Goal: Task Accomplishment & Management: Use online tool/utility

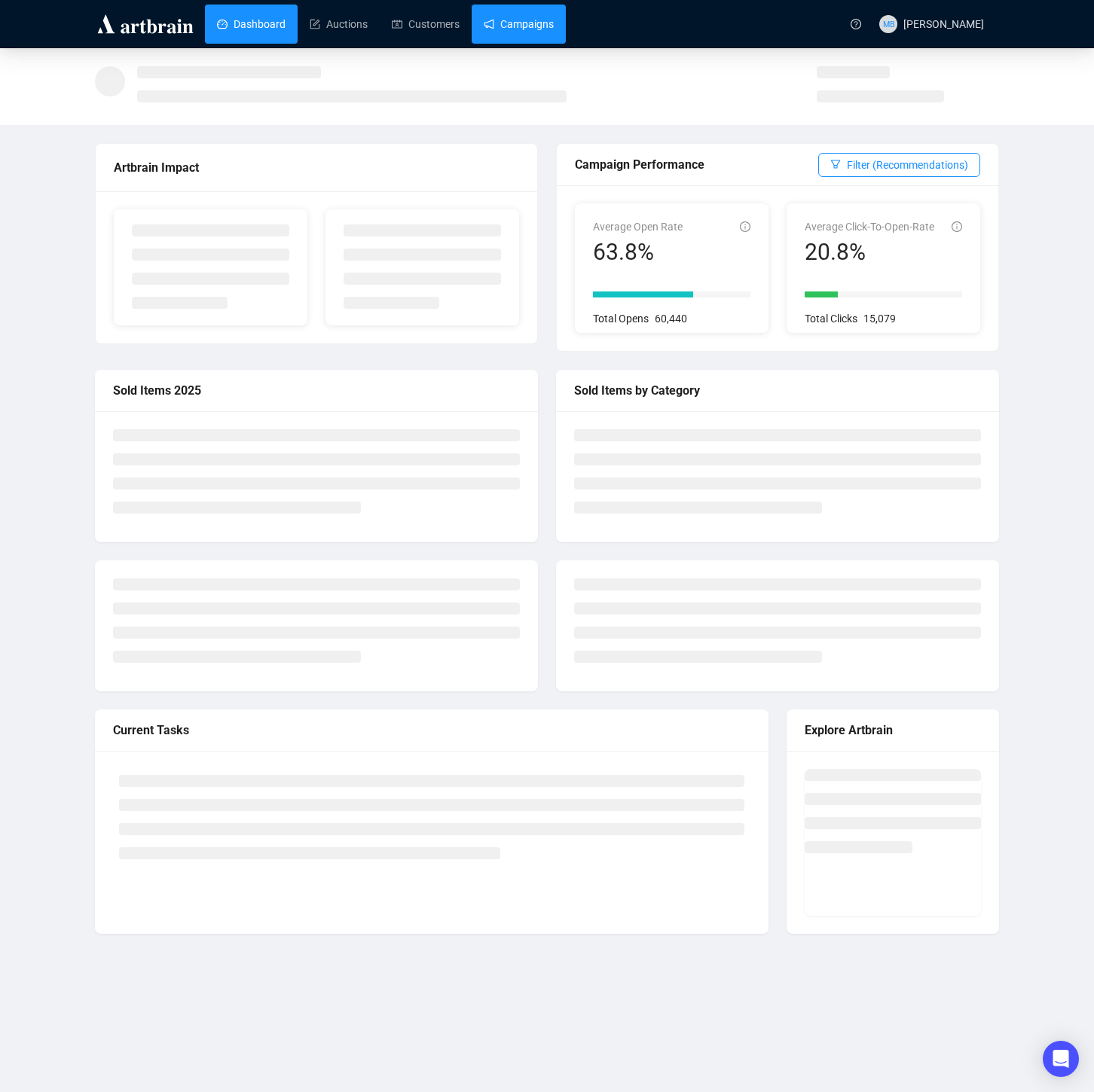
click at [534, 32] on link "Campaigns" at bounding box center [518, 24] width 70 height 40
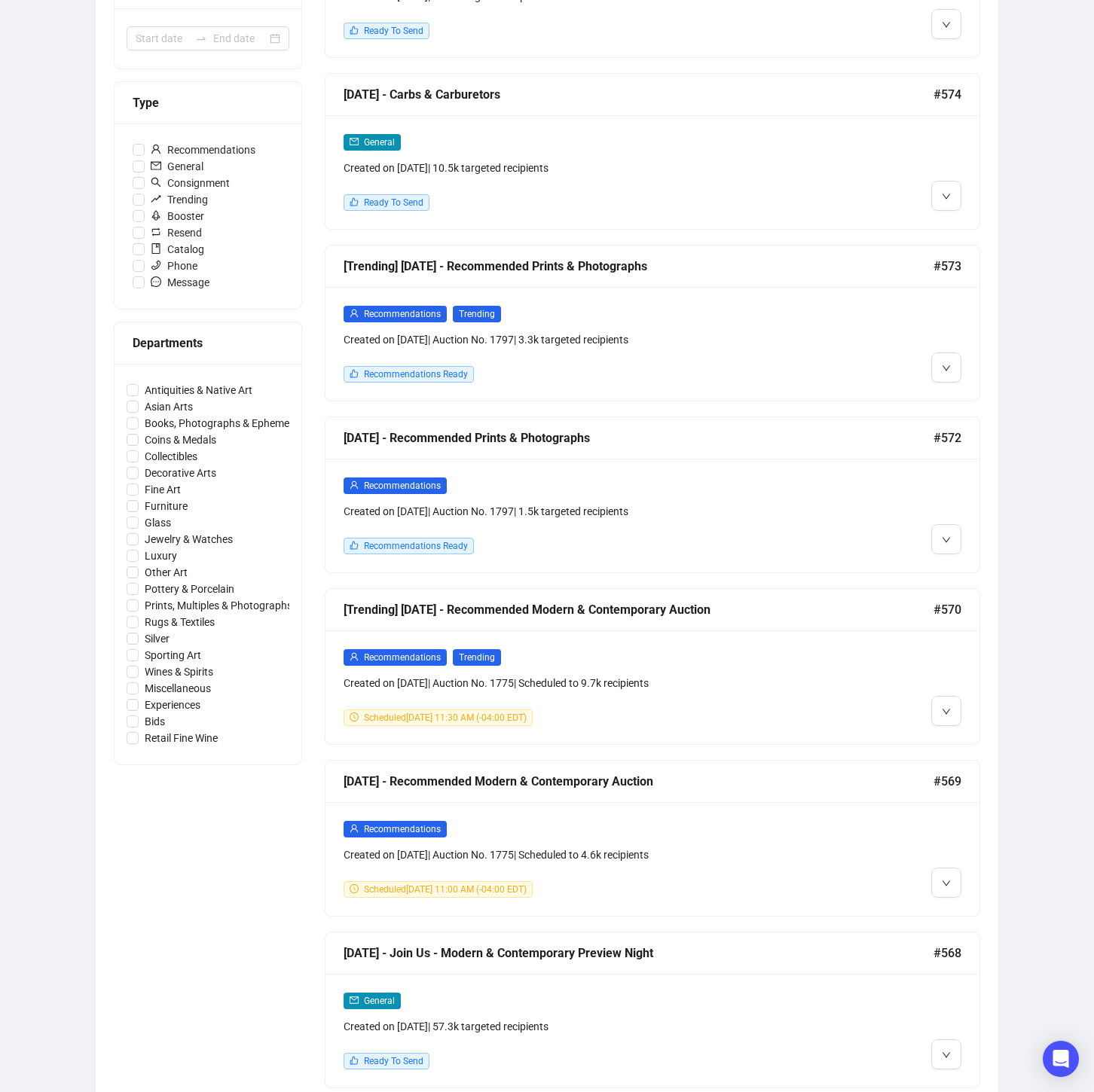
scroll to position [336, 0]
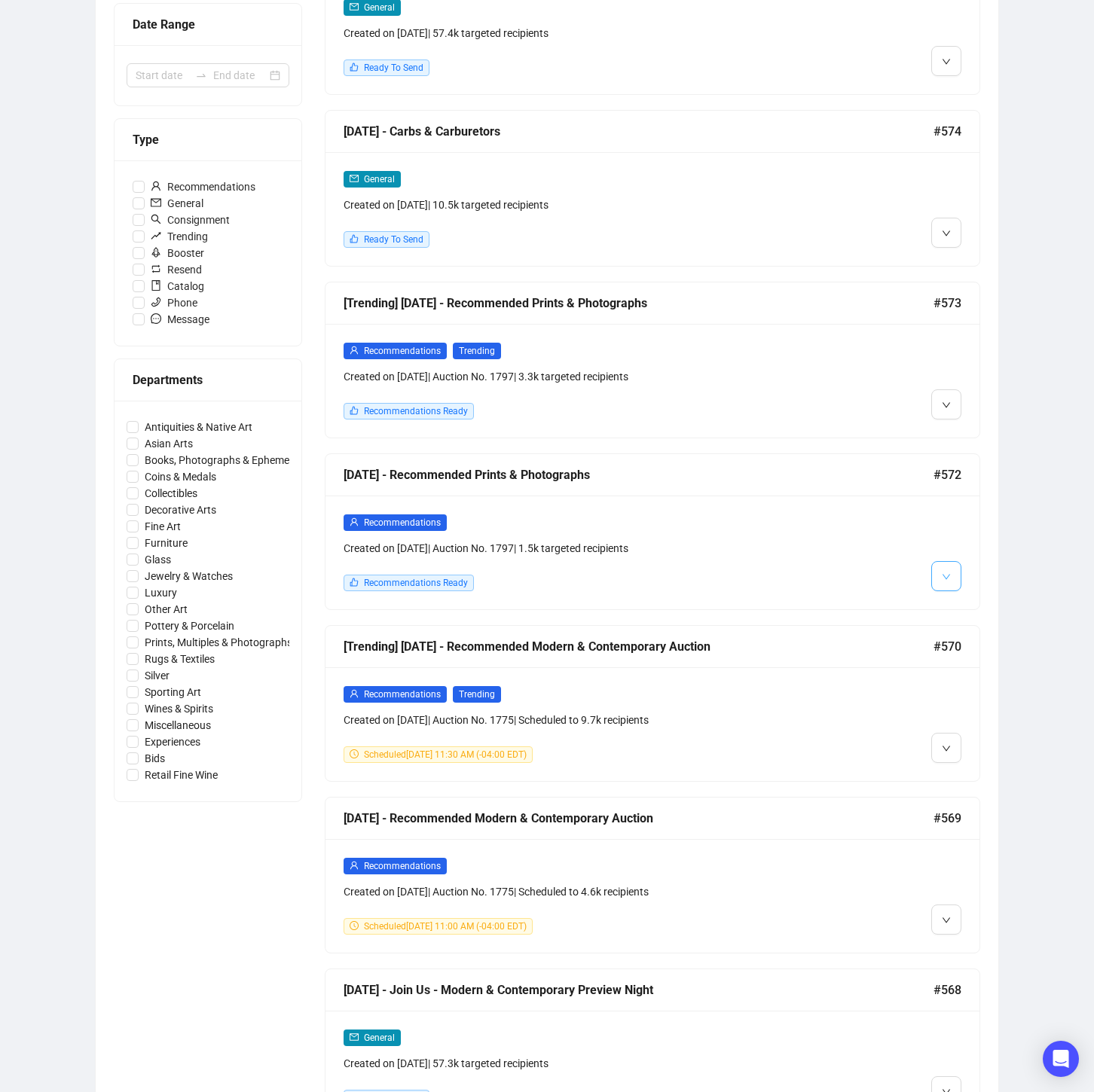
click at [943, 582] on span "button" at bounding box center [947, 575] width 9 height 18
click at [853, 608] on span "Edit" at bounding box center [879, 608] width 139 height 17
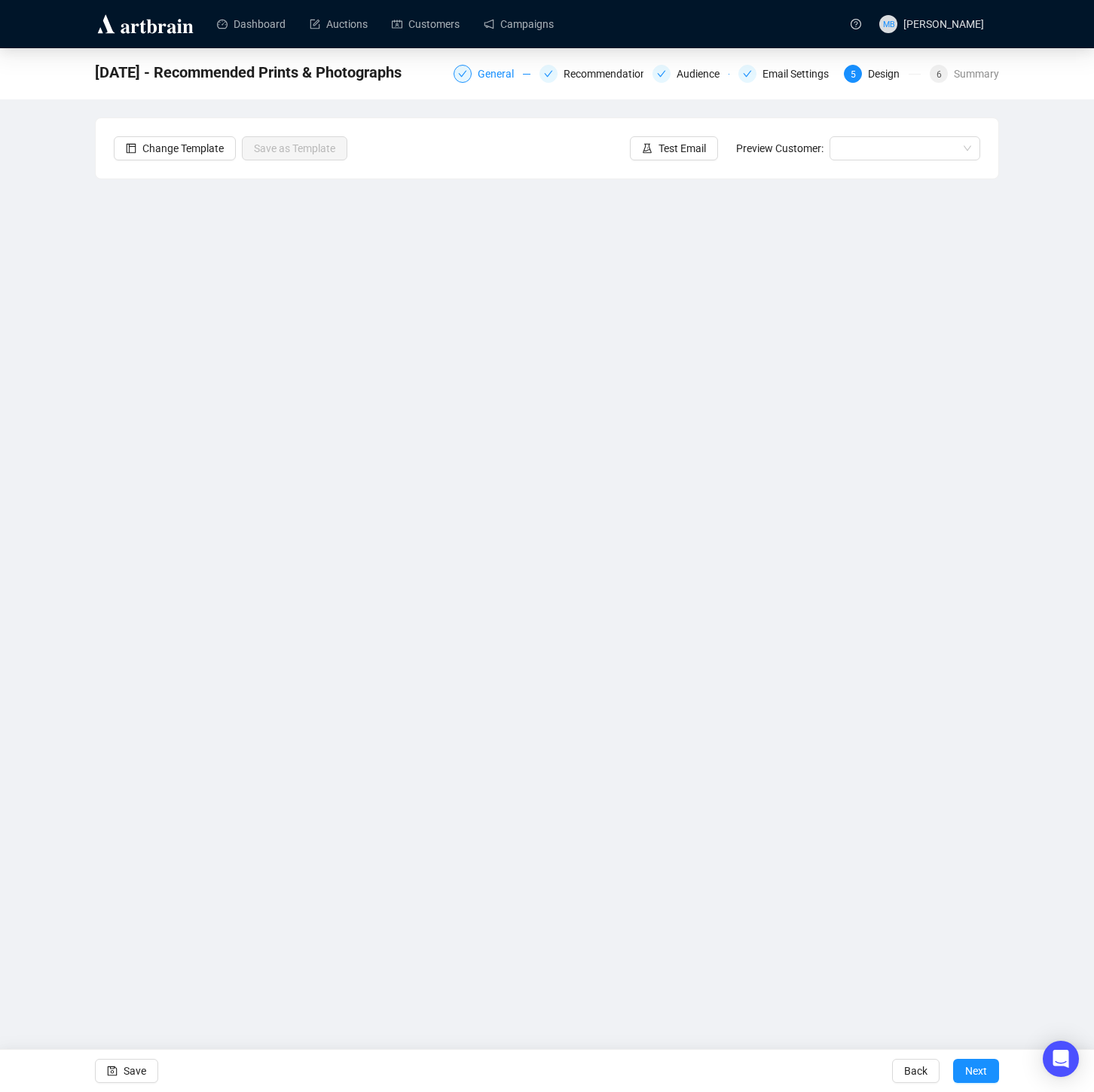
click at [458, 79] on span at bounding box center [462, 74] width 9 height 10
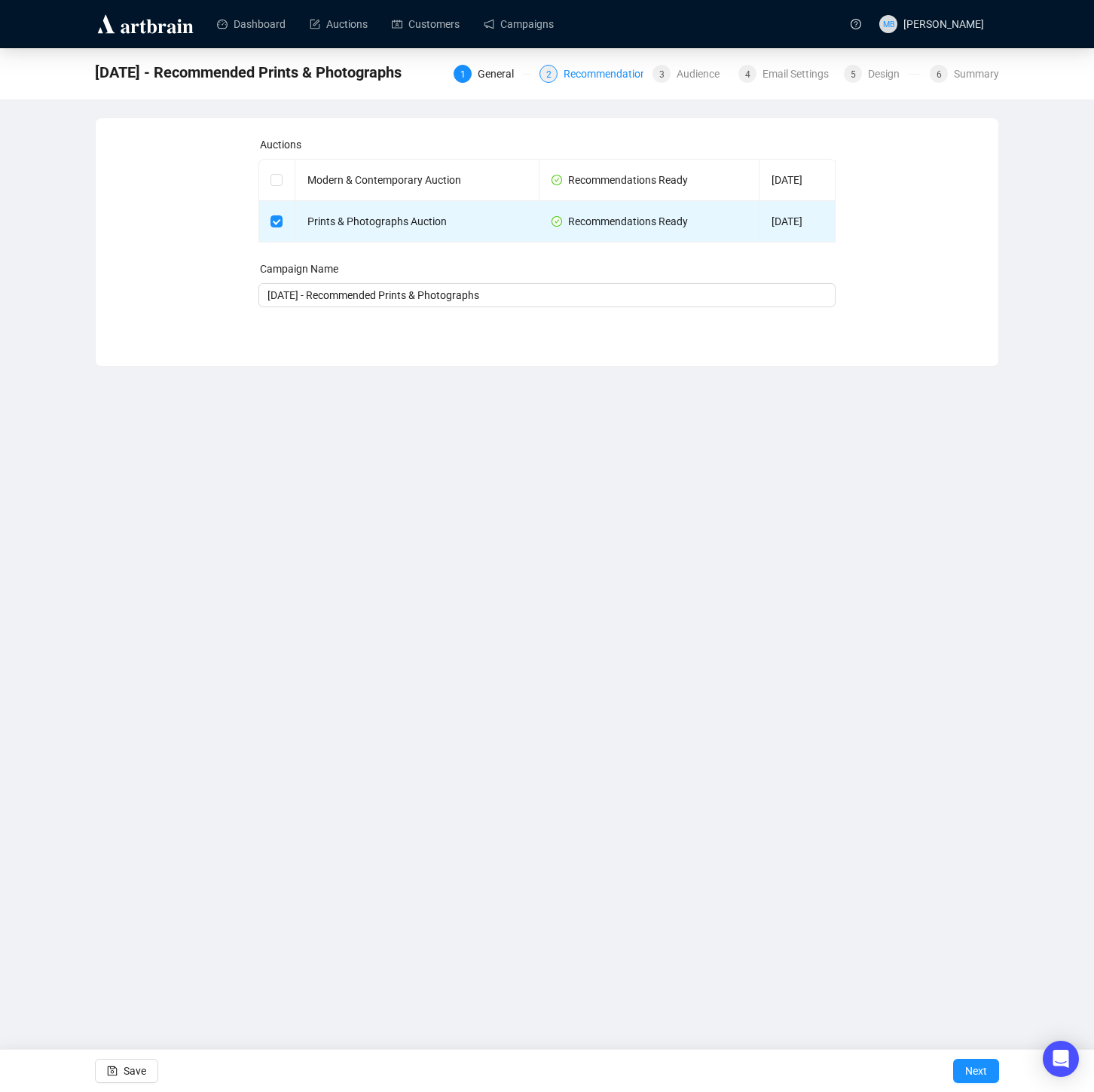
drag, startPoint x: 571, startPoint y: 75, endPoint x: 599, endPoint y: 73, distance: 28.1
click at [573, 75] on div "Recommendations" at bounding box center [612, 74] width 98 height 18
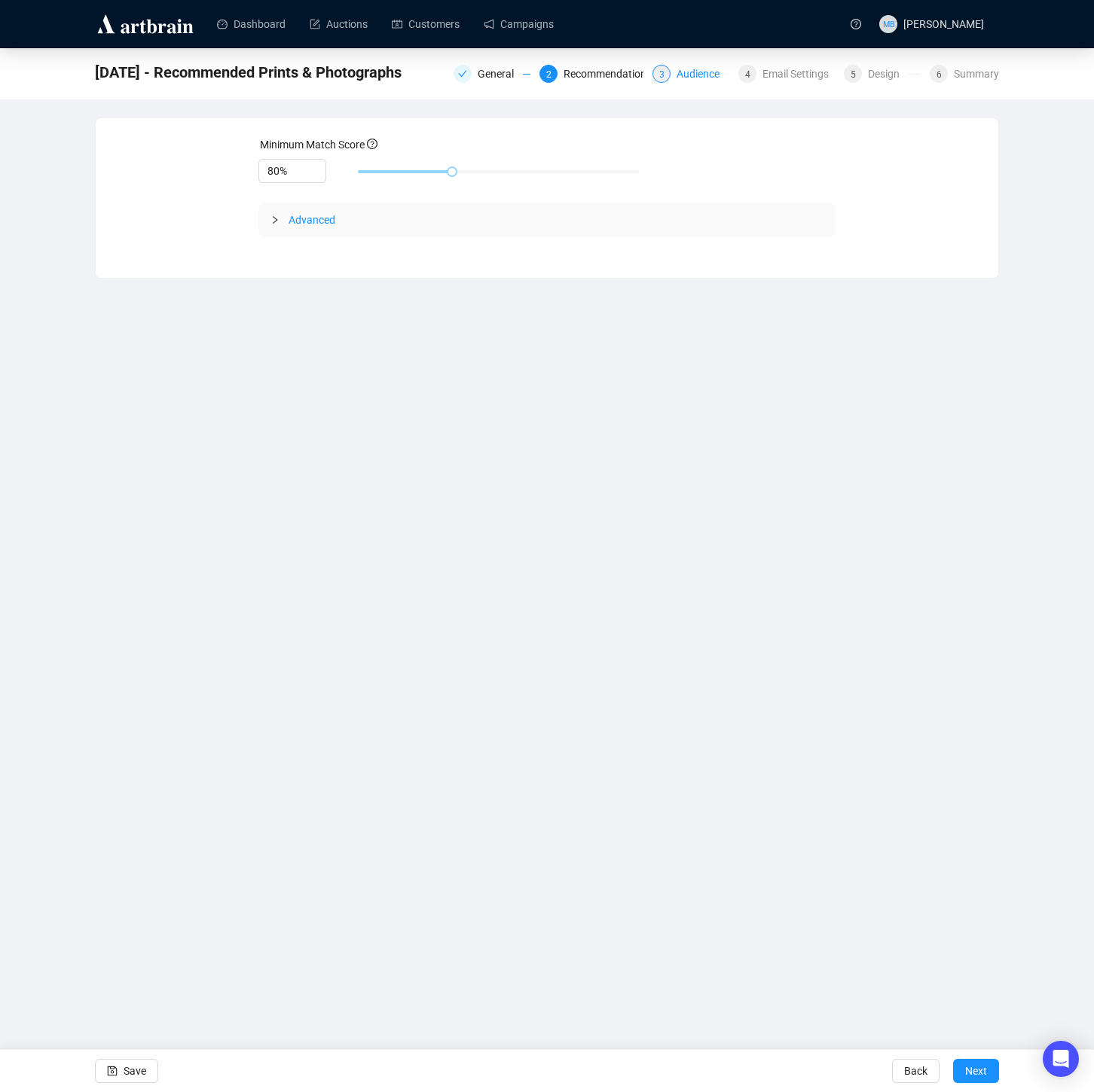
click at [693, 68] on div "Audience" at bounding box center [703, 74] width 52 height 18
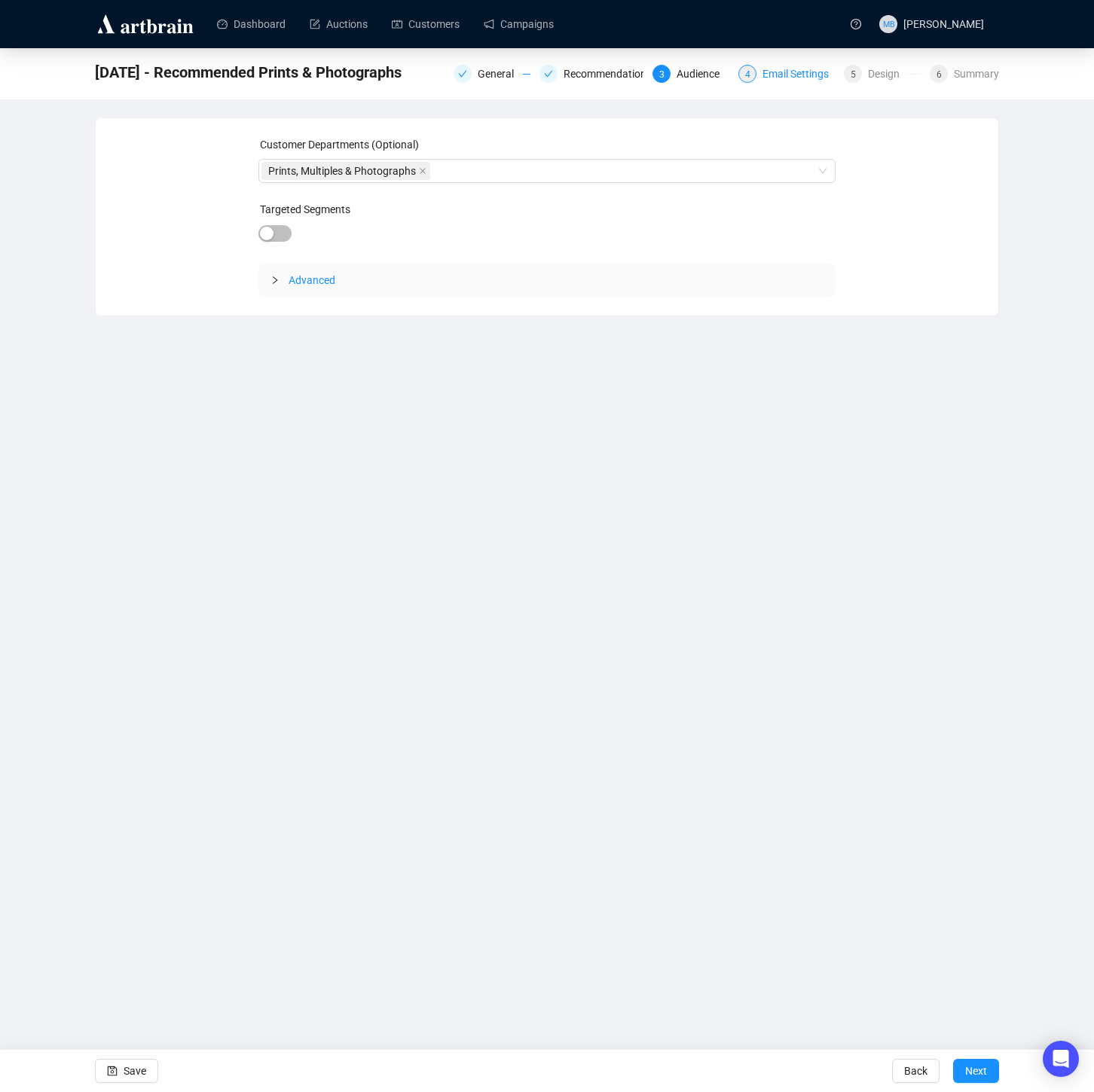
click at [788, 73] on div "Email Settings" at bounding box center [800, 74] width 76 height 18
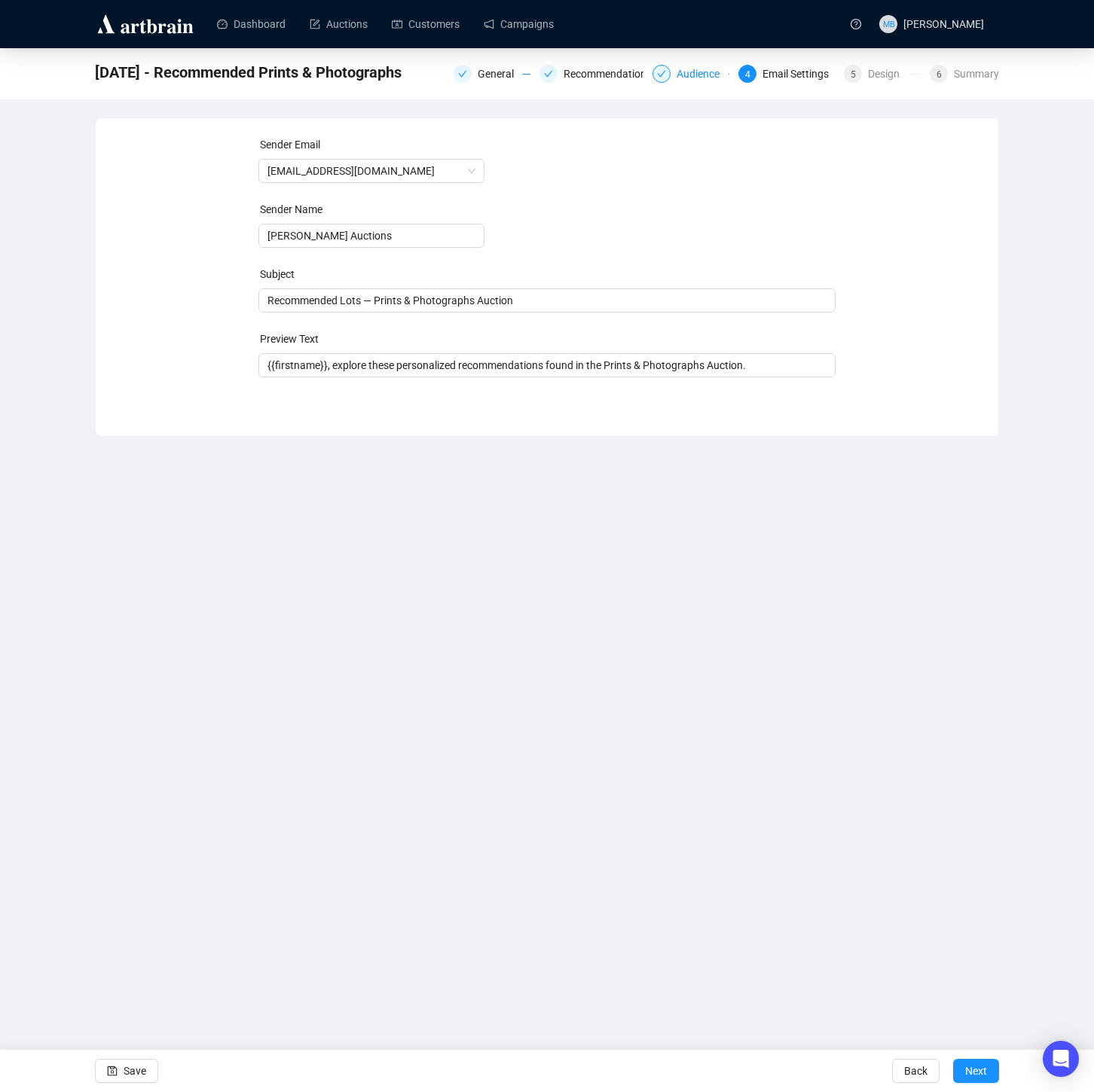
click at [686, 76] on div "Audience" at bounding box center [703, 74] width 52 height 18
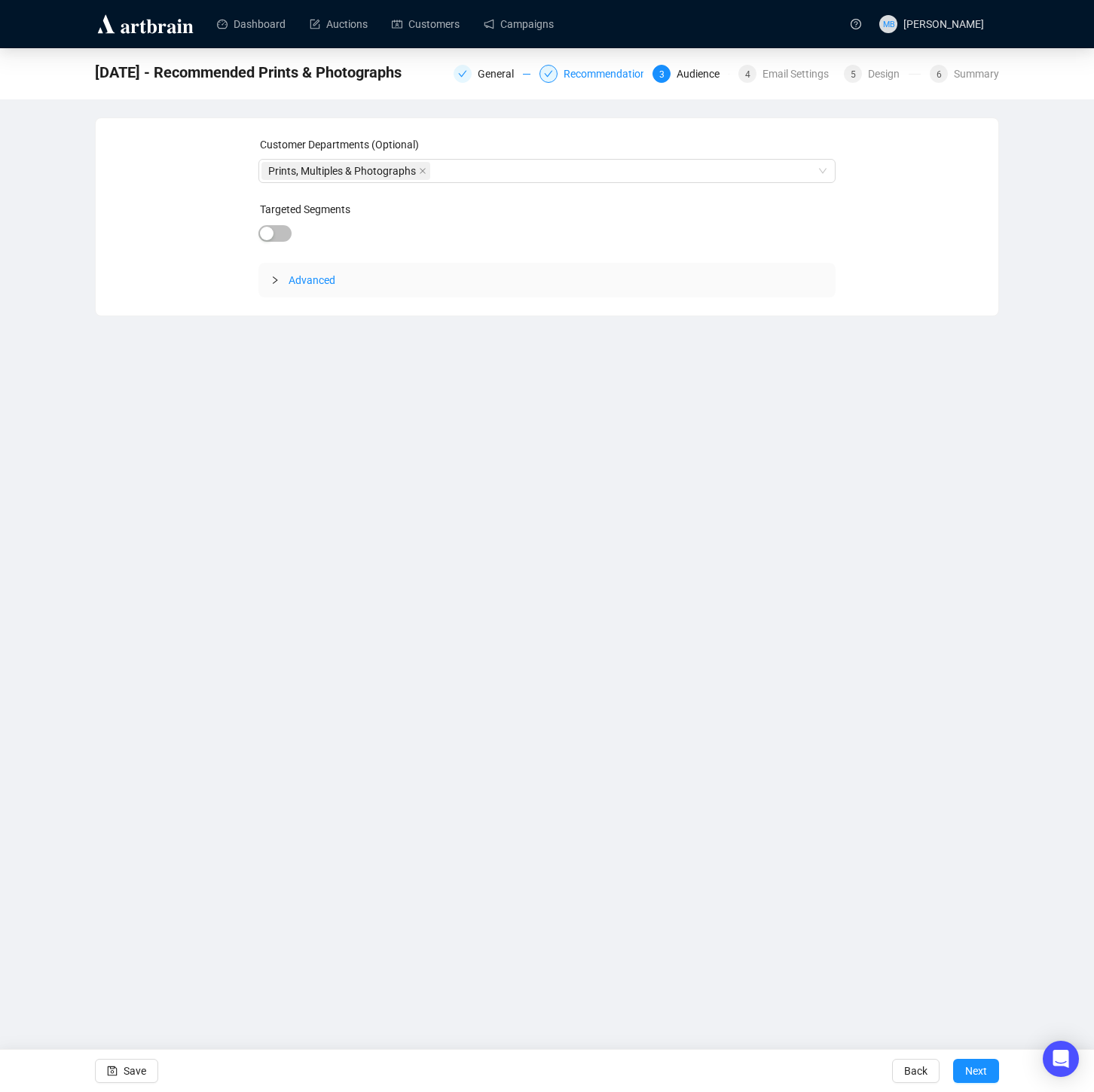
click at [582, 81] on div "Recommendations" at bounding box center [612, 74] width 98 height 18
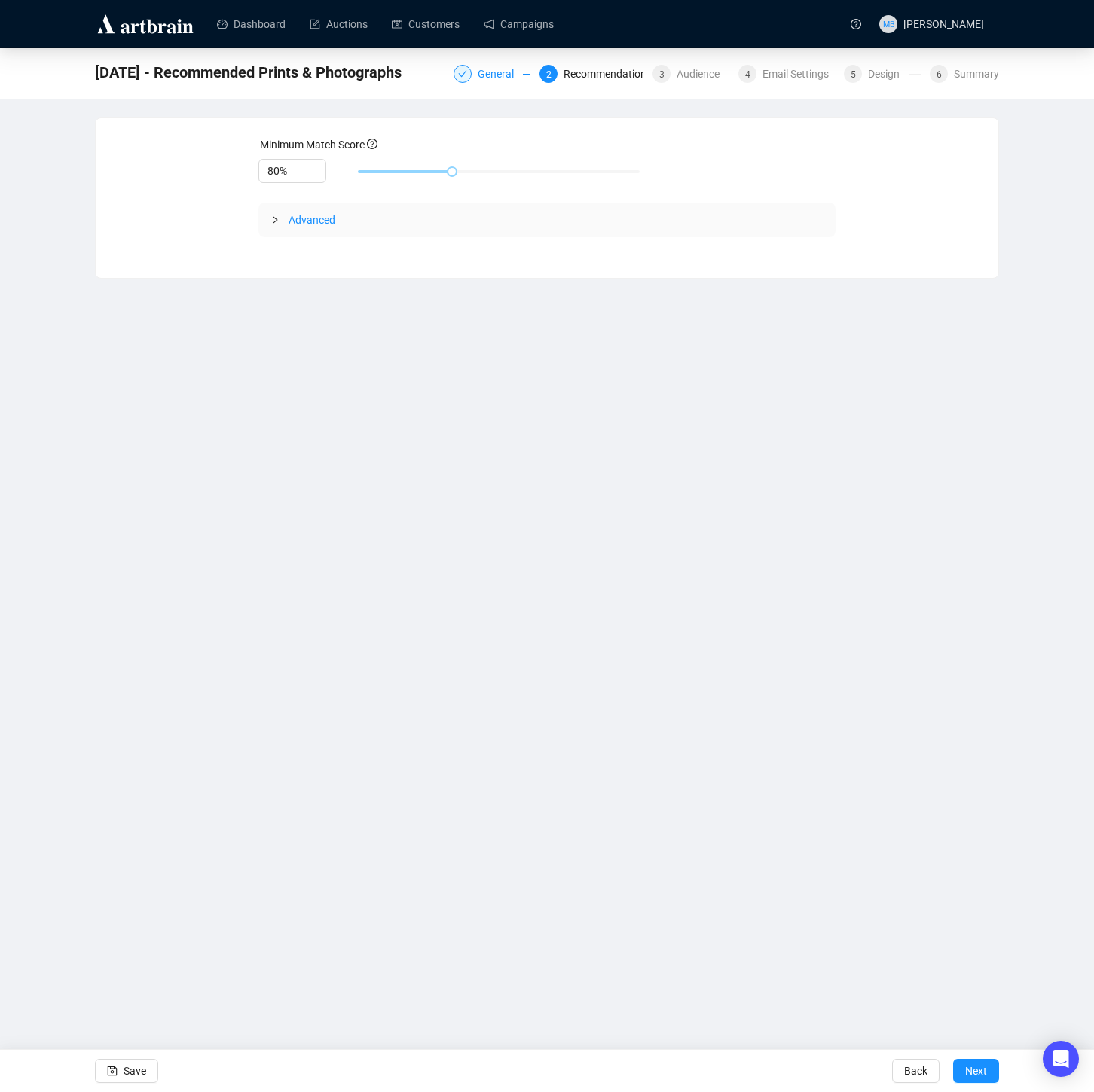
click at [478, 76] on div "General" at bounding box center [500, 74] width 45 height 18
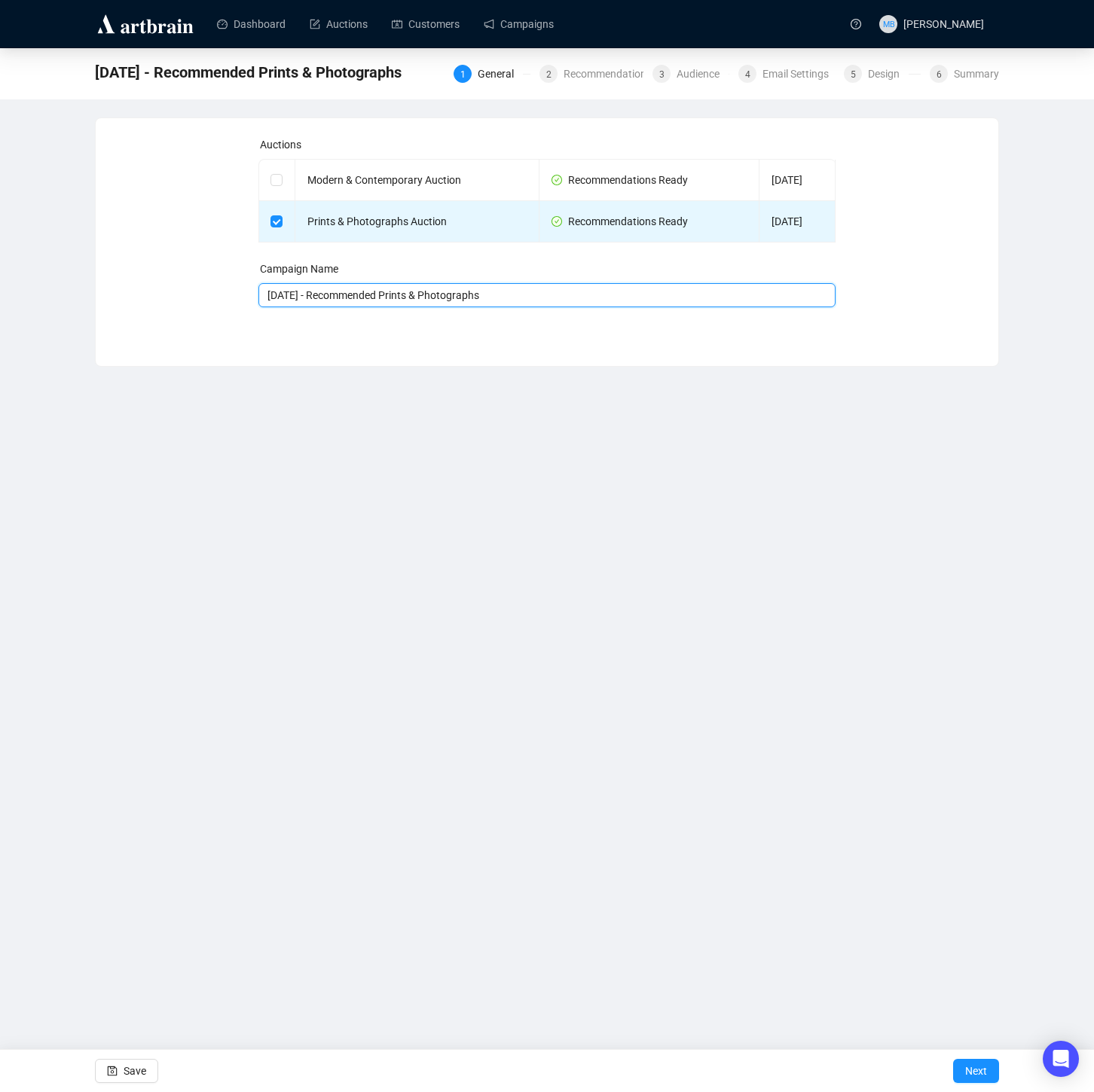
drag, startPoint x: 273, startPoint y: 296, endPoint x: 252, endPoint y: 296, distance: 21.0
click at [252, 296] on div "Auctions Modern & Contemporary Auction Recommendations Ready [DATE] Prints & Ph…" at bounding box center [547, 230] width 867 height 189
type input "[DATE] - Recommended Prints & Photographs"
click at [130, 1066] on span "Save" at bounding box center [134, 1072] width 23 height 42
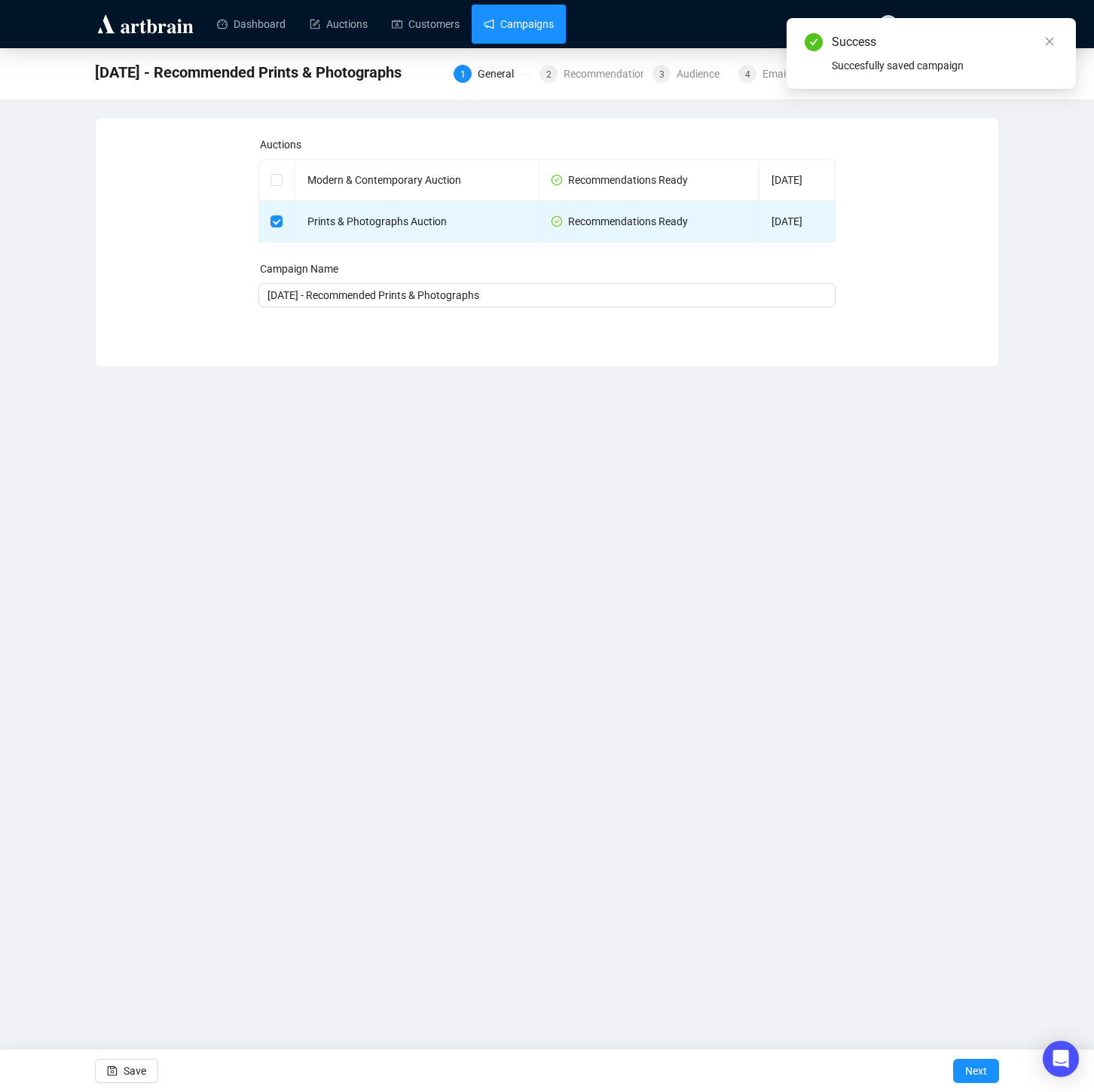
drag, startPoint x: 529, startPoint y: 20, endPoint x: 530, endPoint y: 36, distance: 16.0
click at [529, 20] on link "Campaigns" at bounding box center [518, 24] width 70 height 40
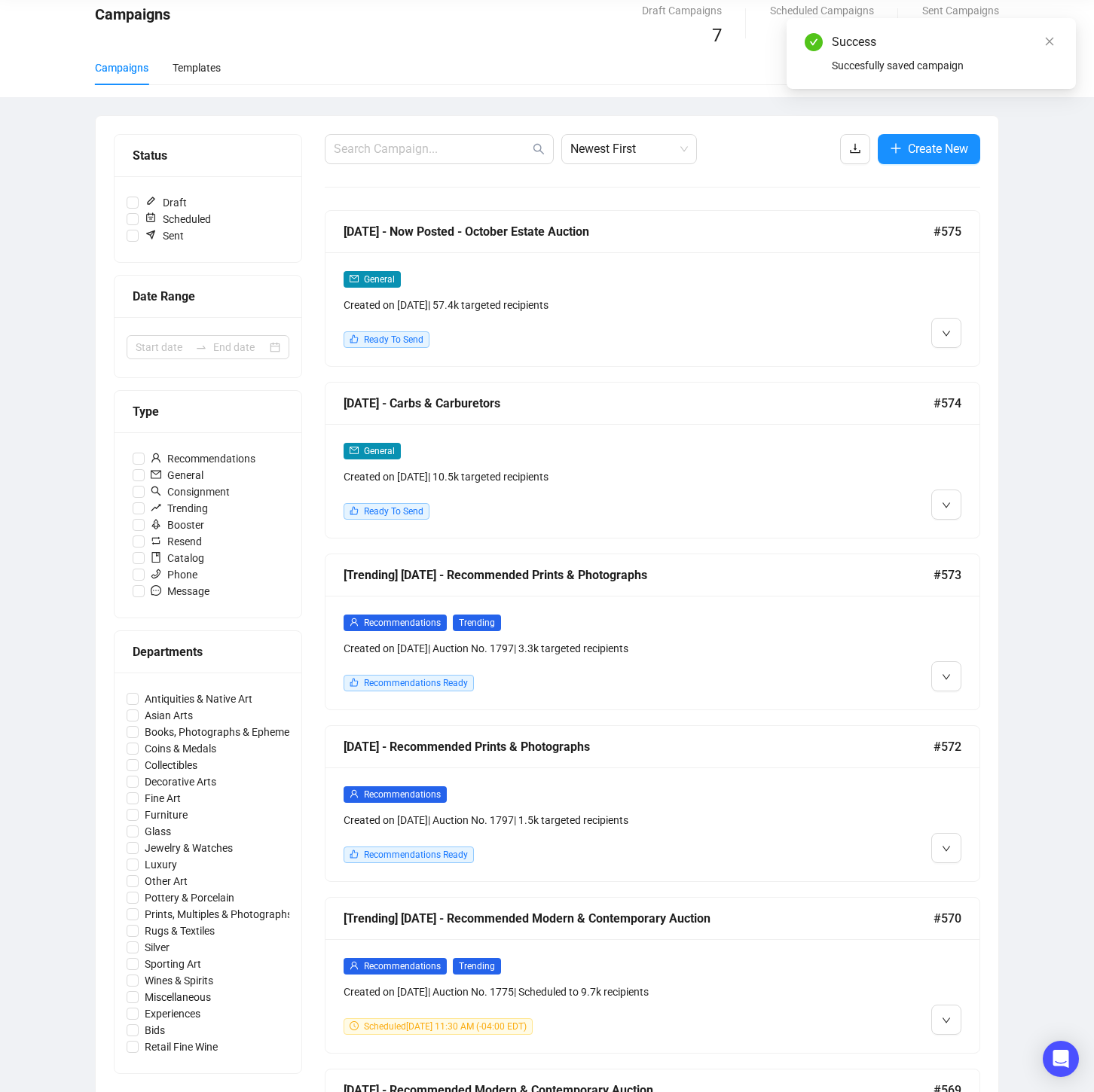
scroll to position [85, 0]
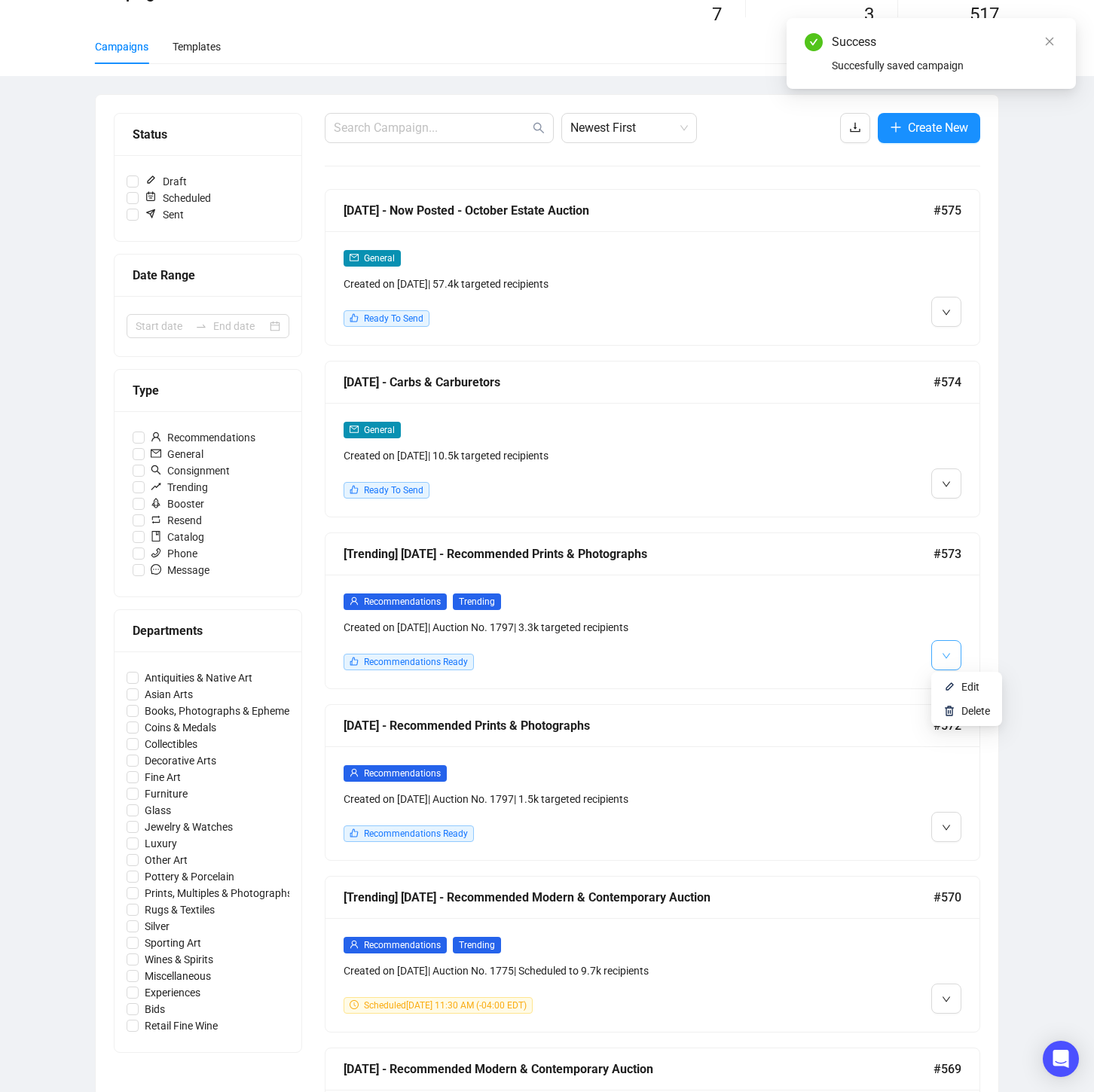
click at [950, 656] on icon "down" at bounding box center [947, 656] width 9 height 9
click at [960, 685] on div "Recommendations Trending Created on [DATE] | Auction No. 1797 | 3.3k targeted r…" at bounding box center [652, 632] width 654 height 114
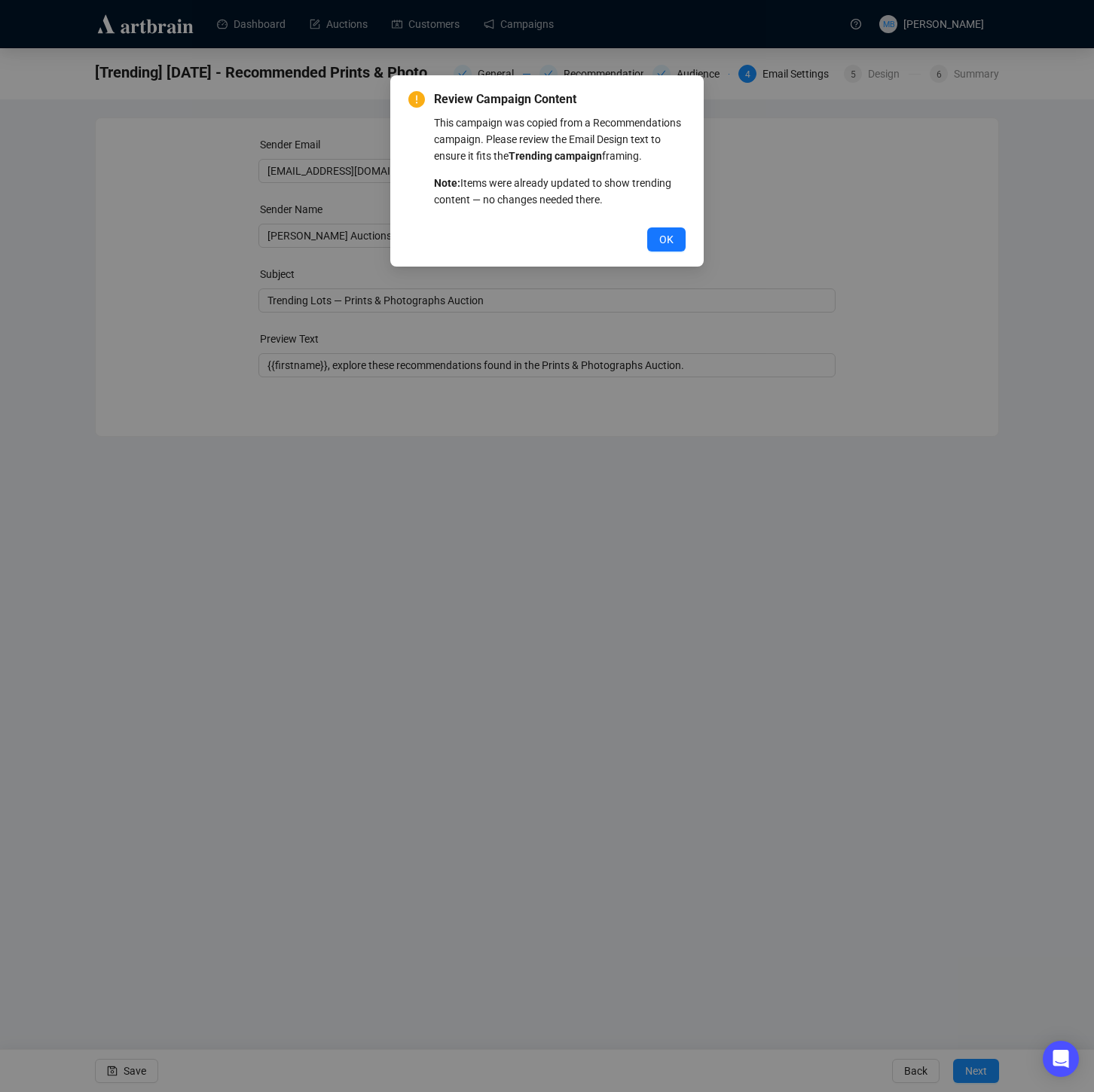
click at [673, 248] on span "OK" at bounding box center [667, 239] width 15 height 17
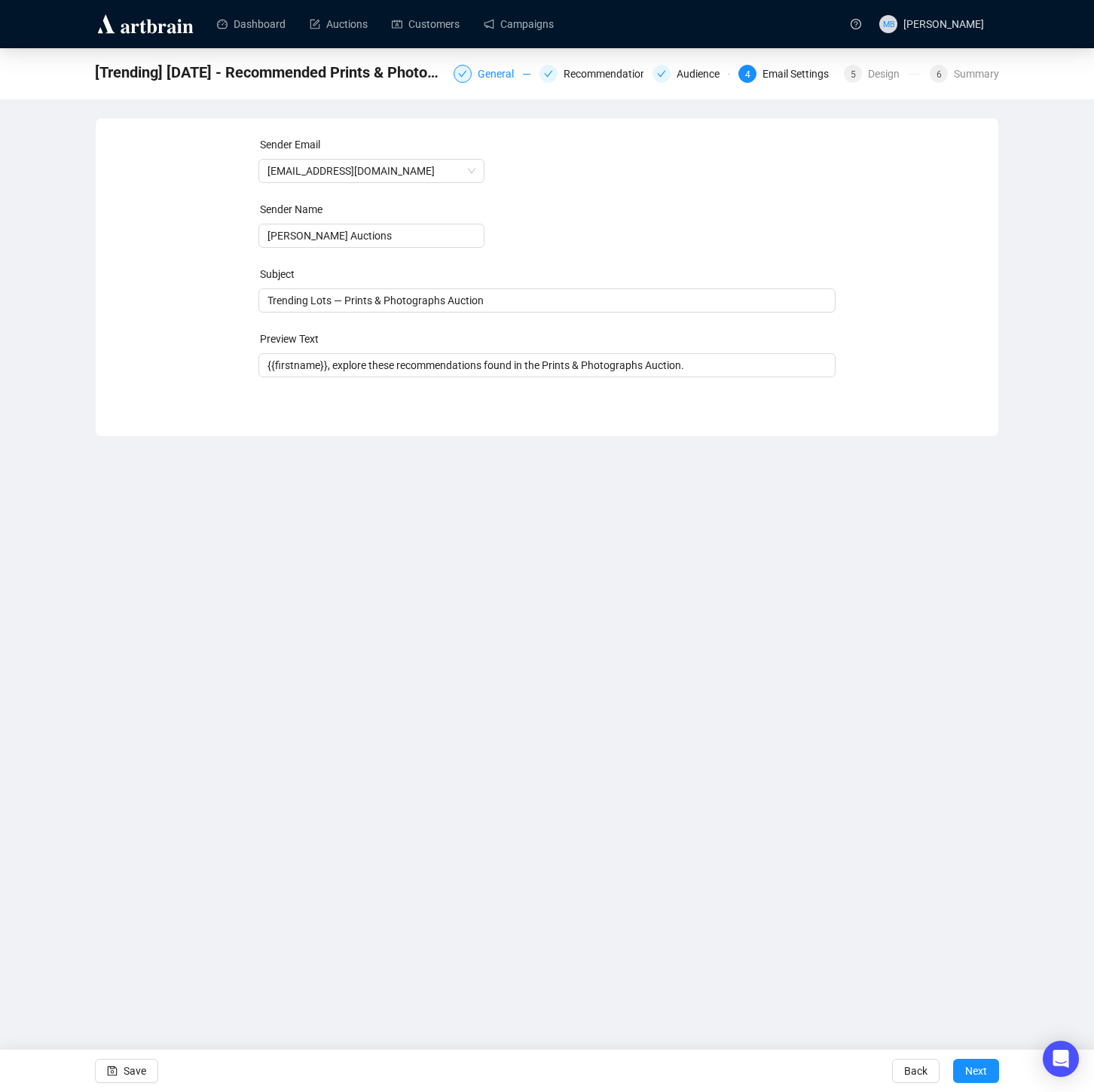
click at [485, 73] on div "General" at bounding box center [500, 74] width 45 height 18
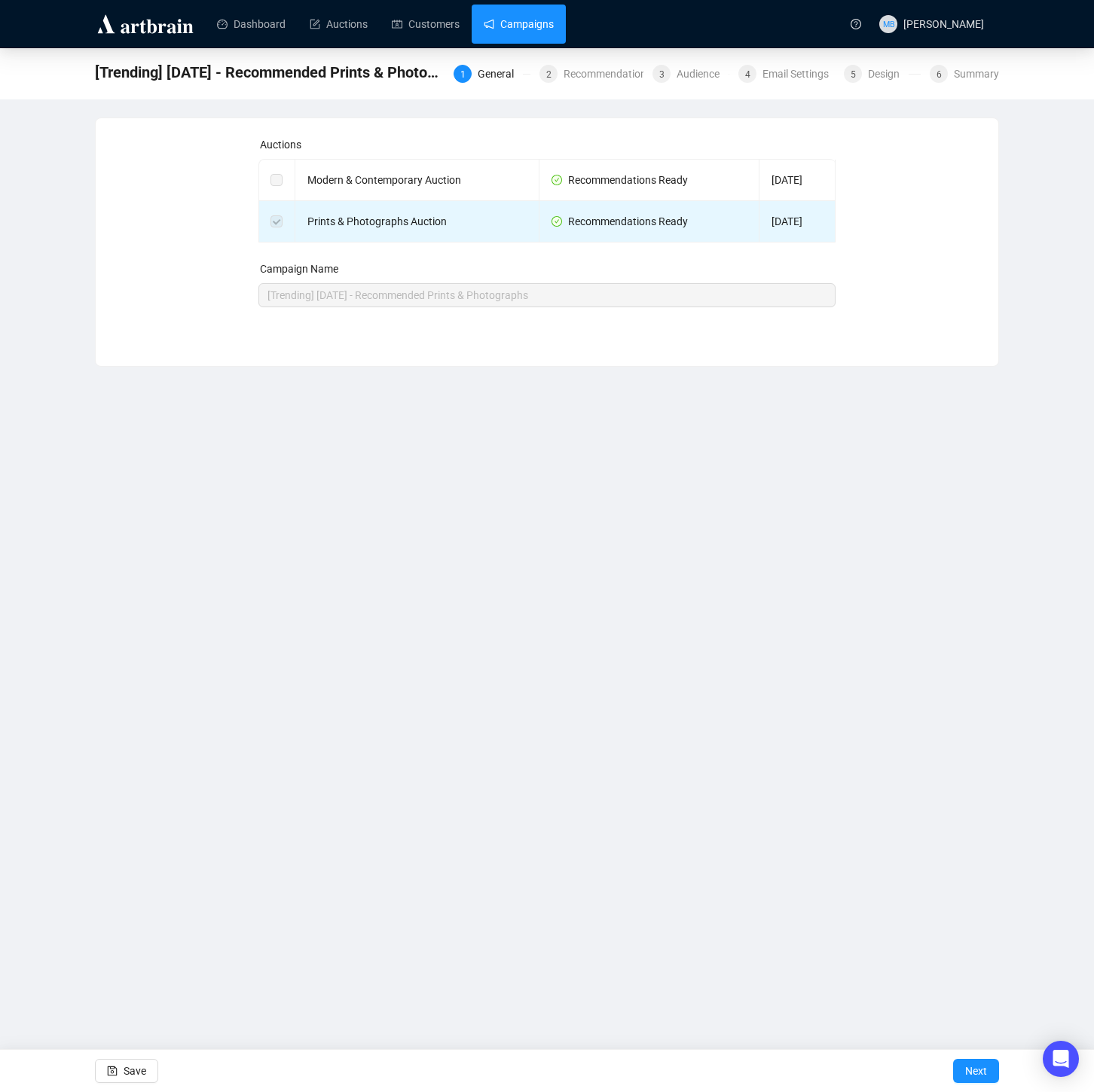
click at [524, 18] on link "Campaigns" at bounding box center [518, 24] width 70 height 40
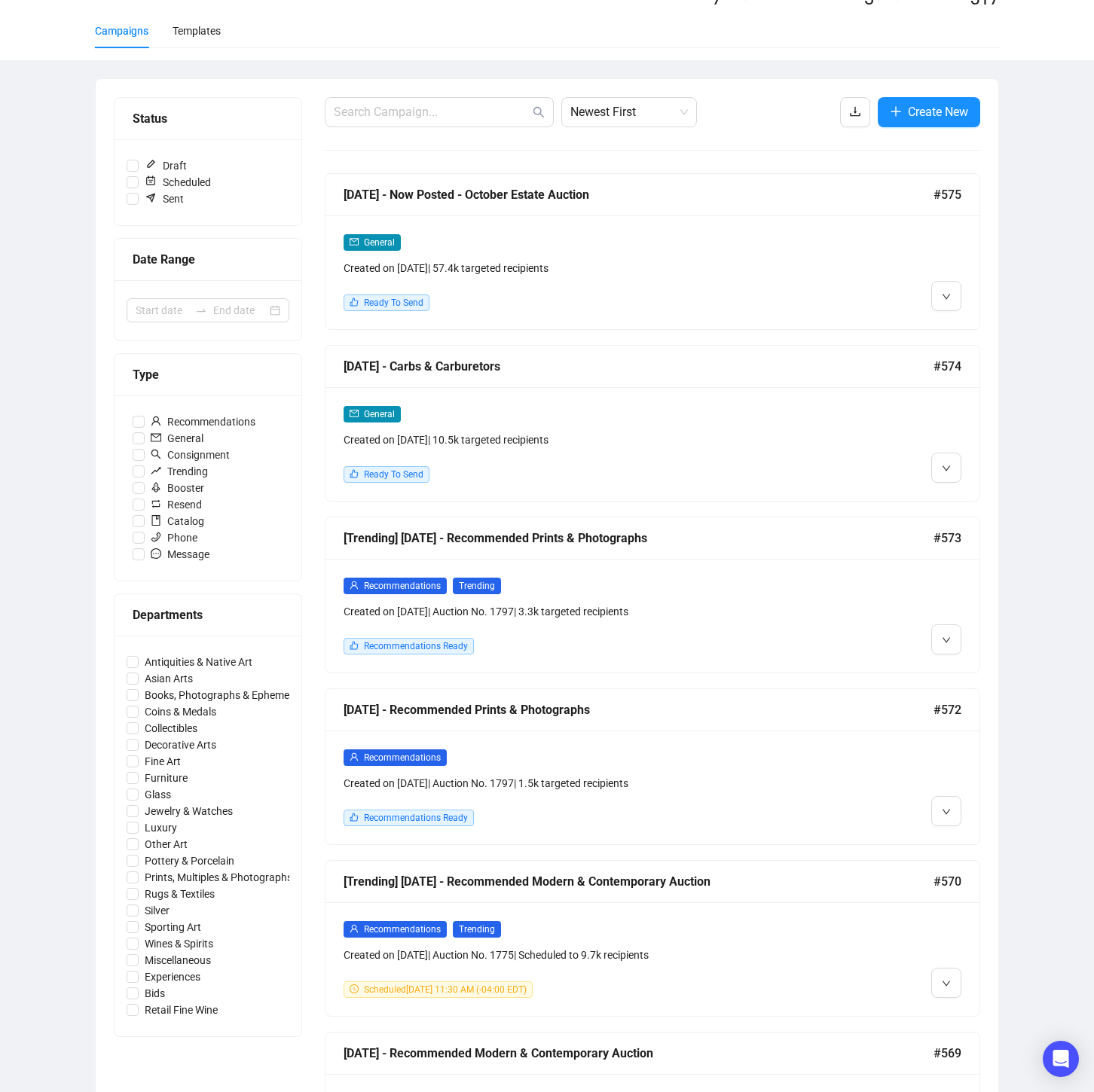
scroll to position [104, 0]
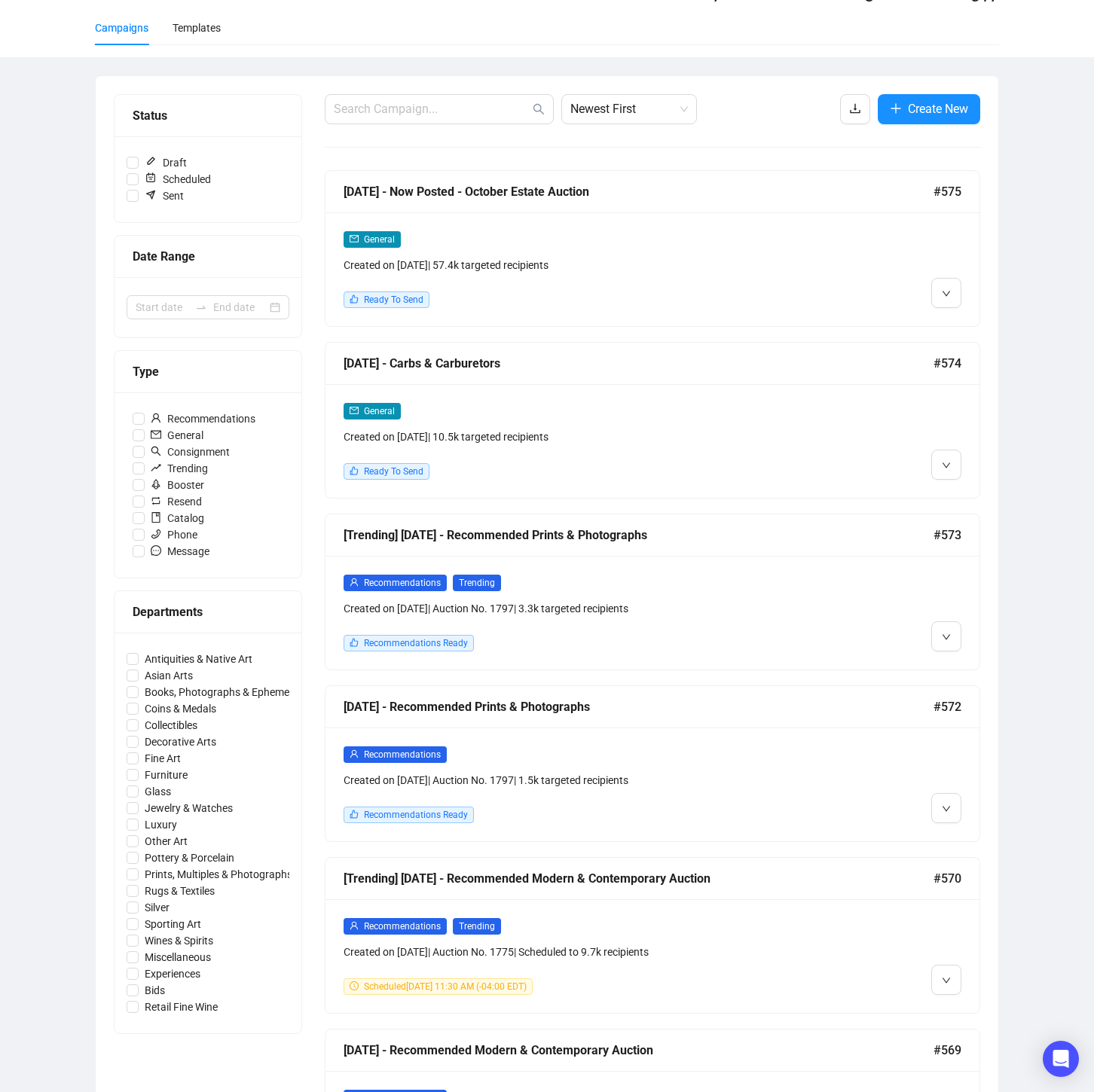
click at [822, 784] on div at bounding box center [883, 784] width 157 height 77
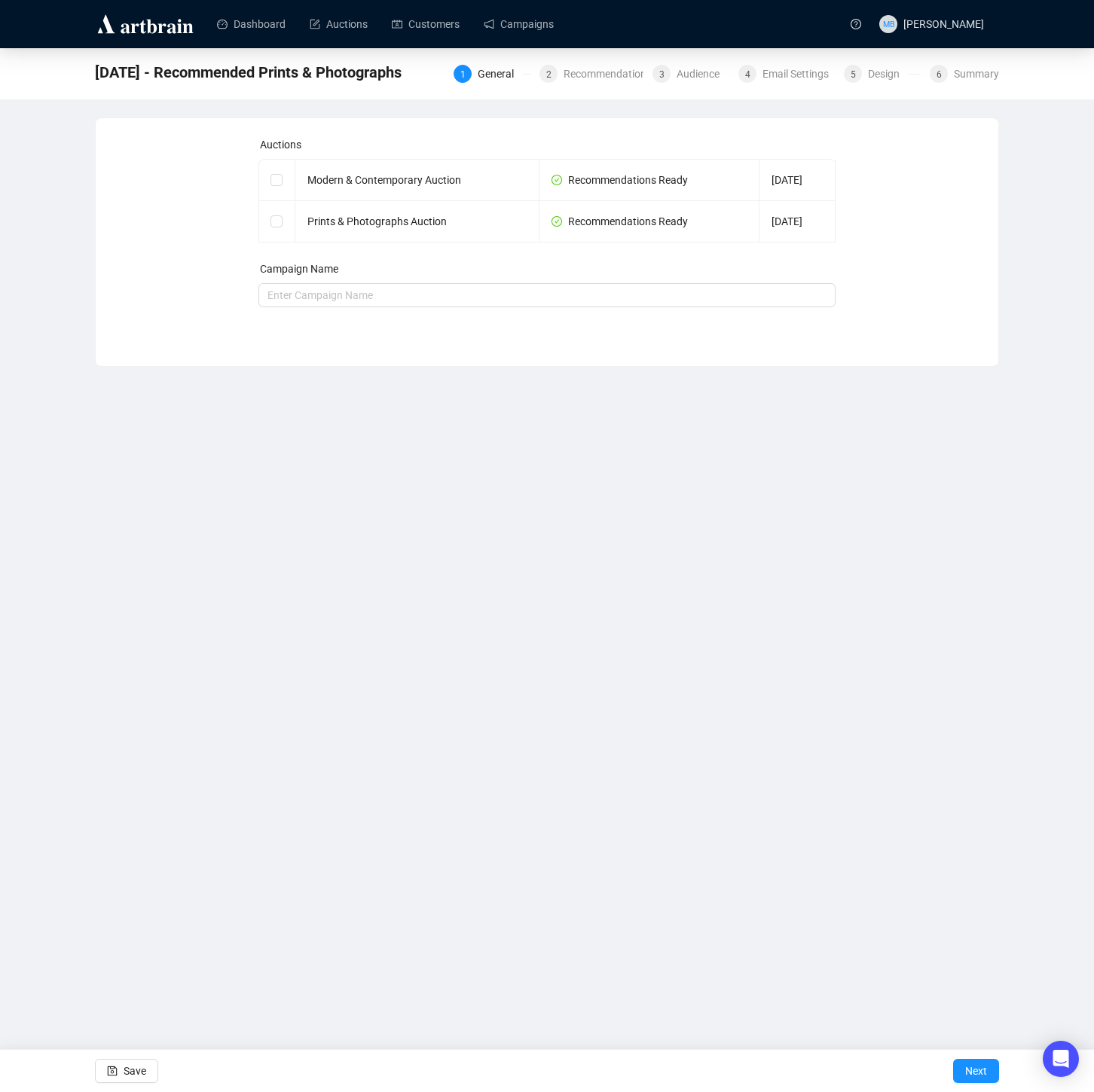
checkbox input "true"
type input "[DATE] - Recommended Prints & Photographs"
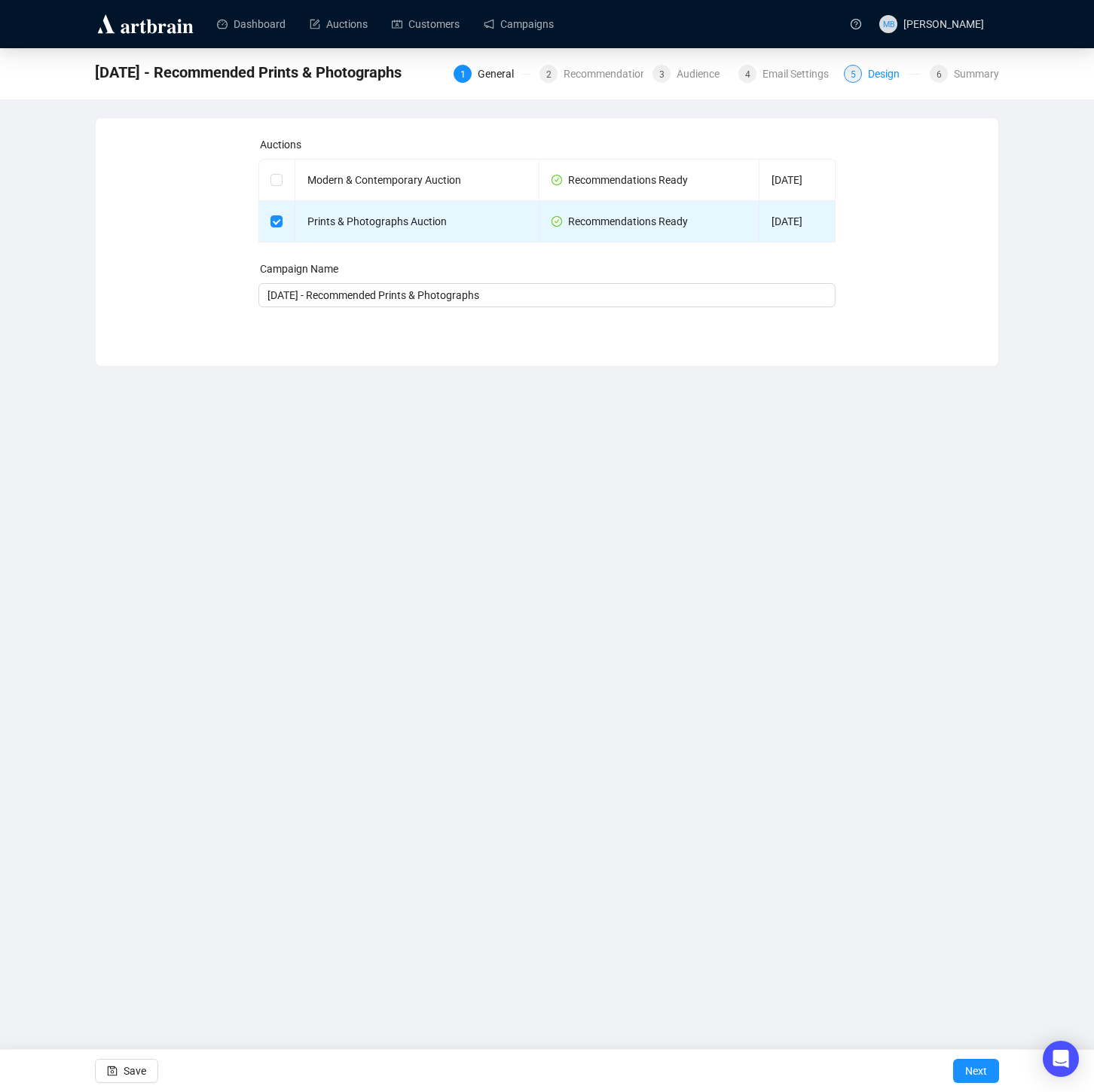
click at [869, 74] on div "Design" at bounding box center [889, 74] width 41 height 18
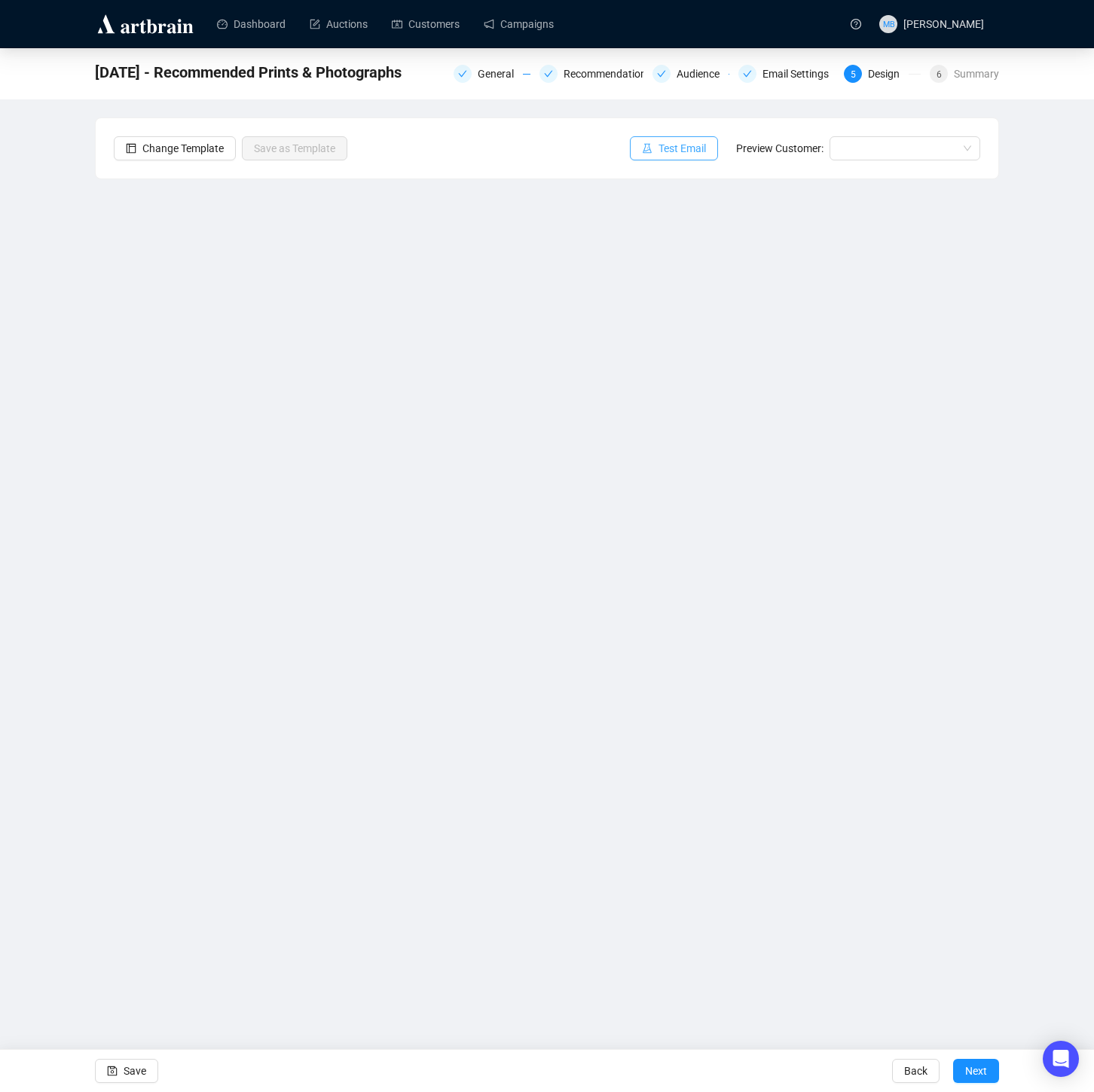
click at [664, 146] on span "Test Email" at bounding box center [682, 148] width 48 height 17
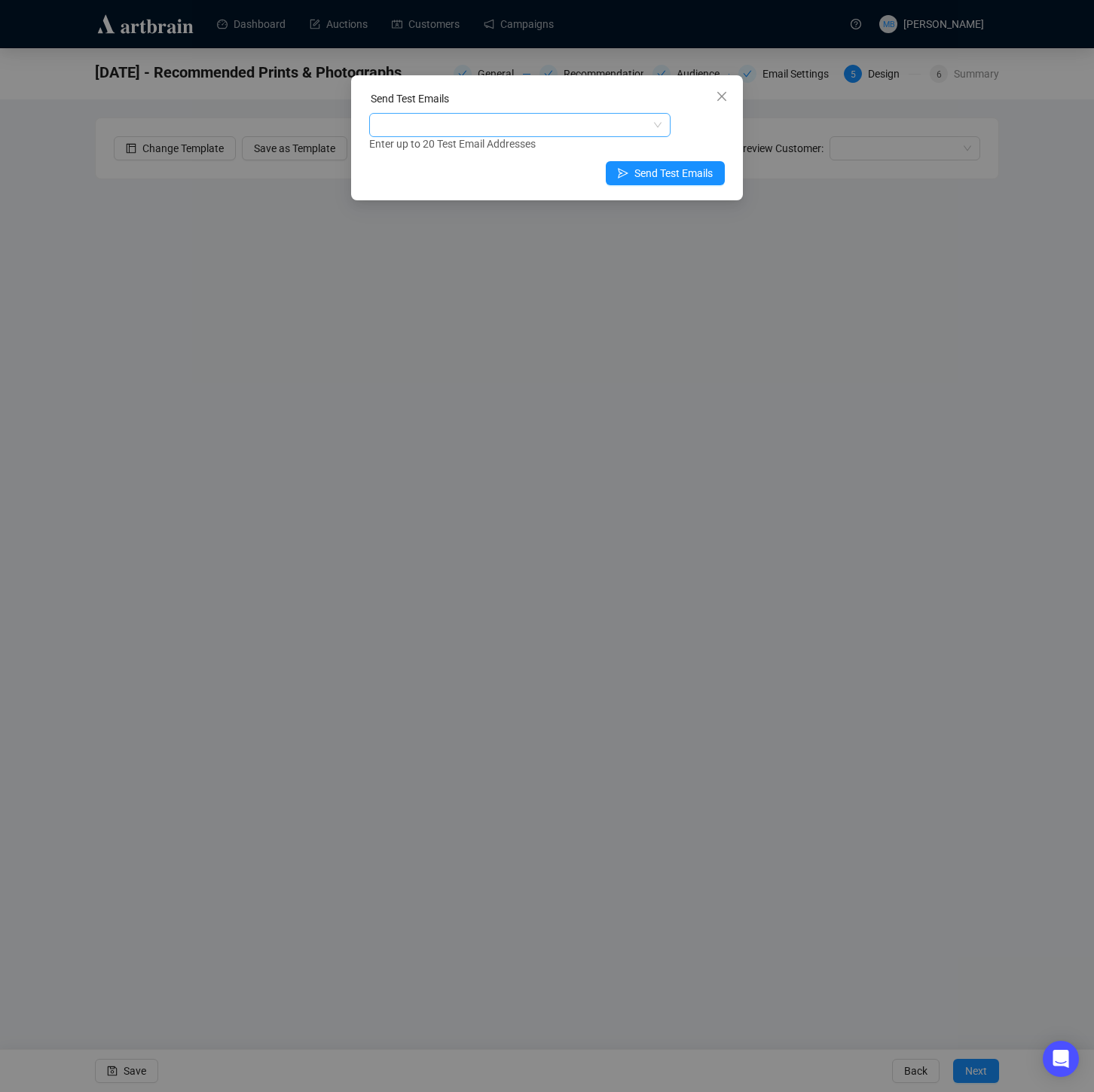
click at [615, 122] on div at bounding box center [512, 124] width 280 height 21
type input "muriah"
click at [545, 176] on div "[EMAIL_ADDRESS][DOMAIN_NAME]" at bounding box center [519, 180] width 277 height 17
click at [706, 173] on span "Send Test Emails" at bounding box center [673, 173] width 78 height 17
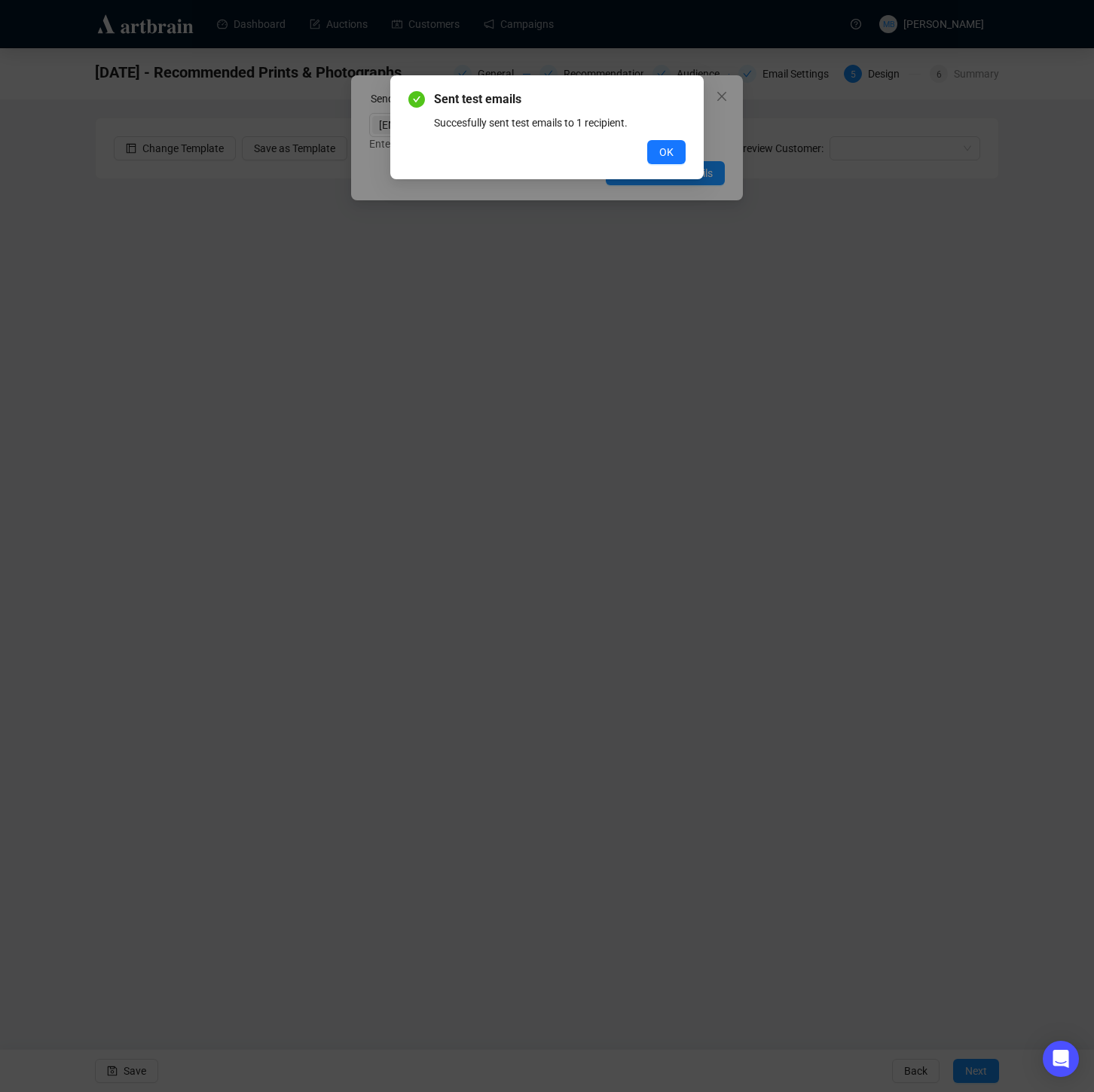
click at [720, 100] on div "Sent test emails Succesfully sent test emails to 1 recipient. OK" at bounding box center [547, 546] width 1094 height 1092
click at [665, 145] on span "OK" at bounding box center [667, 152] width 15 height 17
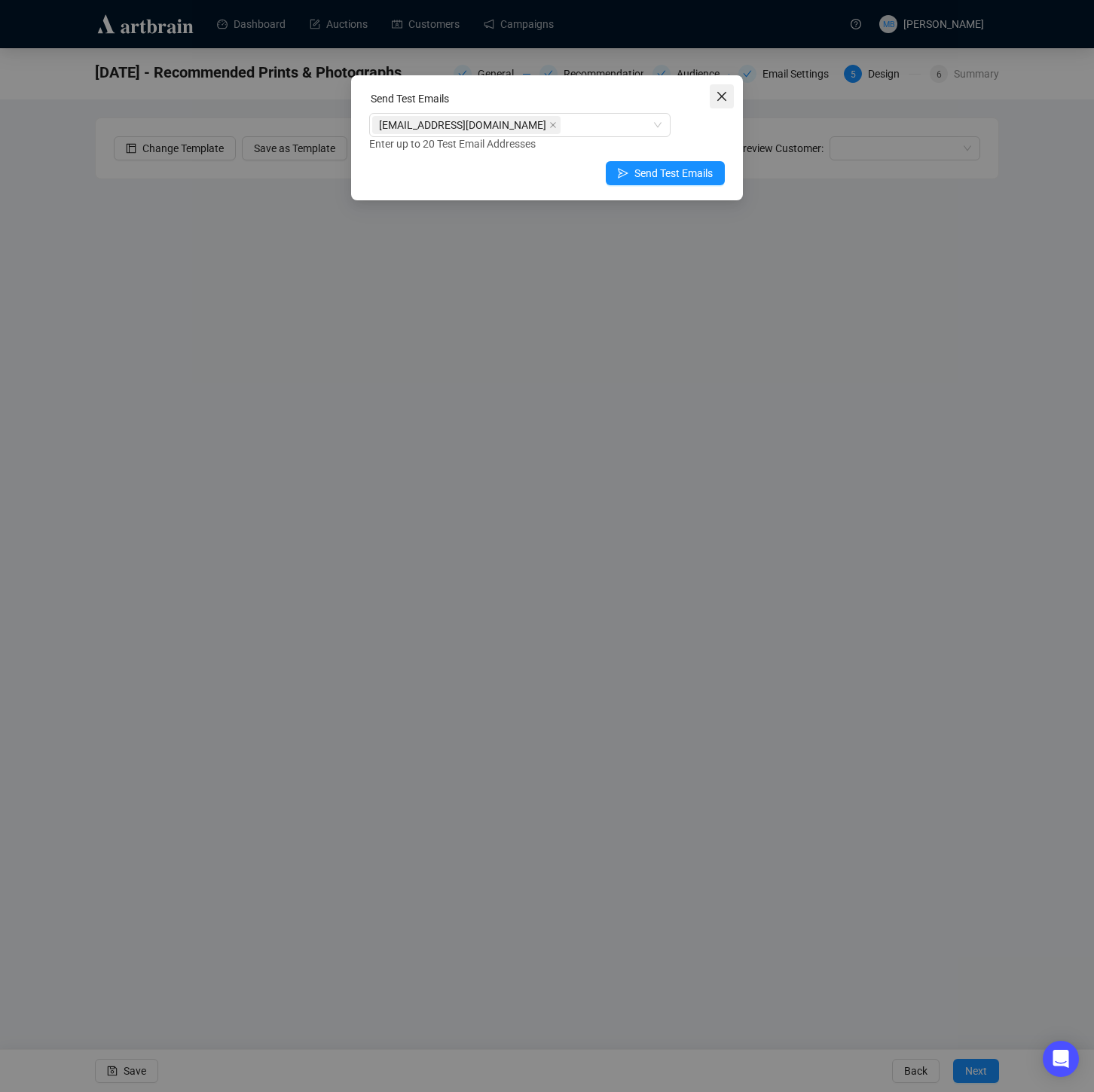
click at [727, 93] on icon "close" at bounding box center [721, 96] width 12 height 12
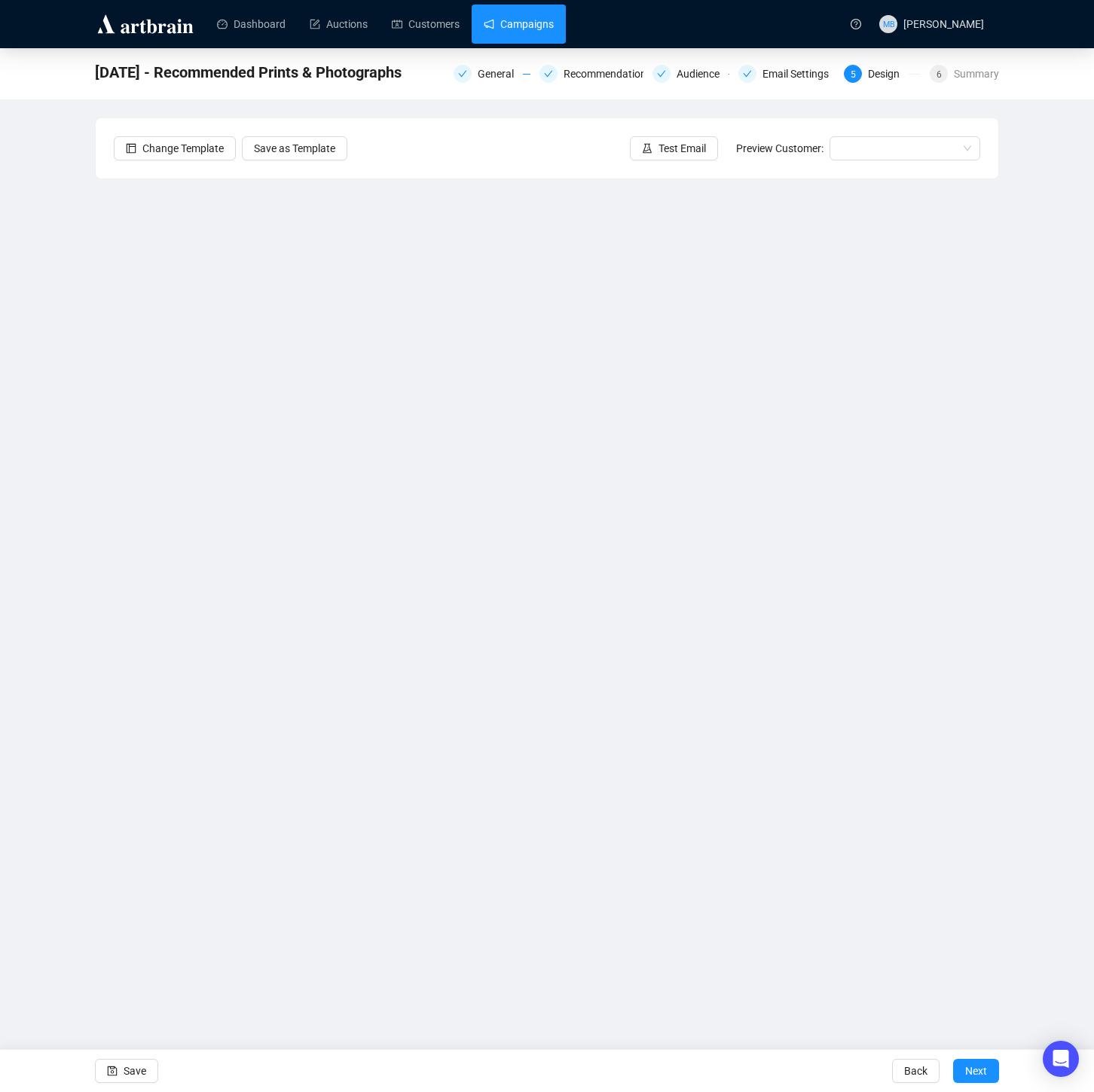
click at [524, 25] on link "Campaigns" at bounding box center [518, 24] width 70 height 40
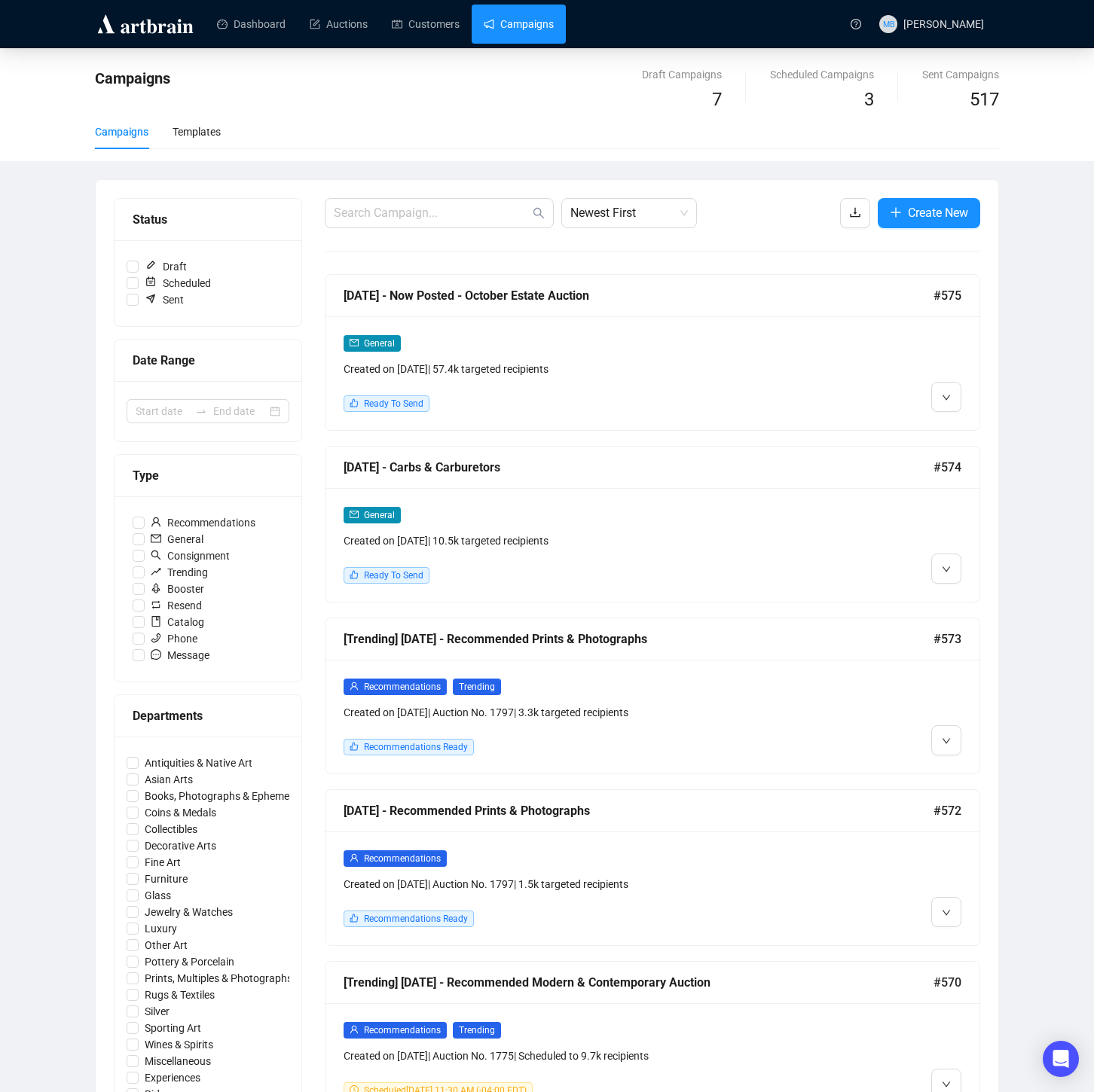
scroll to position [11, 0]
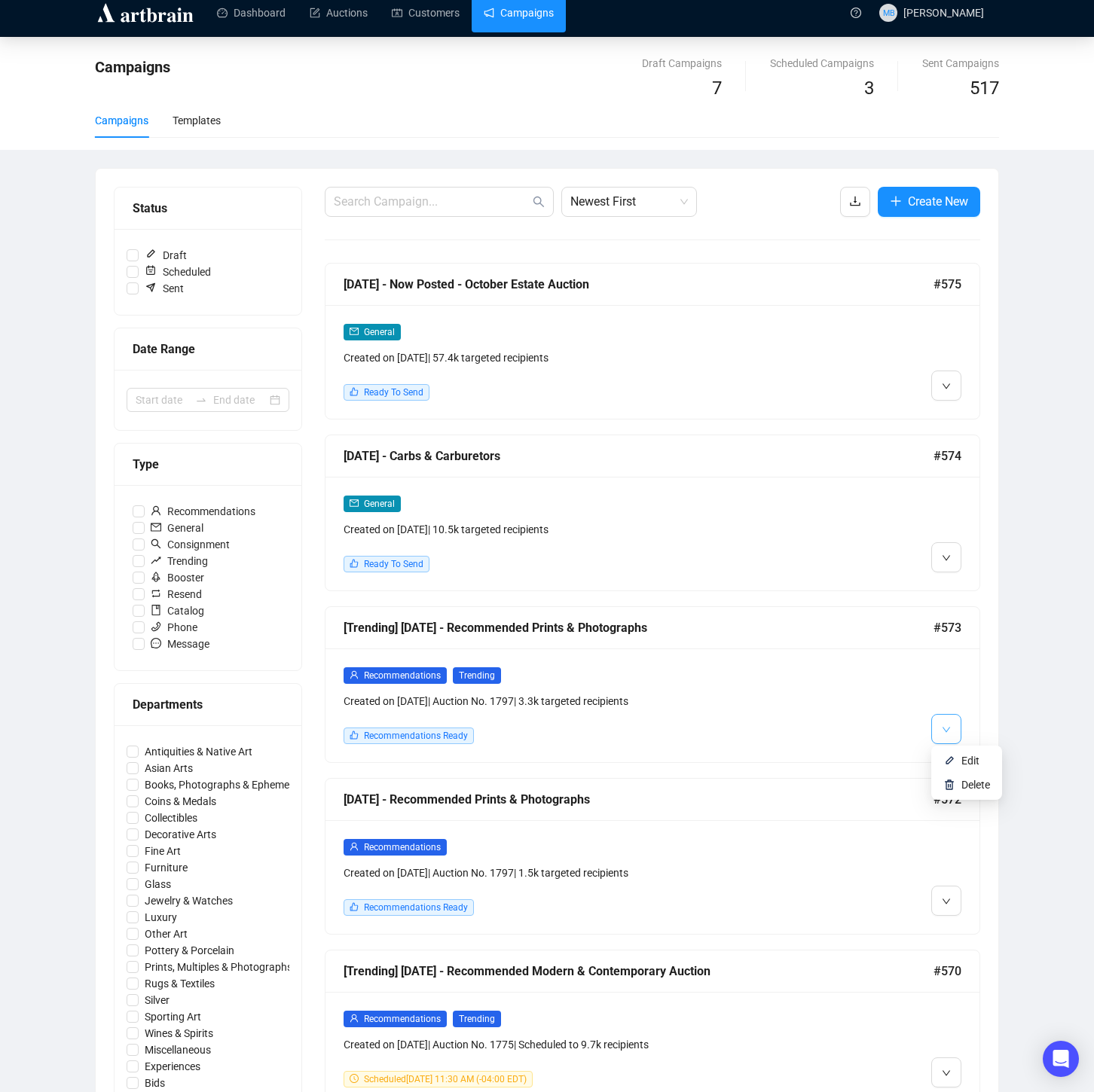
click at [948, 730] on icon "down" at bounding box center [947, 730] width 9 height 9
click at [786, 686] on div "Recommendations Trending Created on [DATE] | Auction No. 1797 | 3.3k targeted r…" at bounding box center [574, 688] width 461 height 43
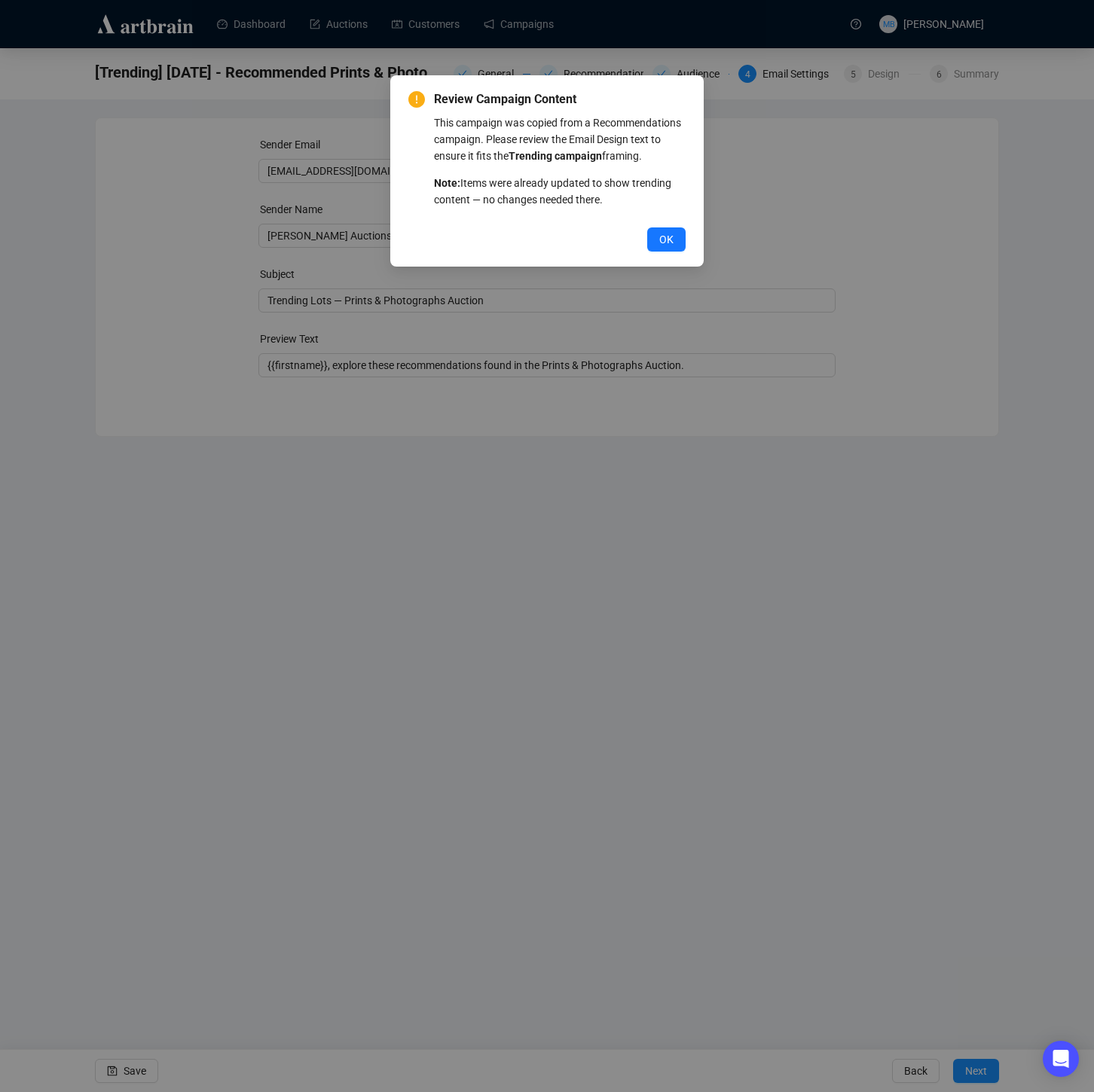
drag, startPoint x: 666, startPoint y: 257, endPoint x: 676, endPoint y: 242, distance: 18.0
click at [667, 248] on span "OK" at bounding box center [667, 239] width 15 height 17
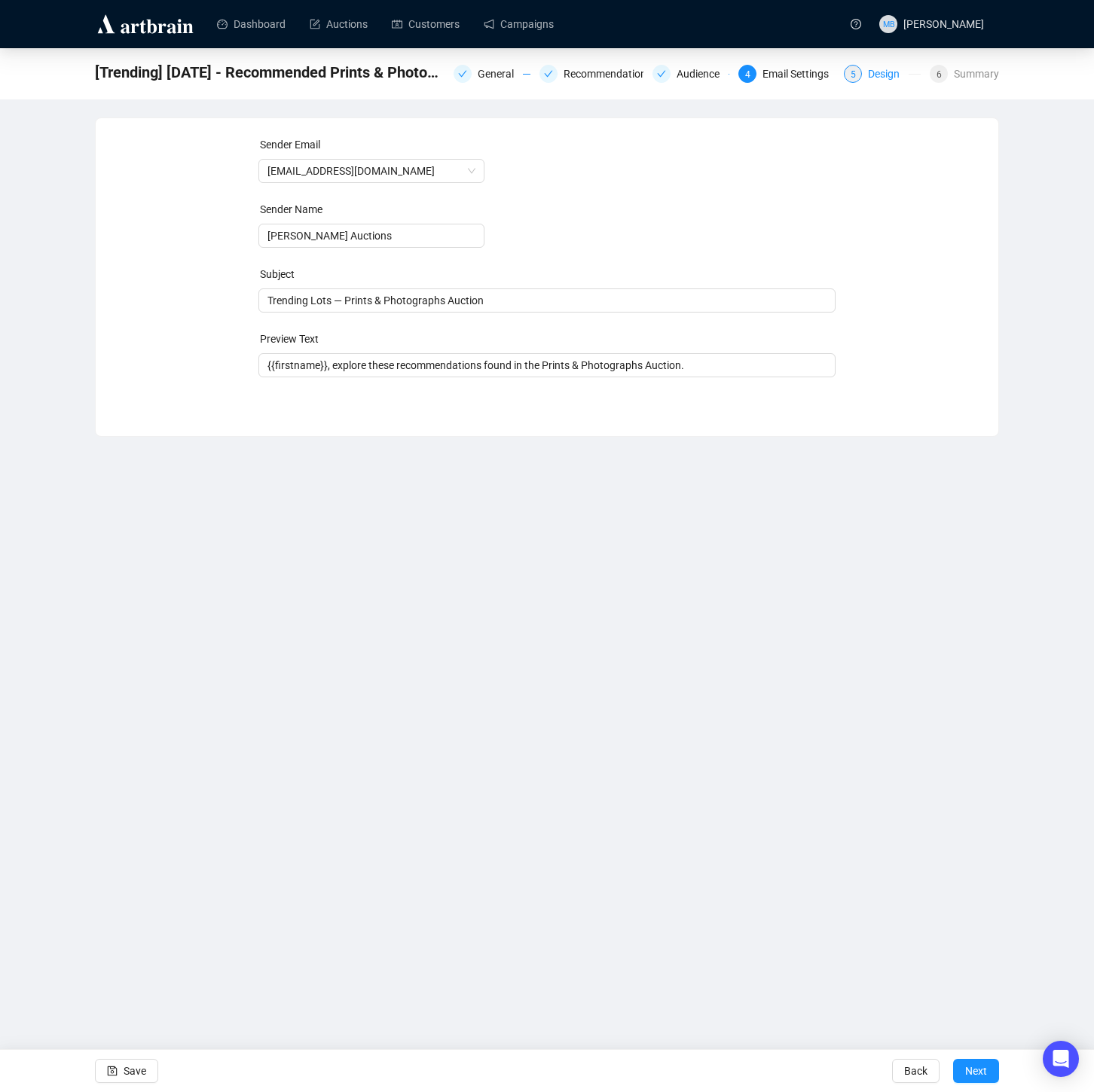
click at [870, 76] on div "Design" at bounding box center [889, 74] width 41 height 18
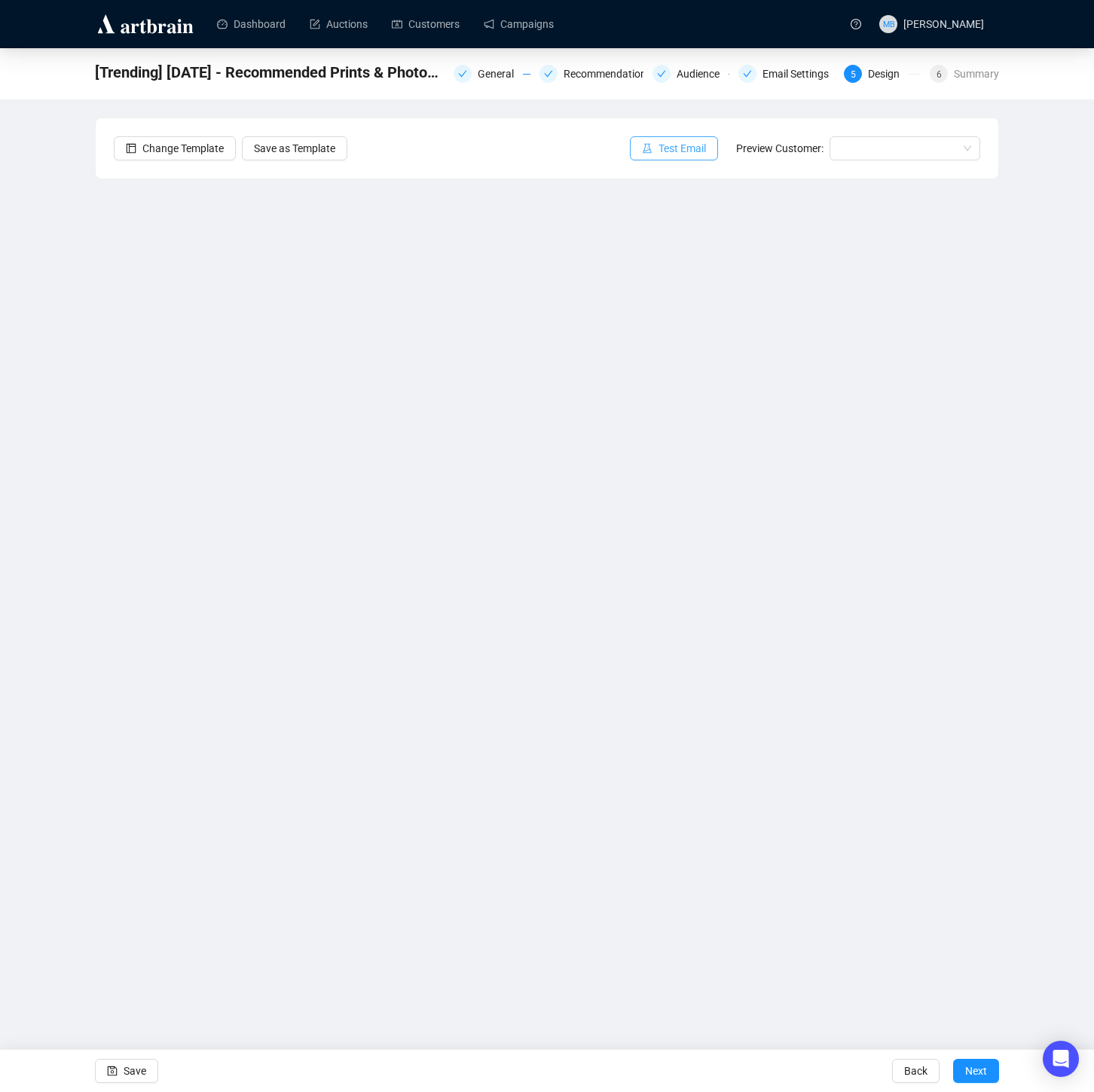
click at [673, 151] on span "Test Email" at bounding box center [682, 148] width 48 height 17
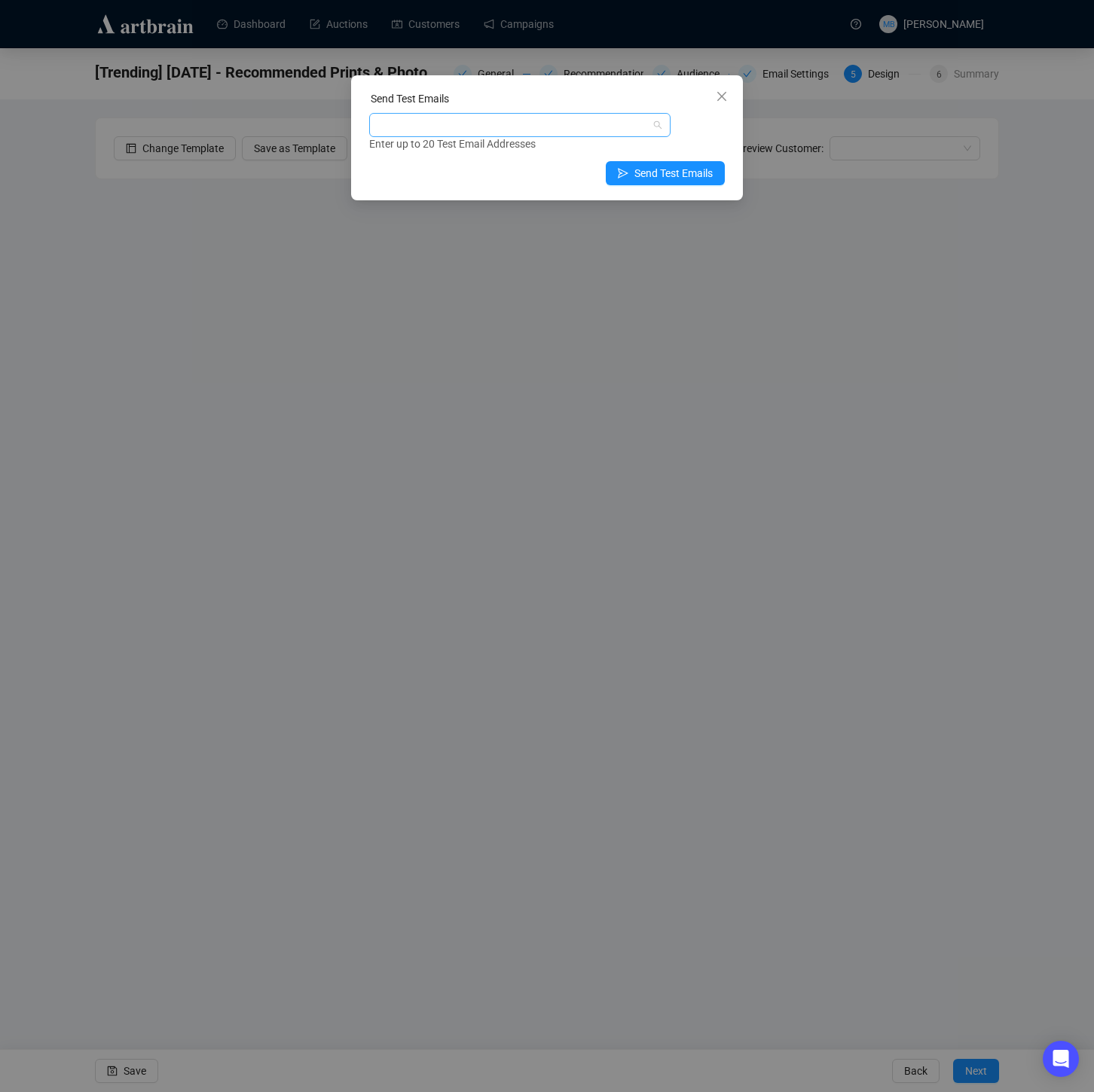
click at [504, 127] on div at bounding box center [512, 124] width 280 height 21
type input "muriah"
click at [493, 182] on div "[EMAIL_ADDRESS][DOMAIN_NAME]" at bounding box center [519, 180] width 277 height 17
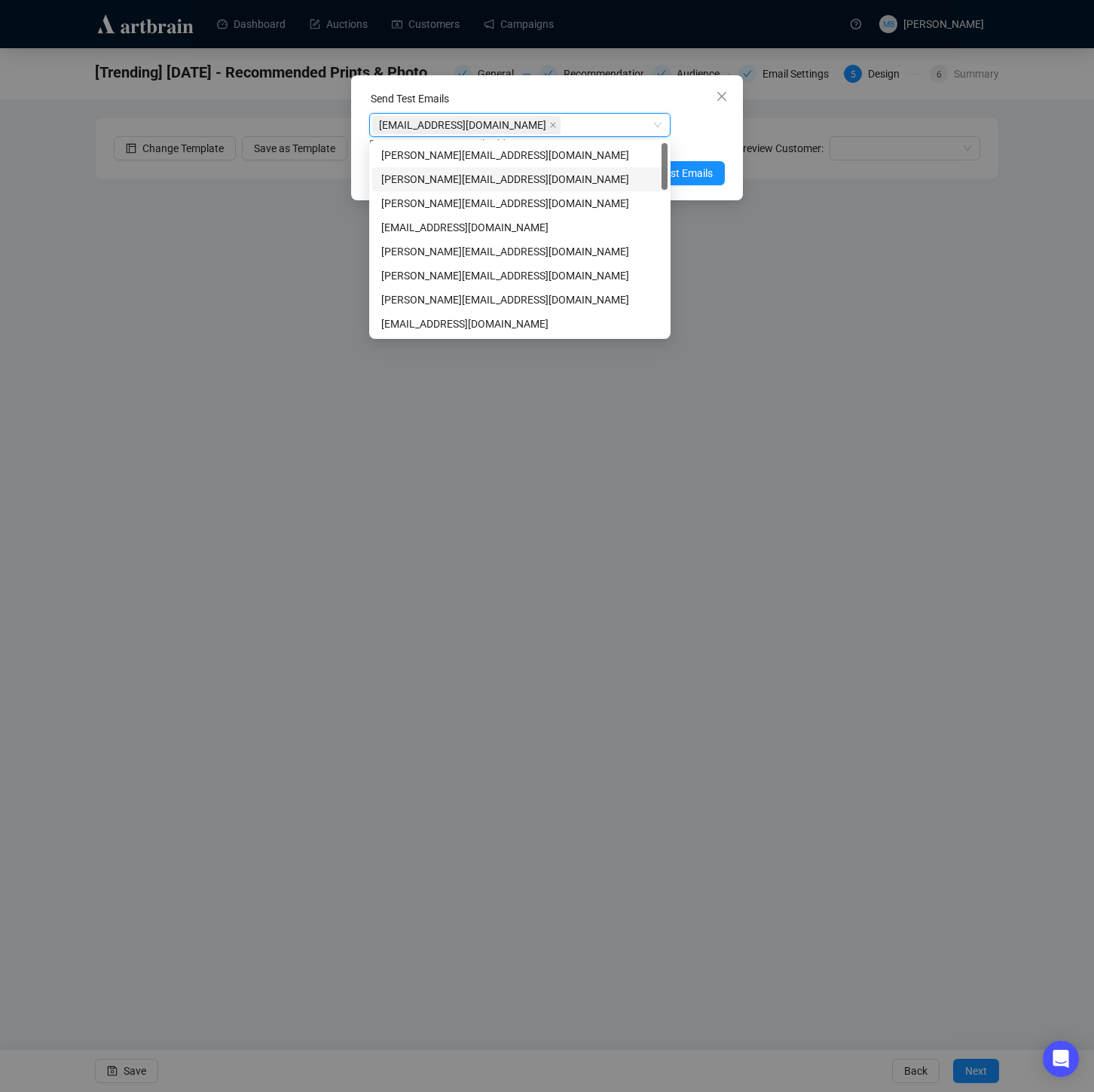
click at [704, 139] on div "Enter up to 20 Test Email Addresses" at bounding box center [547, 144] width 355 height 17
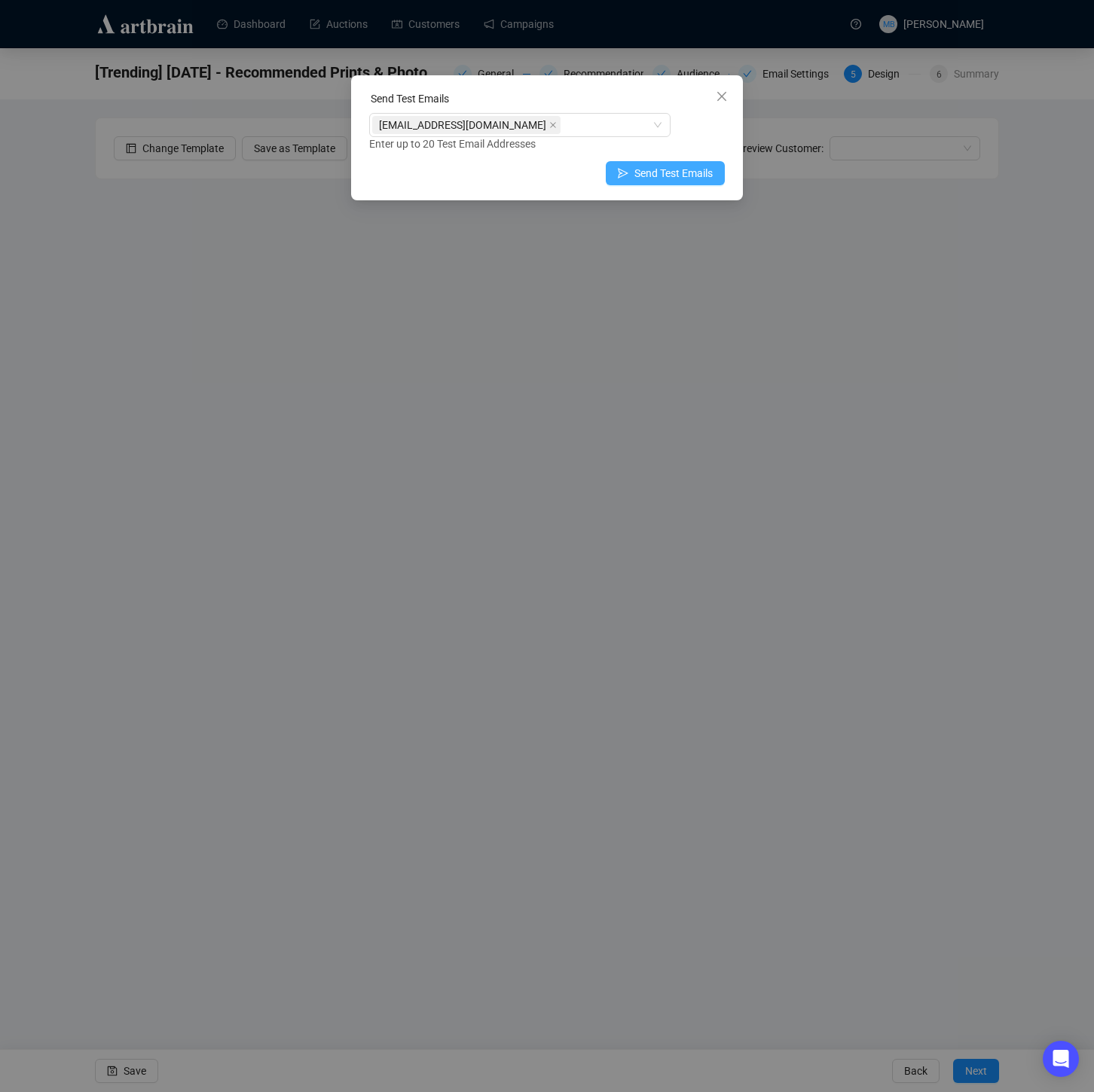
click at [694, 180] on span "Send Test Emails" at bounding box center [673, 173] width 78 height 17
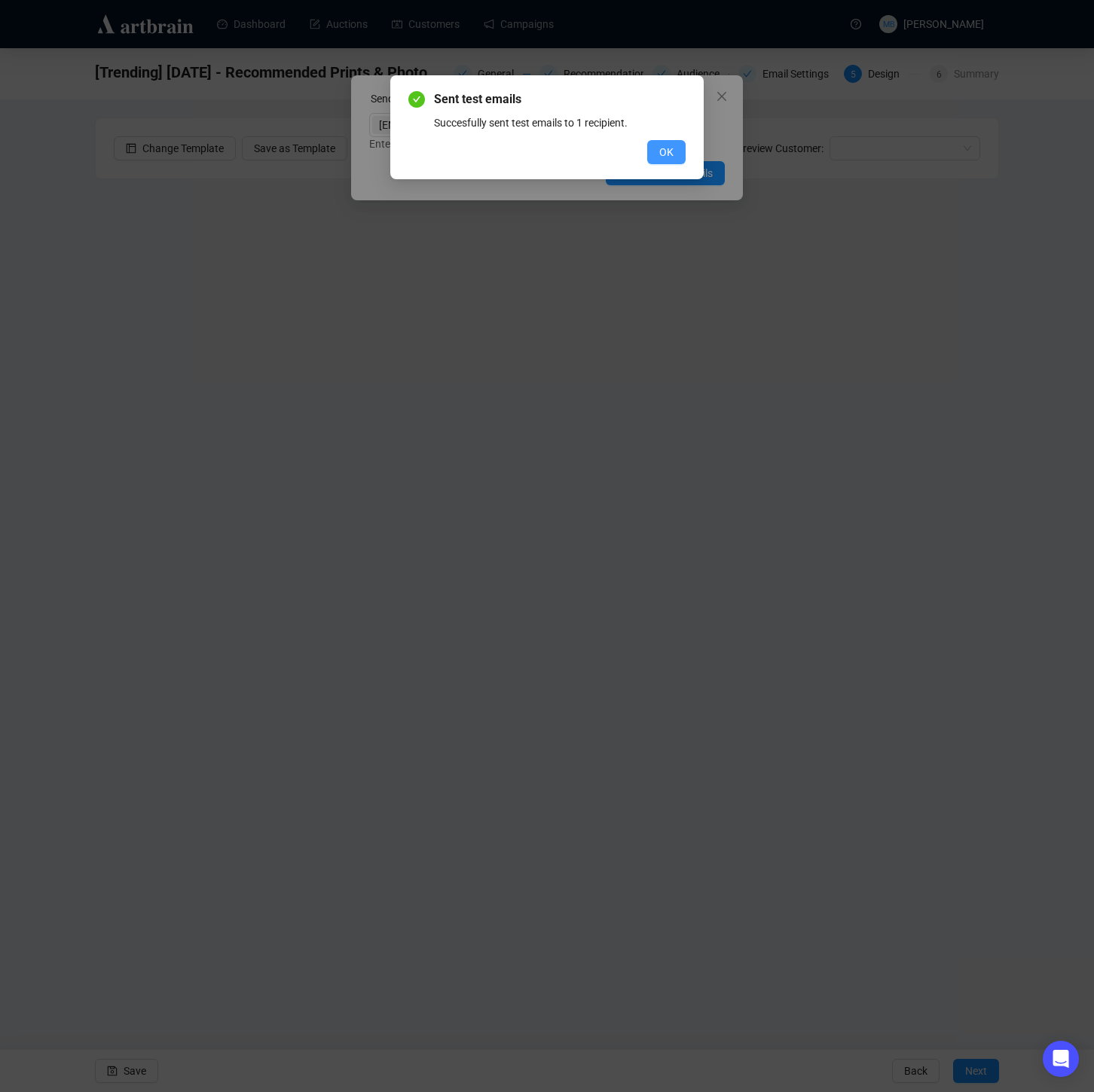
click at [669, 157] on span "OK" at bounding box center [667, 152] width 15 height 17
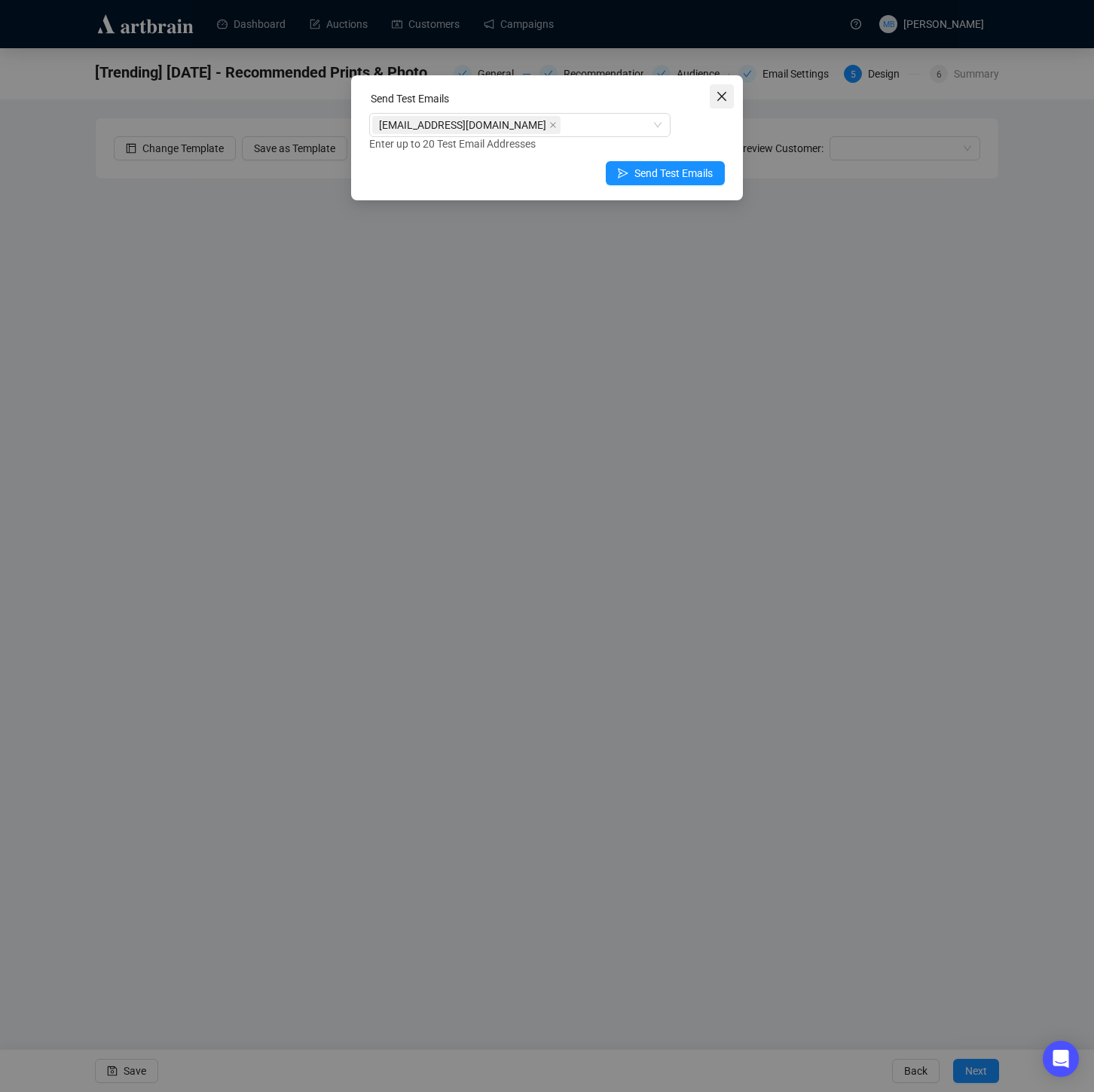
click at [731, 95] on span "Close" at bounding box center [722, 96] width 24 height 12
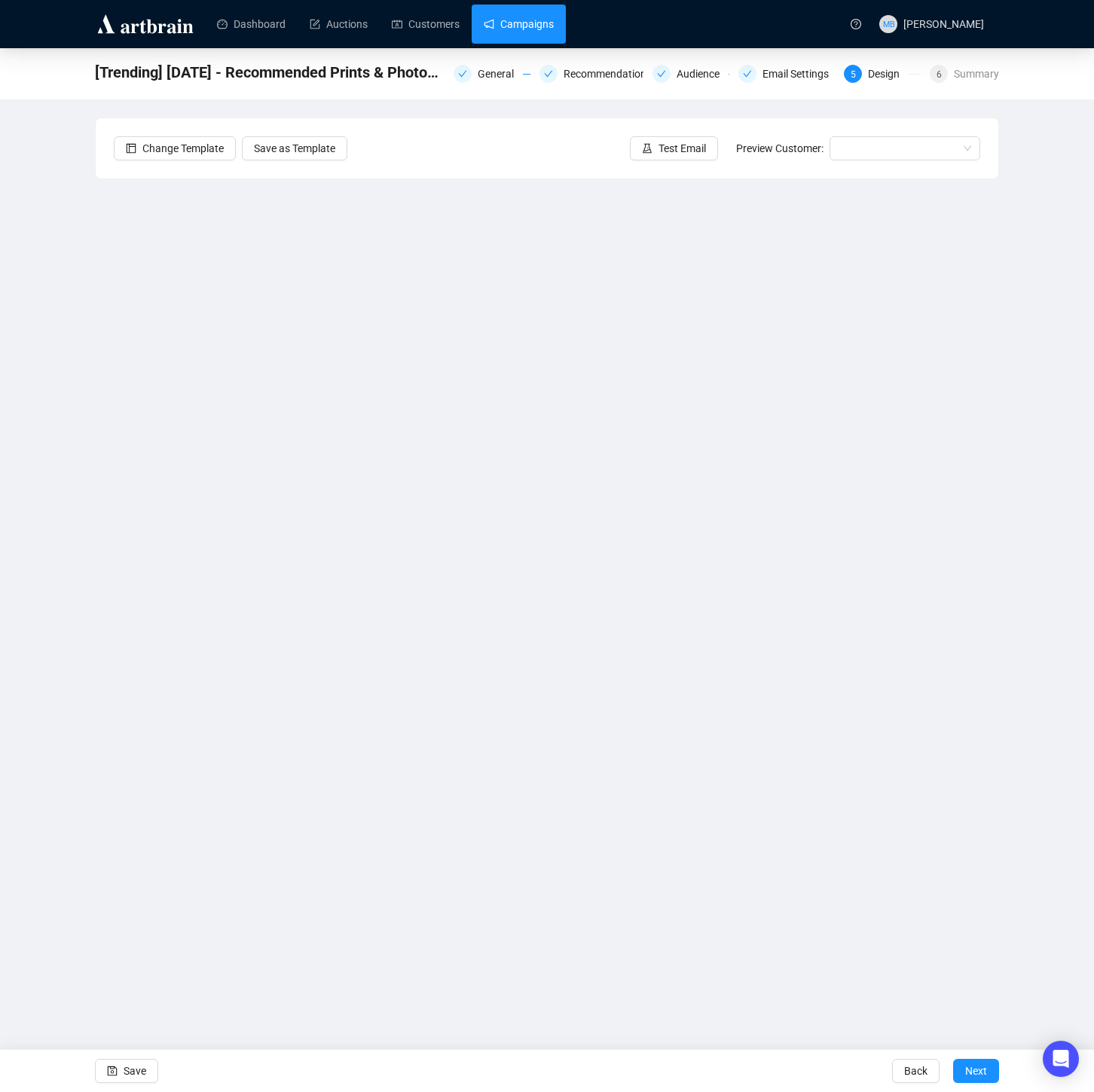
click at [541, 21] on link "Campaigns" at bounding box center [518, 24] width 70 height 40
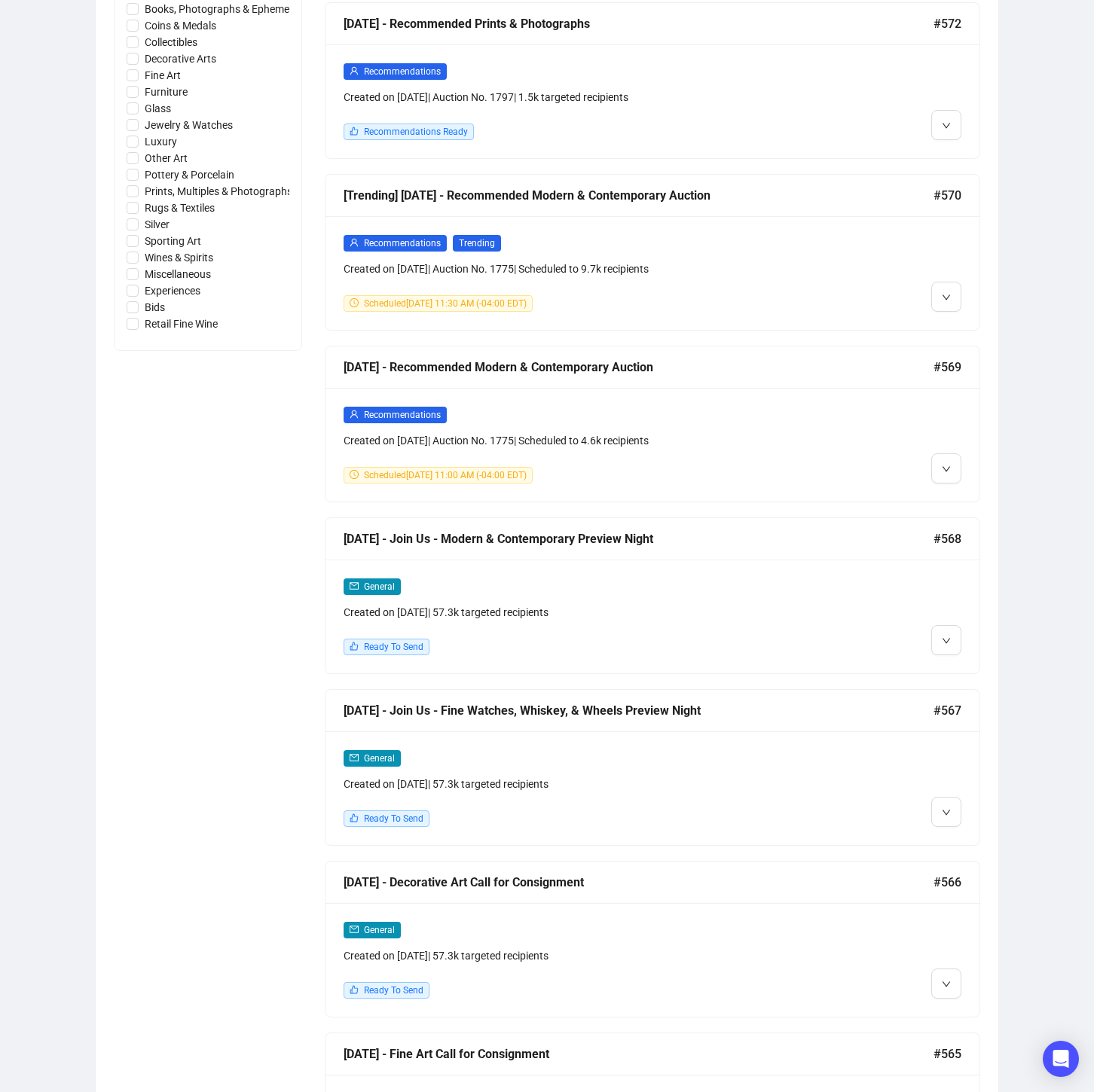
scroll to position [822, 0]
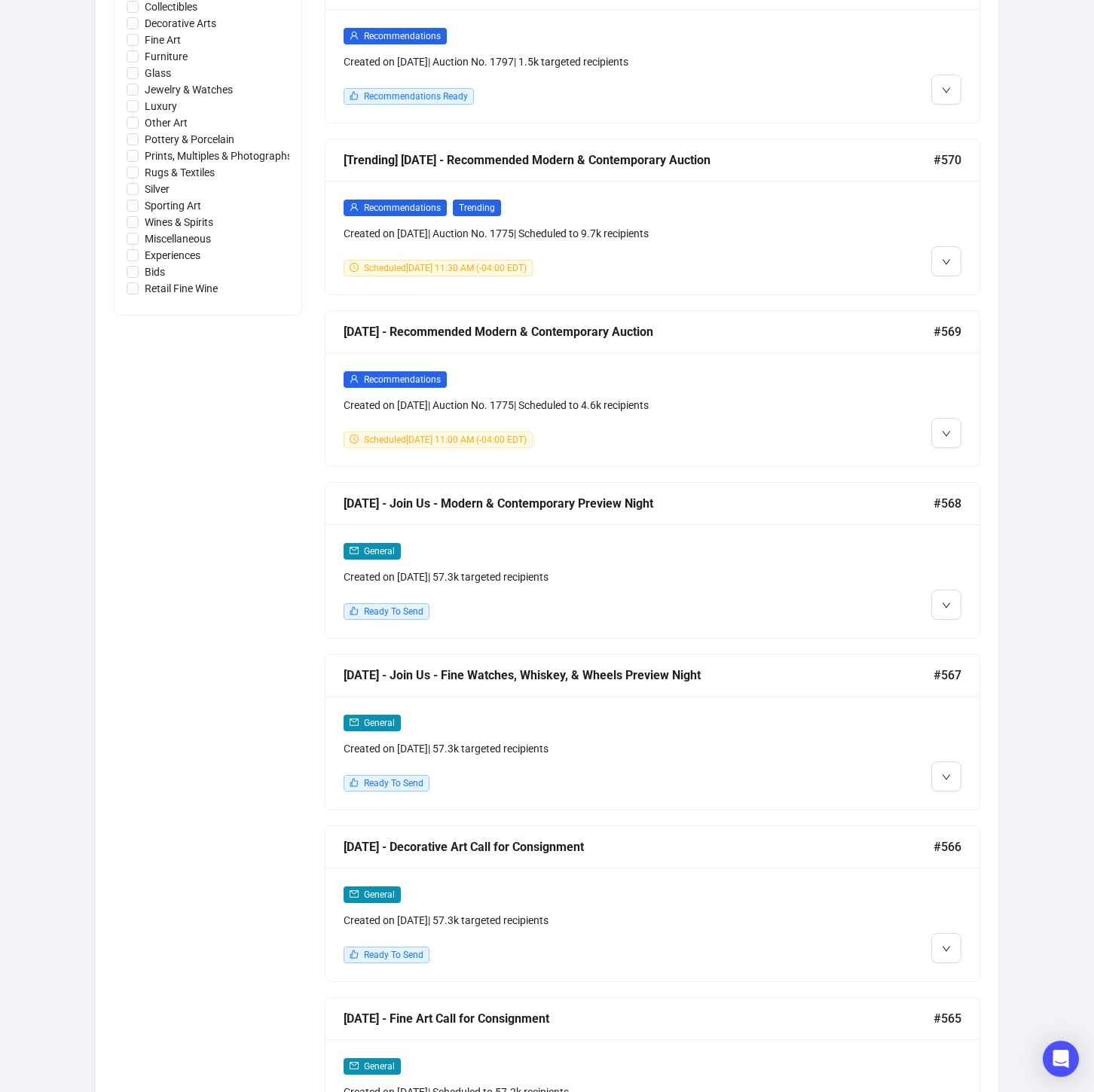
click at [820, 567] on div at bounding box center [883, 581] width 157 height 77
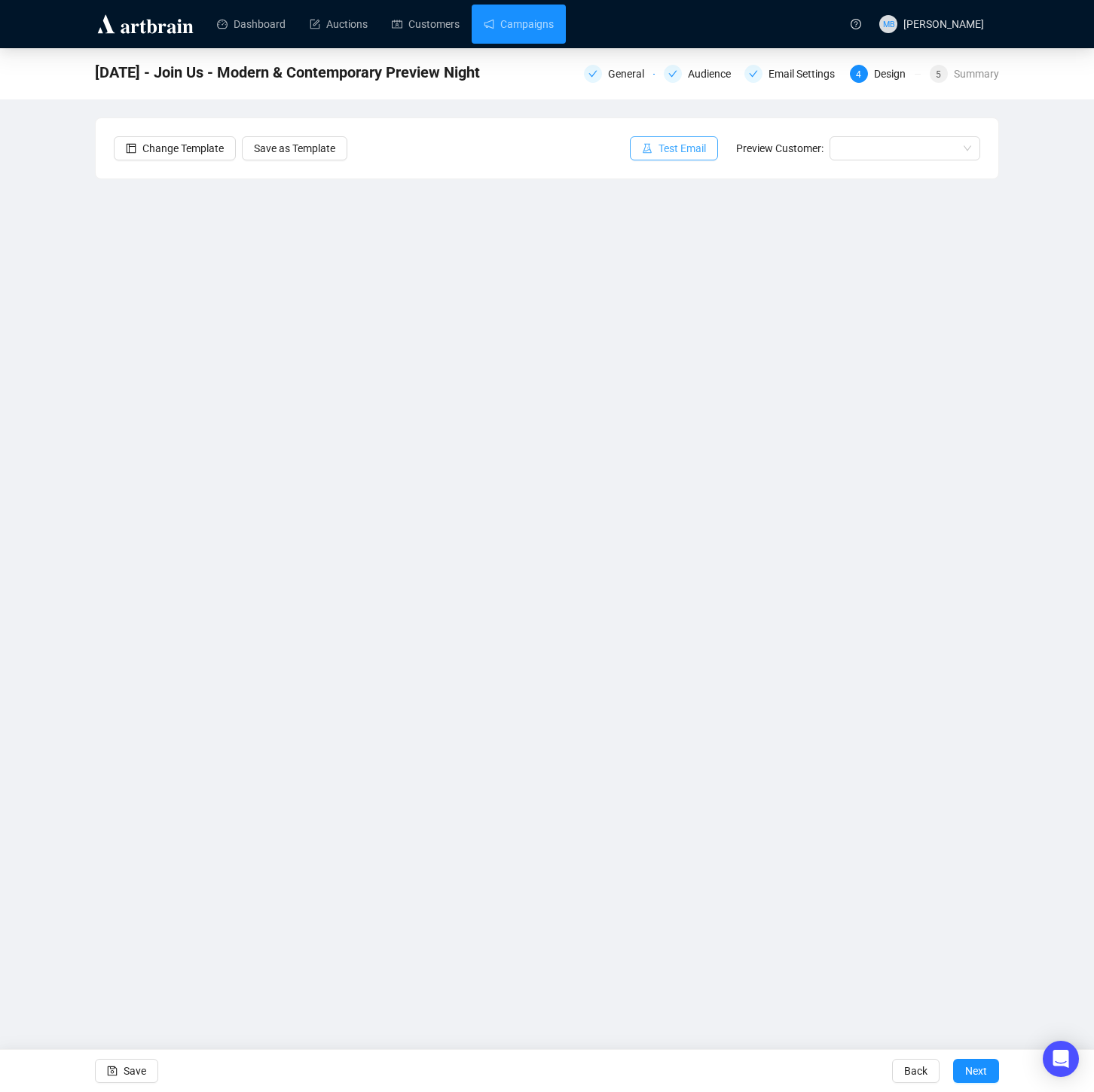
click at [658, 150] on span "Test Email" at bounding box center [682, 148] width 48 height 17
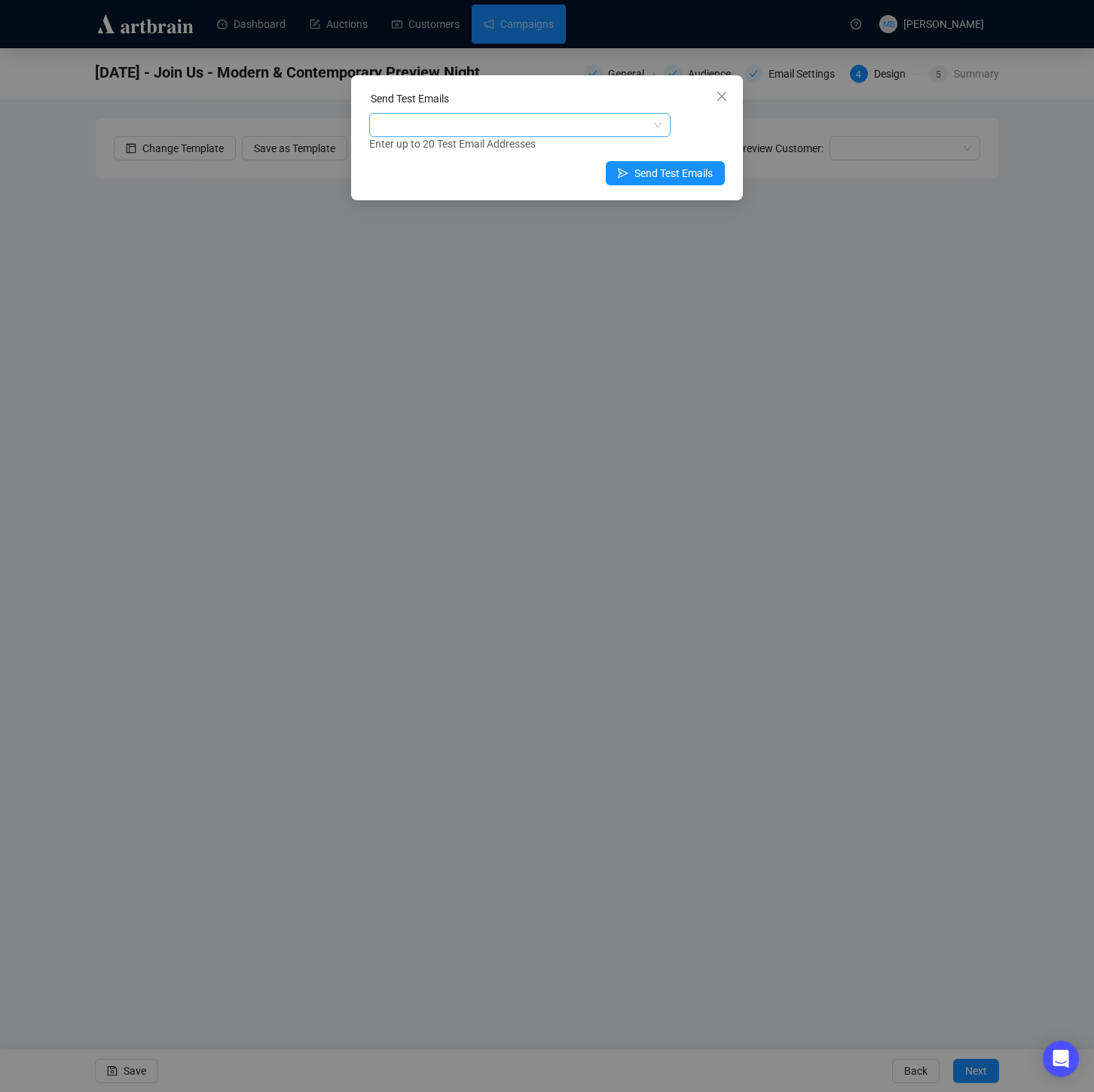
click at [454, 127] on div at bounding box center [512, 124] width 280 height 21
type input "muriah"
click at [471, 178] on div "[EMAIL_ADDRESS][DOMAIN_NAME]" at bounding box center [519, 180] width 277 height 17
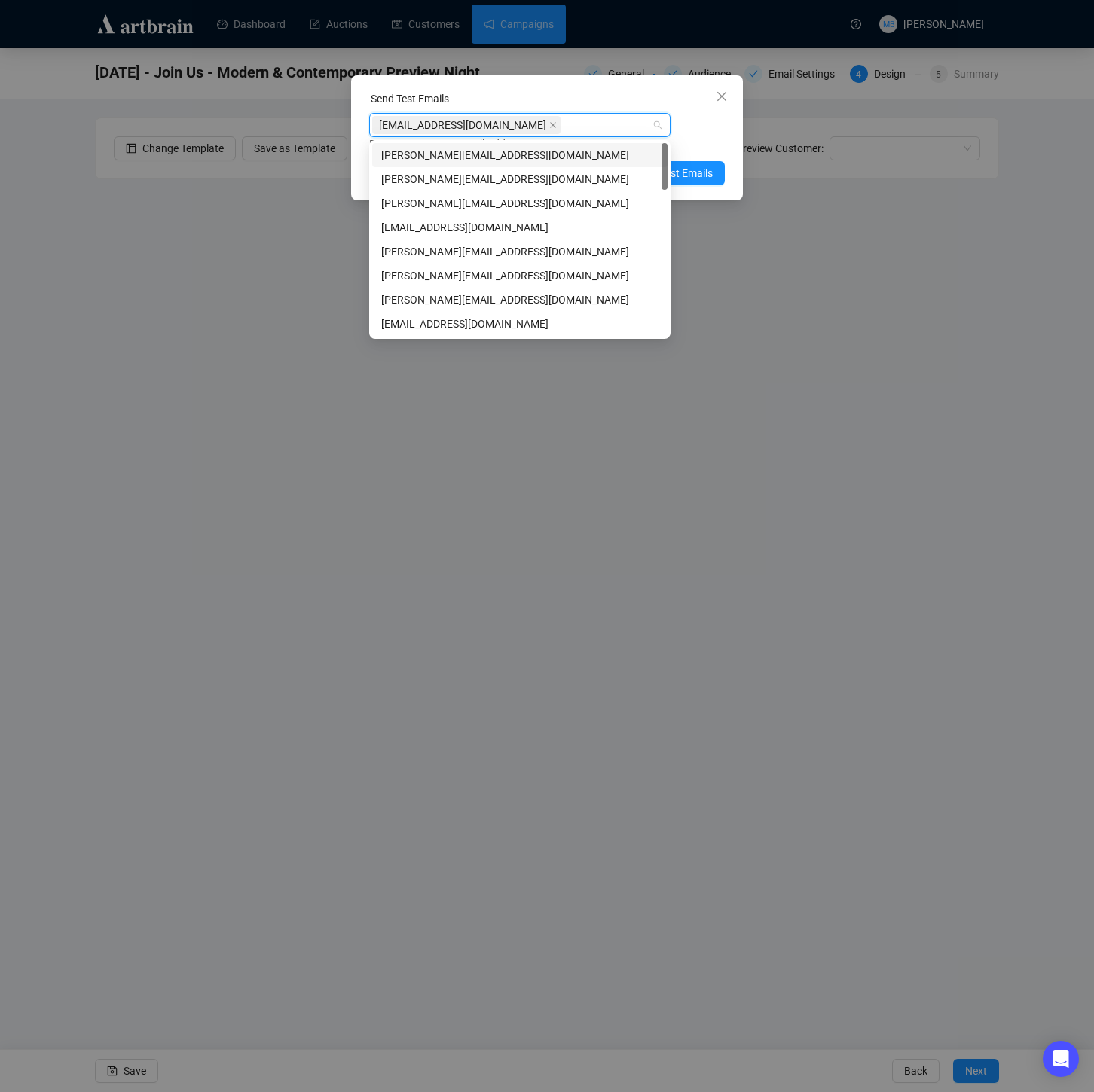
click at [707, 126] on div "[EMAIL_ADDRESS][DOMAIN_NAME] Enter up to 20 Test Email Addresses" at bounding box center [547, 133] width 355 height 40
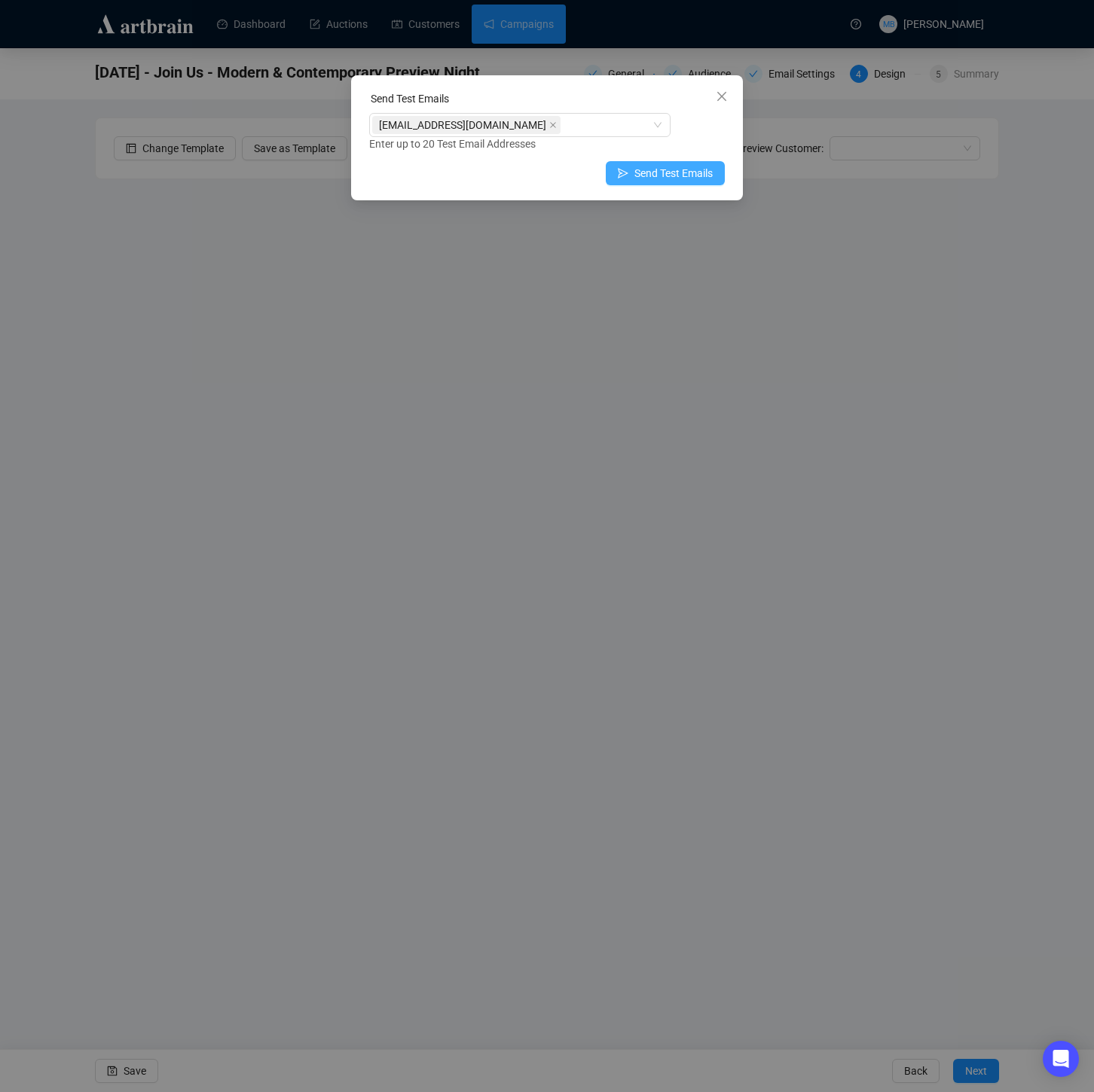
click at [692, 176] on span "Send Test Emails" at bounding box center [673, 173] width 78 height 17
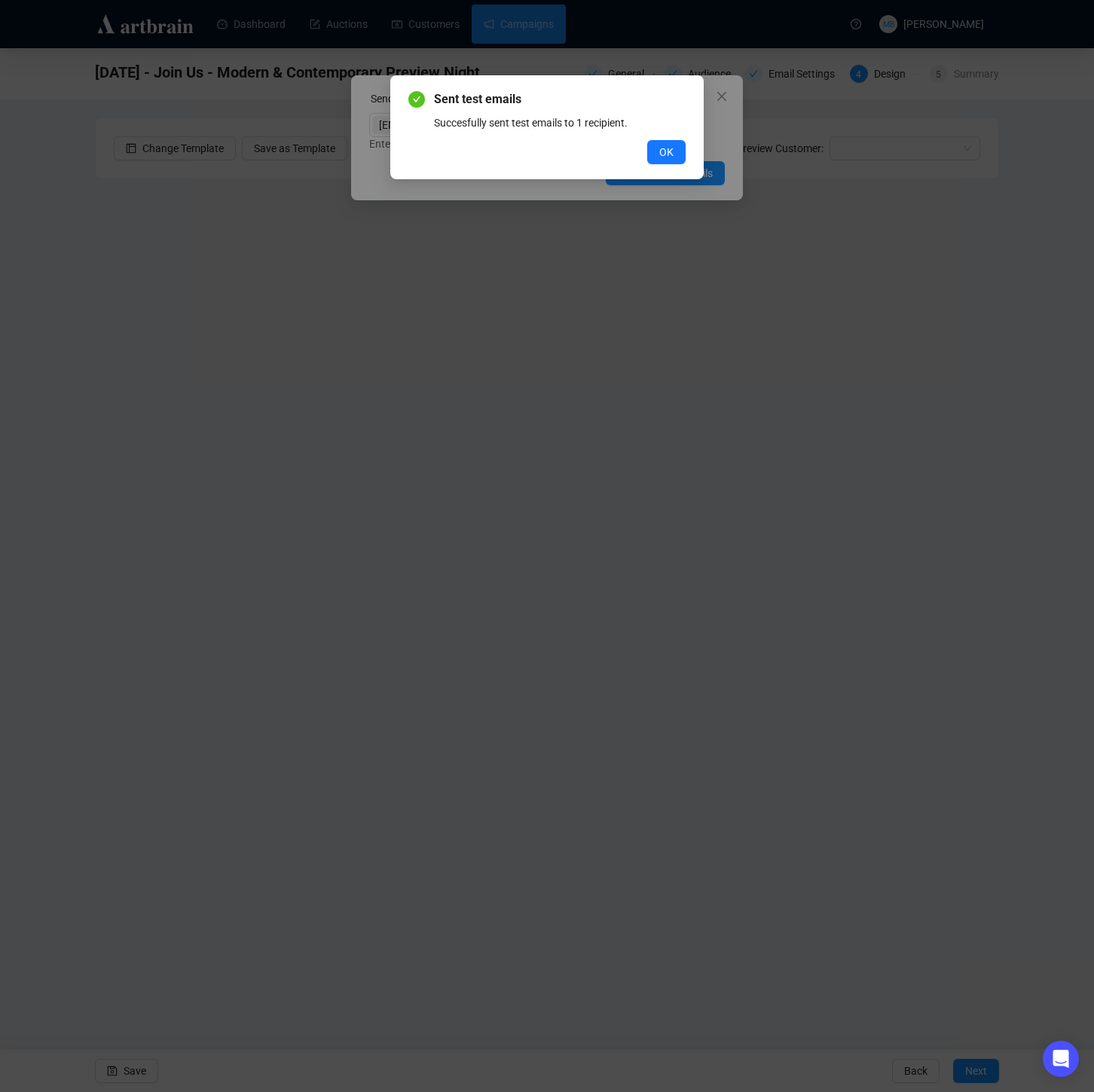
drag, startPoint x: 667, startPoint y: 150, endPoint x: 681, endPoint y: 144, distance: 15.2
click at [668, 149] on span "OK" at bounding box center [667, 152] width 15 height 17
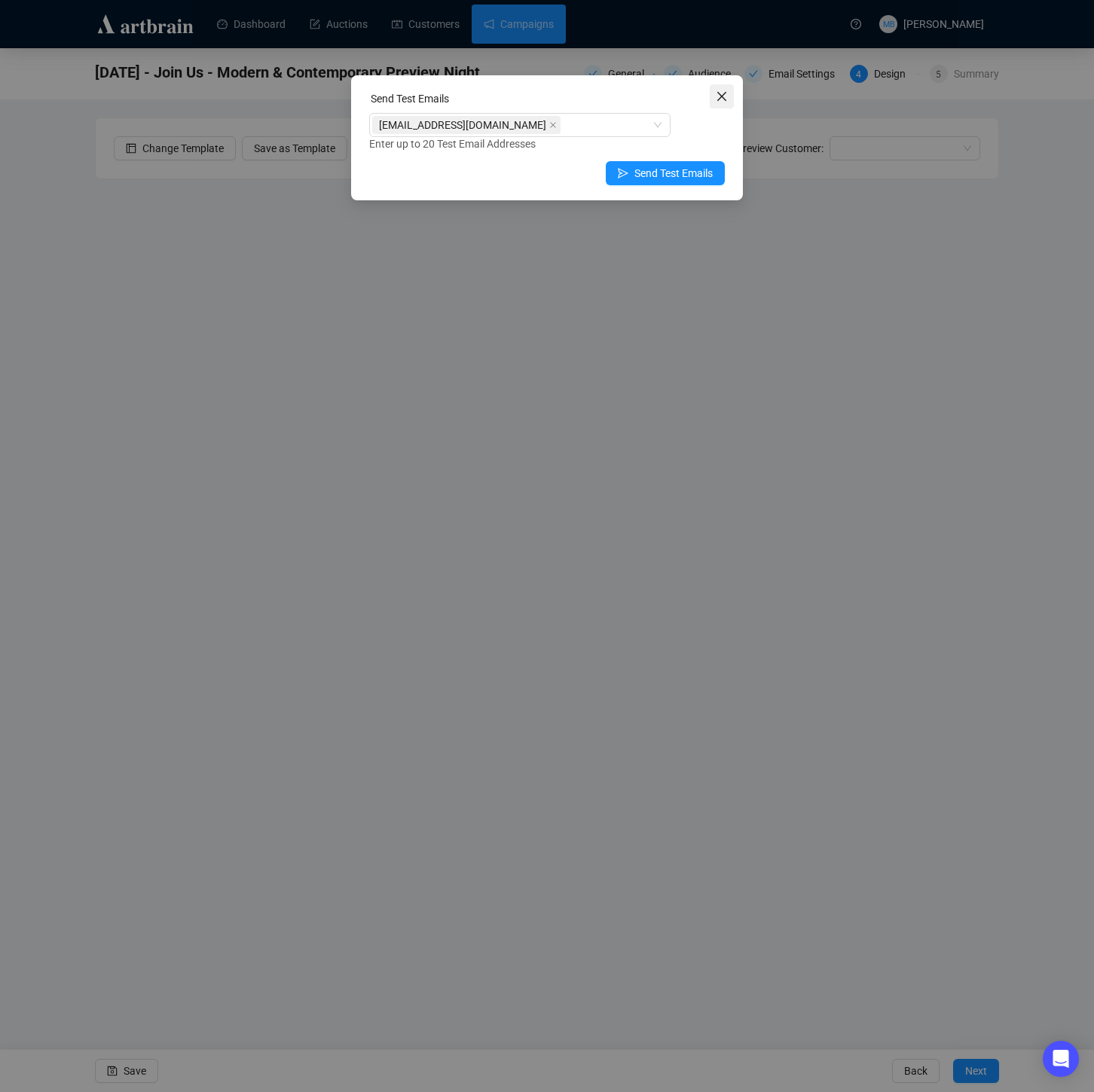
click at [729, 98] on span "Close" at bounding box center [722, 96] width 24 height 12
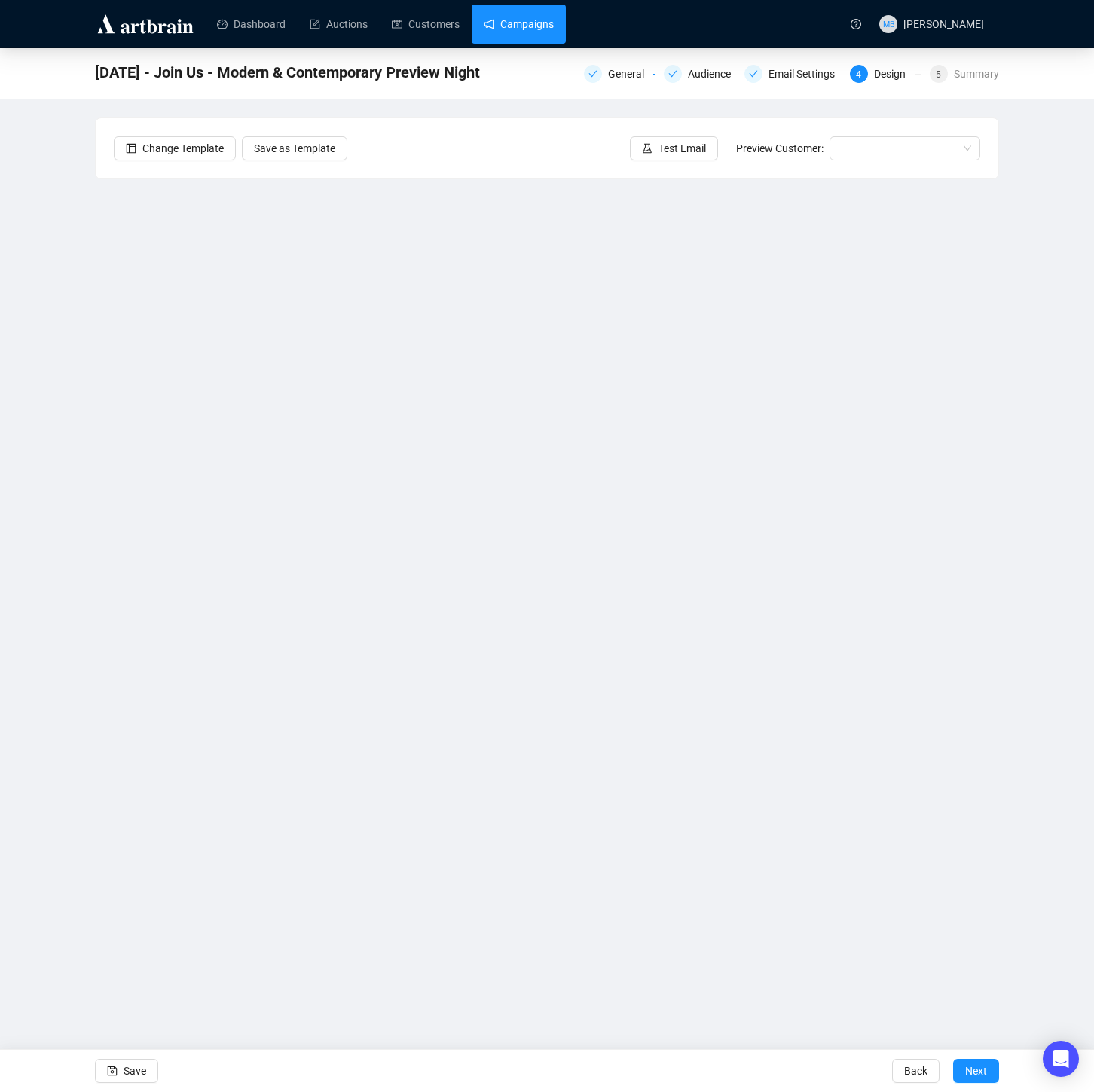
click at [530, 26] on link "Campaigns" at bounding box center [518, 24] width 70 height 40
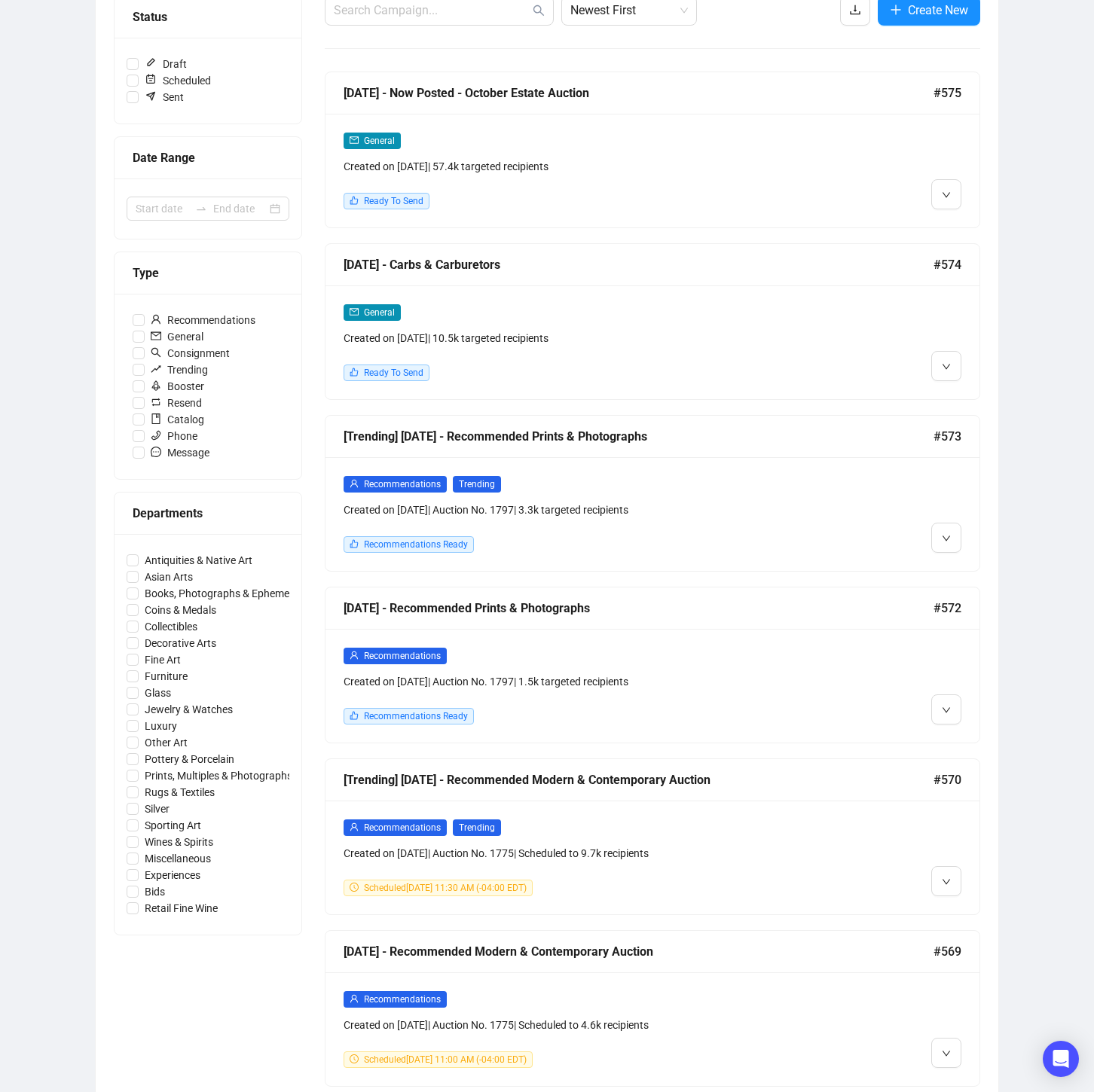
scroll to position [215, 0]
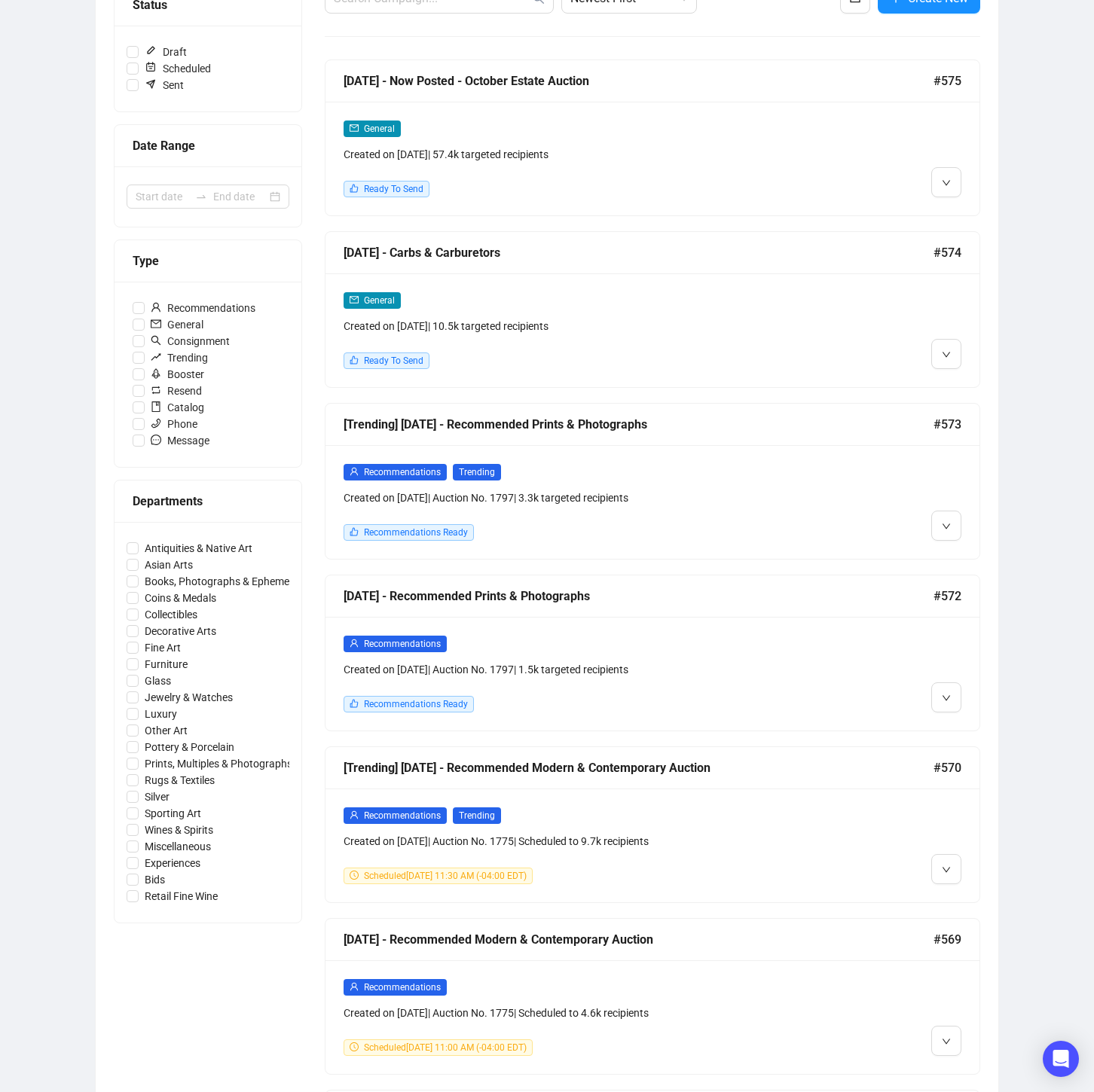
click at [806, 653] on div at bounding box center [883, 674] width 157 height 77
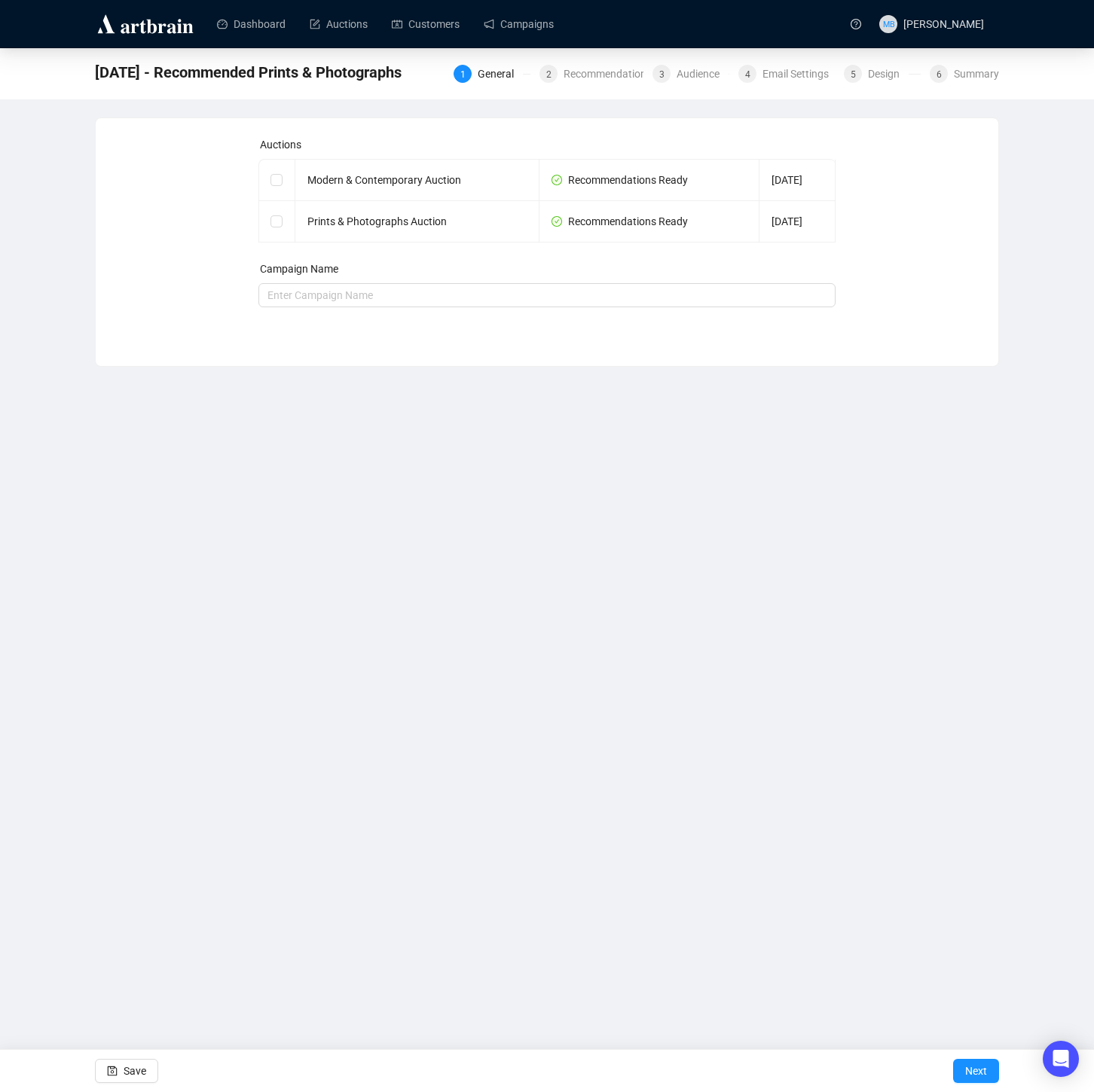
checkbox input "true"
type input "[DATE] - Recommended Prints & Photographs"
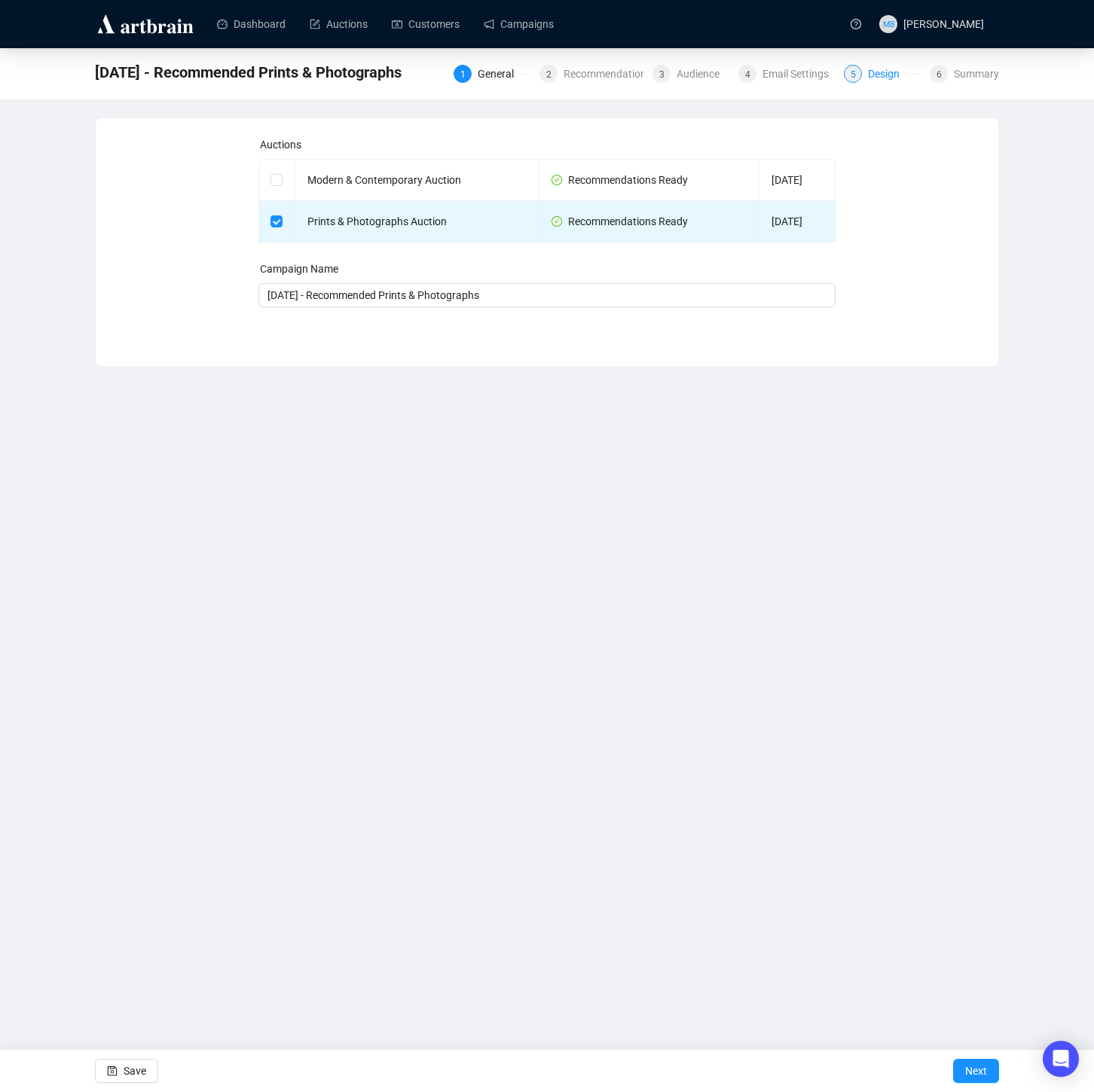
click at [876, 69] on div "Design" at bounding box center [889, 74] width 41 height 18
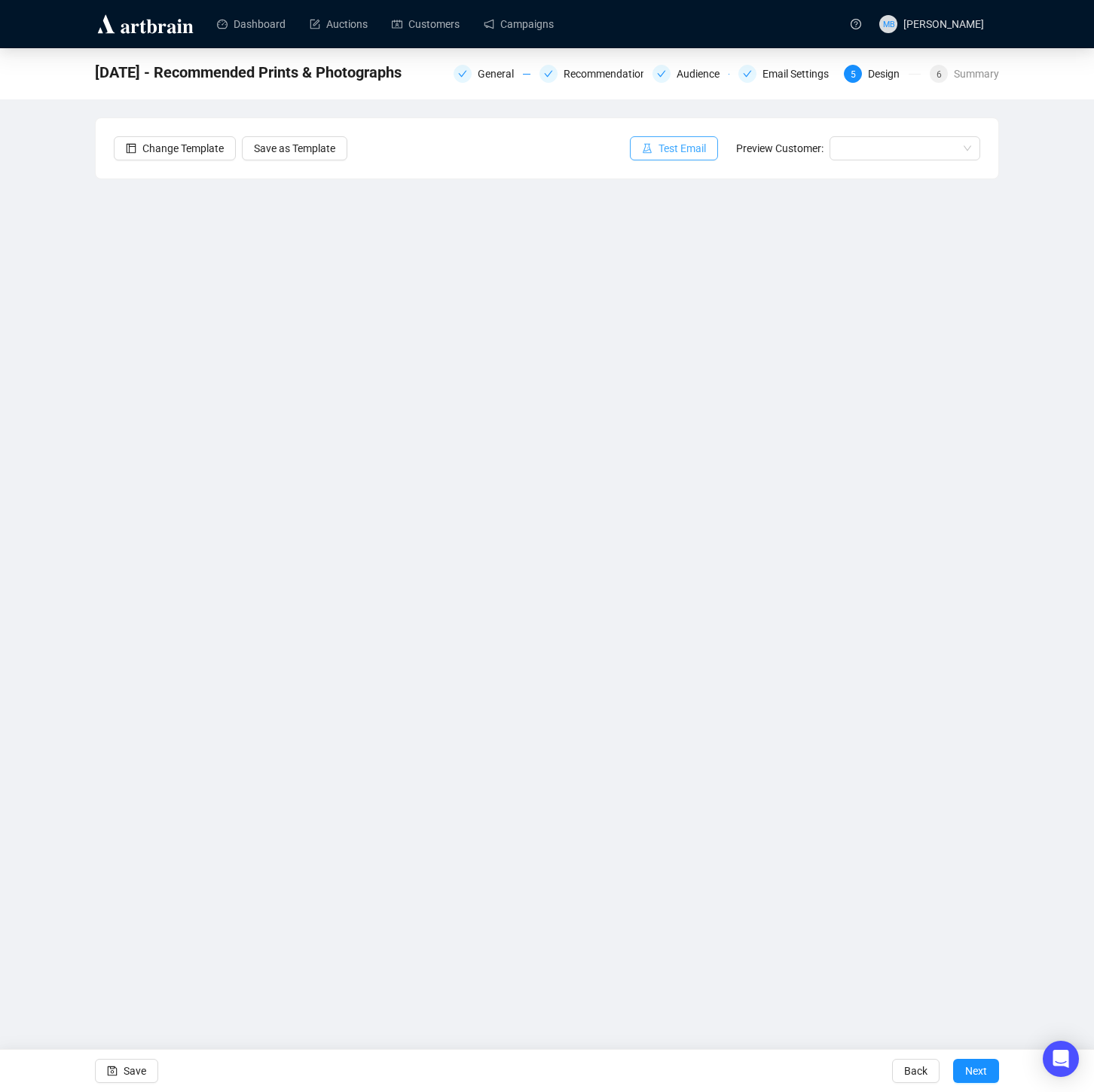
click at [658, 151] on span "Test Email" at bounding box center [682, 148] width 48 height 17
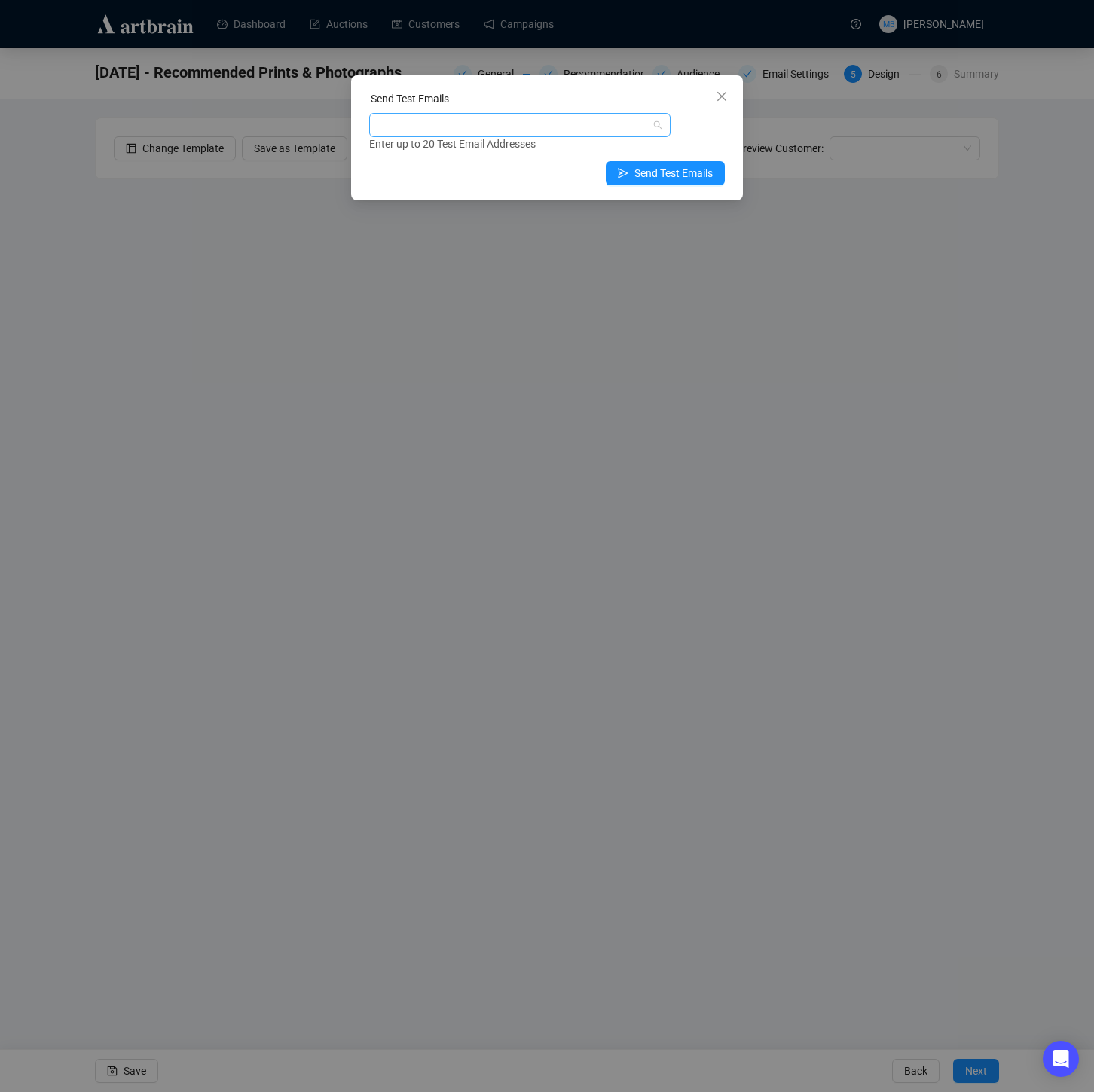
click at [504, 120] on div at bounding box center [512, 124] width 280 height 21
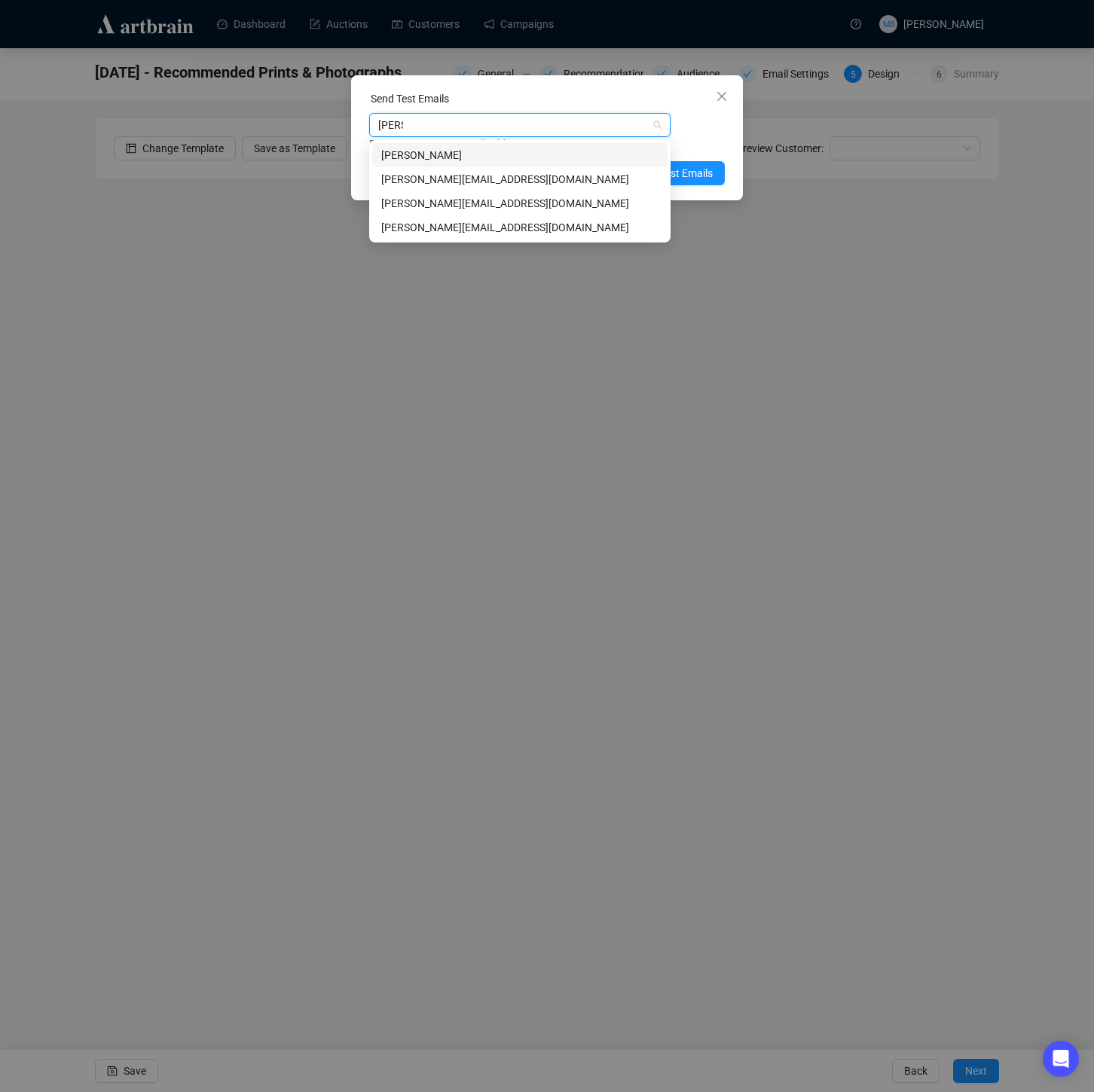
type input "[PERSON_NAME]"
click at [490, 177] on div "[PERSON_NAME][EMAIL_ADDRESS][DOMAIN_NAME]" at bounding box center [519, 180] width 277 height 17
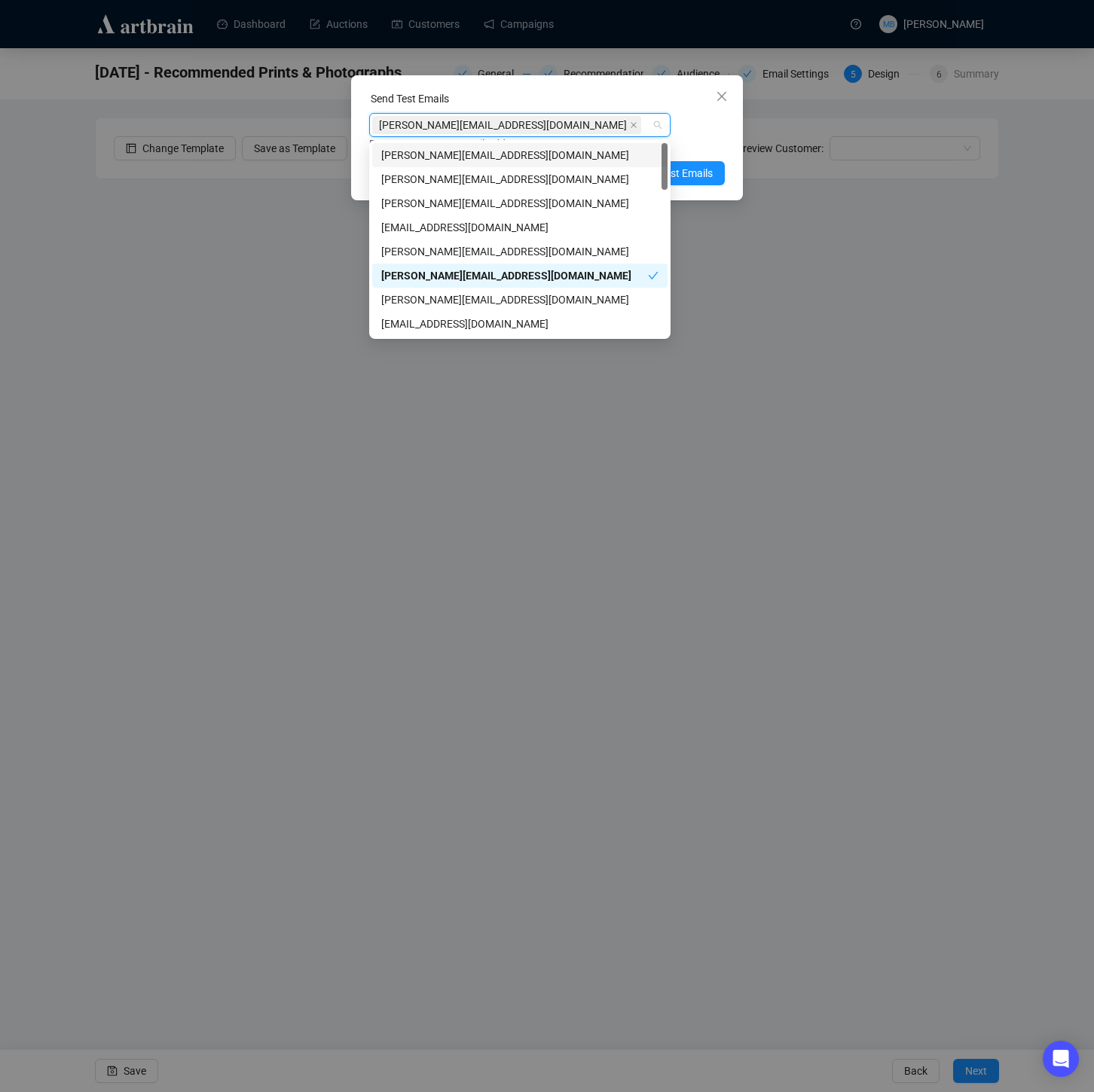
click at [544, 120] on div "[PERSON_NAME][EMAIL_ADDRESS][DOMAIN_NAME]" at bounding box center [512, 124] width 280 height 21
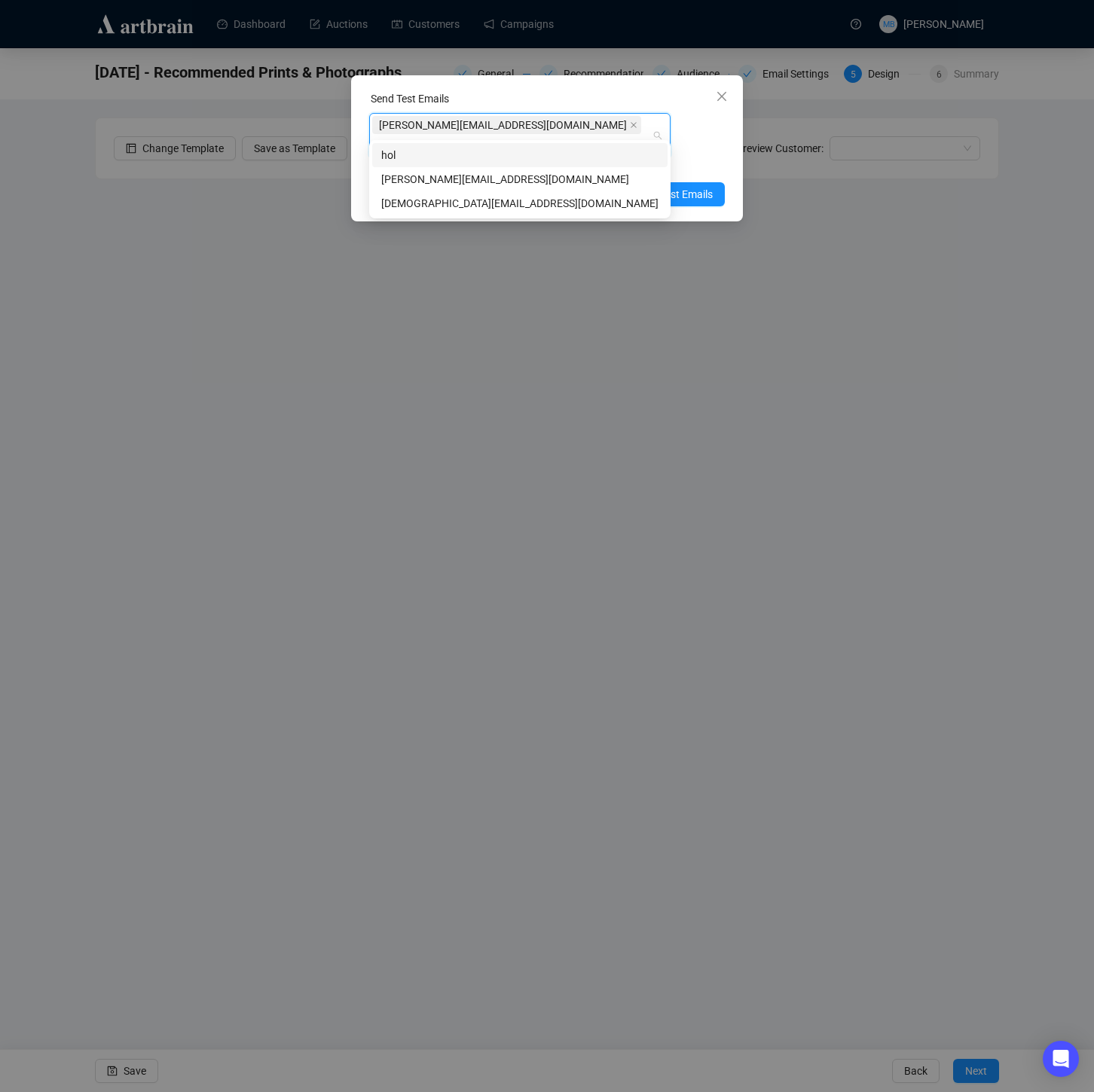
type input "[PERSON_NAME]"
click at [476, 181] on div "[PERSON_NAME][EMAIL_ADDRESS][DOMAIN_NAME]" at bounding box center [519, 180] width 277 height 17
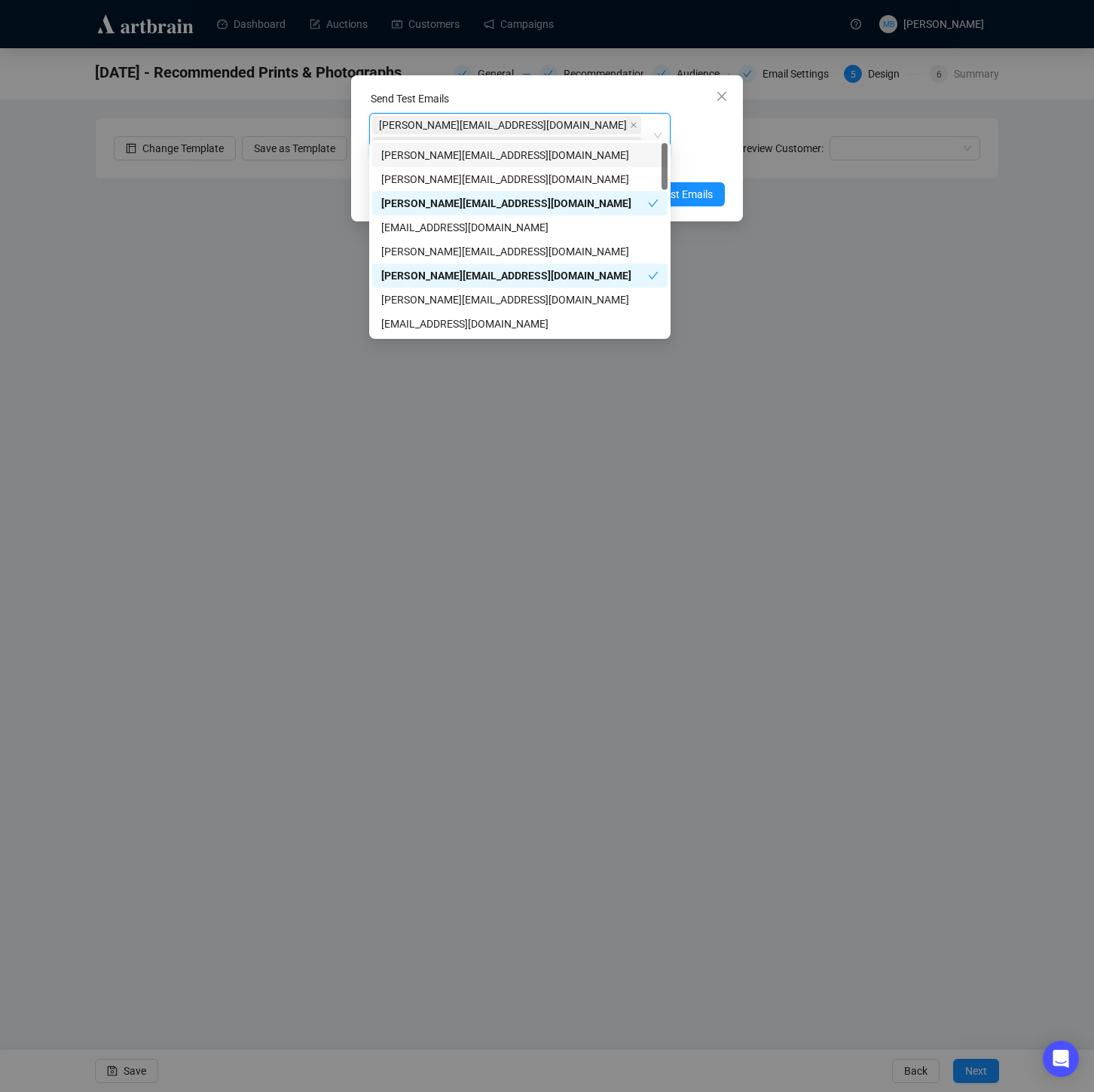
drag, startPoint x: 697, startPoint y: 119, endPoint x: 703, endPoint y: 129, distance: 11.7
click at [697, 119] on div "[PERSON_NAME][EMAIL_ADDRESS][DOMAIN_NAME], [PERSON_NAME][EMAIL_ADDRESS][DOMAIN_…" at bounding box center [547, 143] width 355 height 60
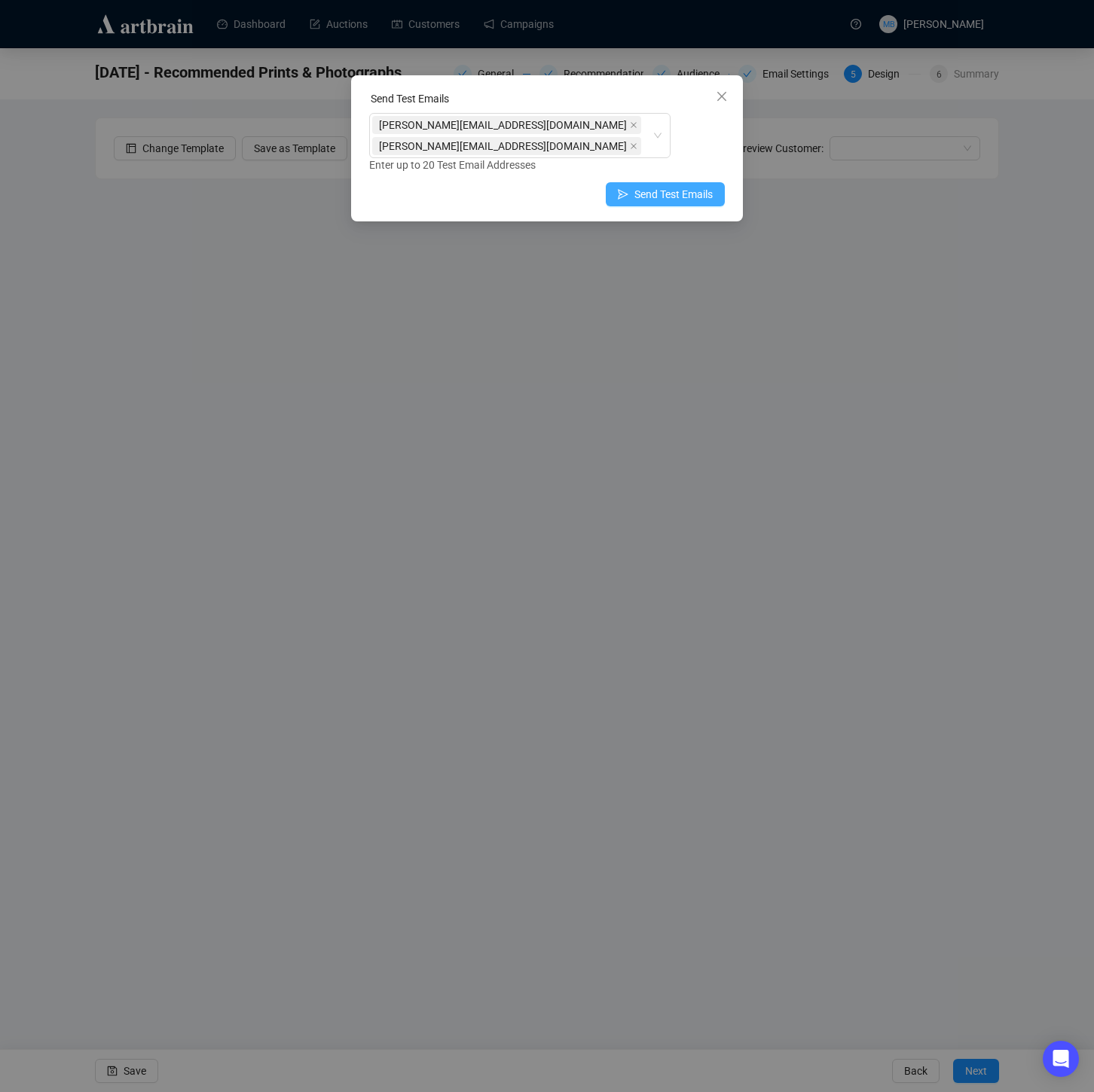
click at [690, 186] on span "Send Test Emails" at bounding box center [673, 194] width 78 height 17
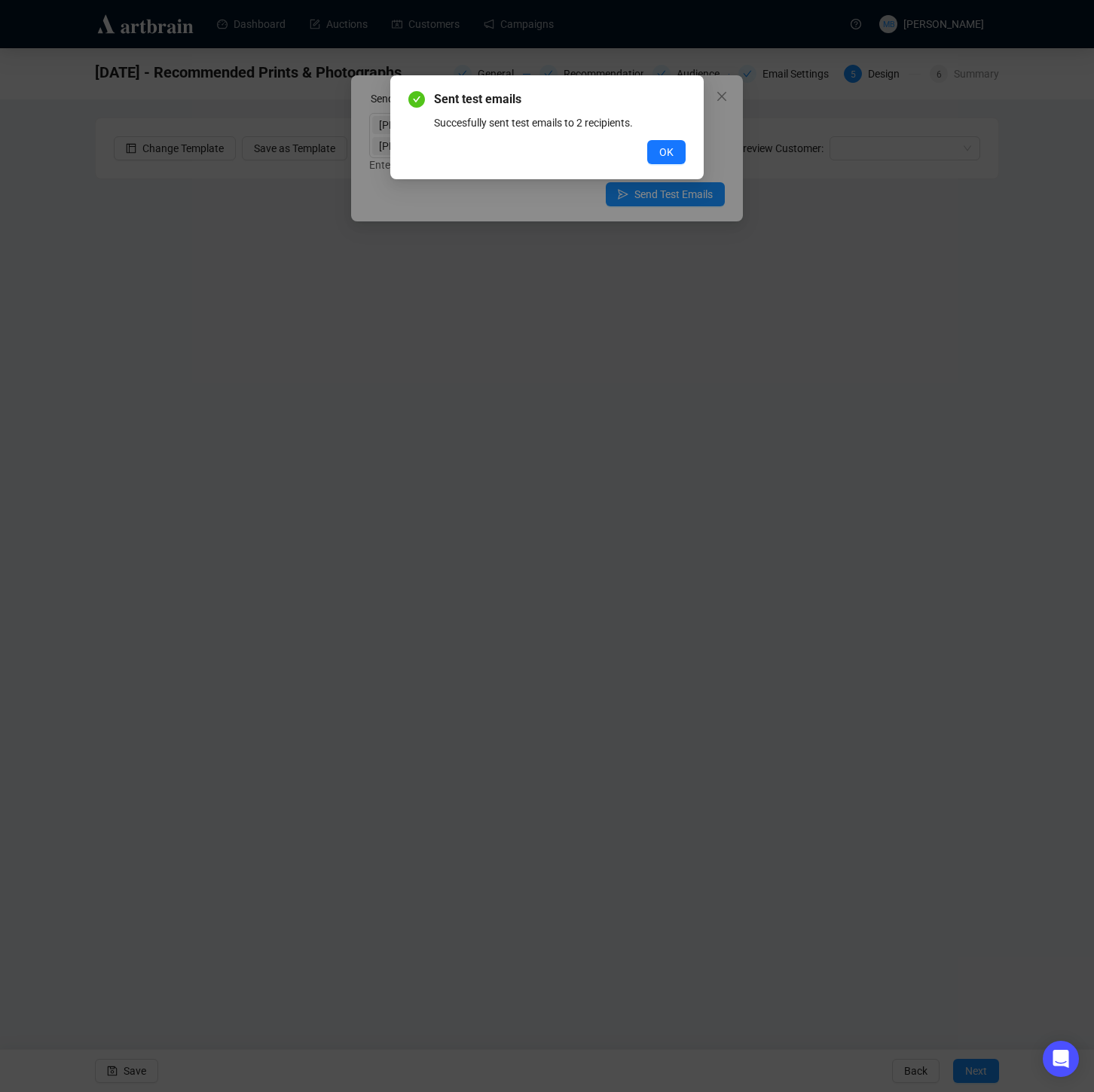
click at [673, 147] on button "OK" at bounding box center [667, 152] width 39 height 24
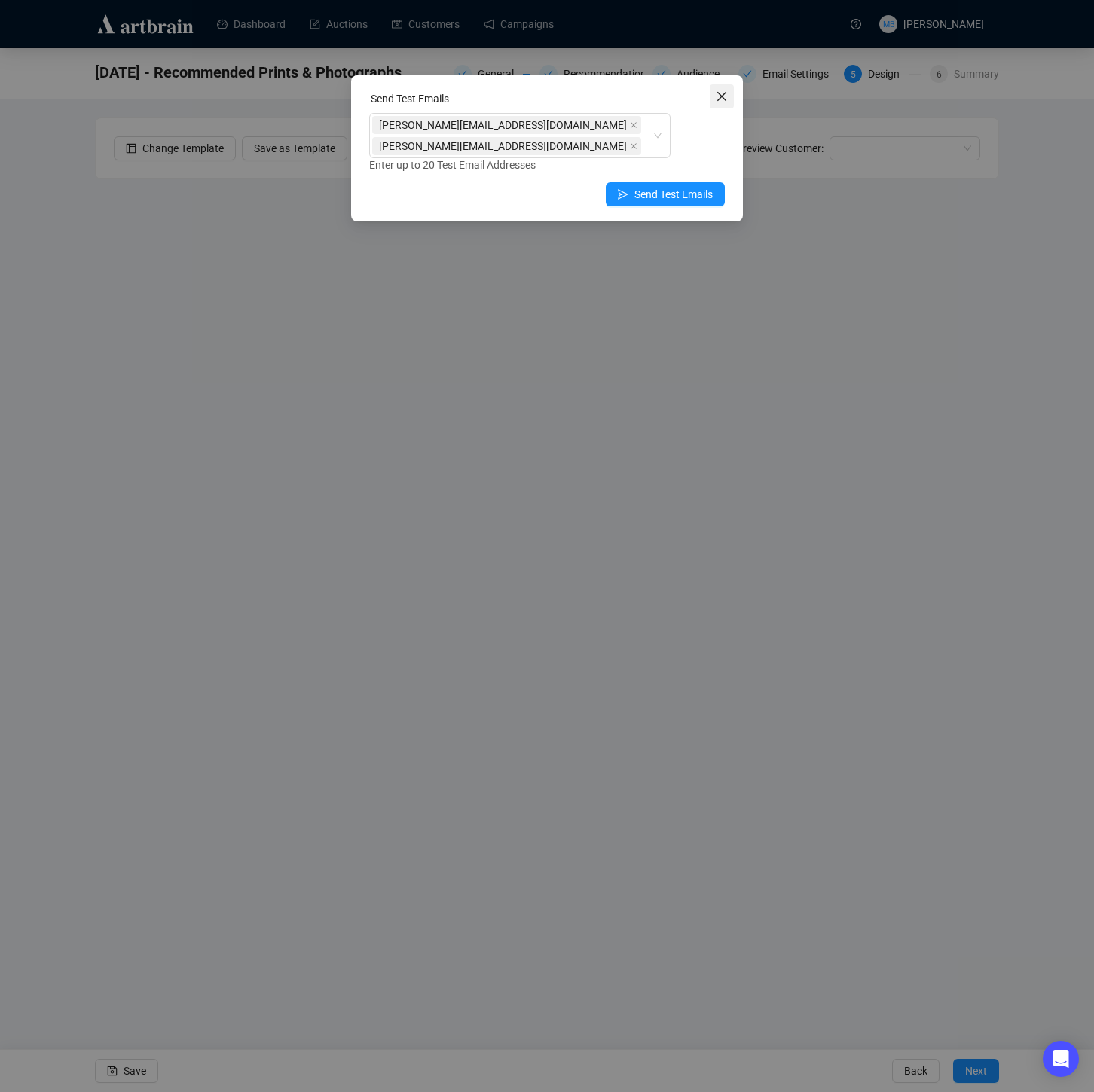
drag, startPoint x: 725, startPoint y: 98, endPoint x: 701, endPoint y: 93, distance: 24.5
click at [725, 98] on icon "close" at bounding box center [721, 96] width 12 height 12
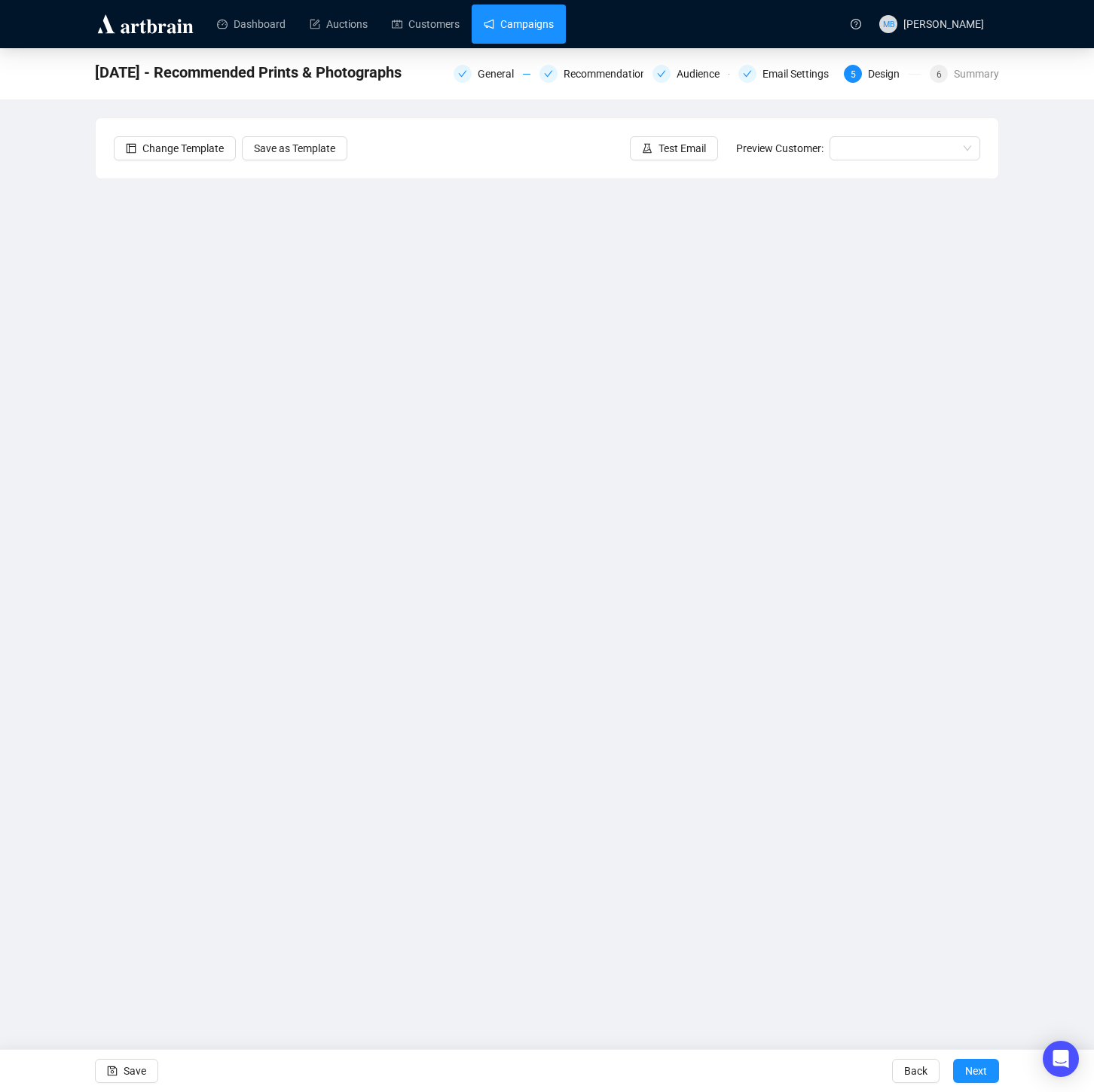
click at [530, 27] on link "Campaigns" at bounding box center [518, 24] width 70 height 40
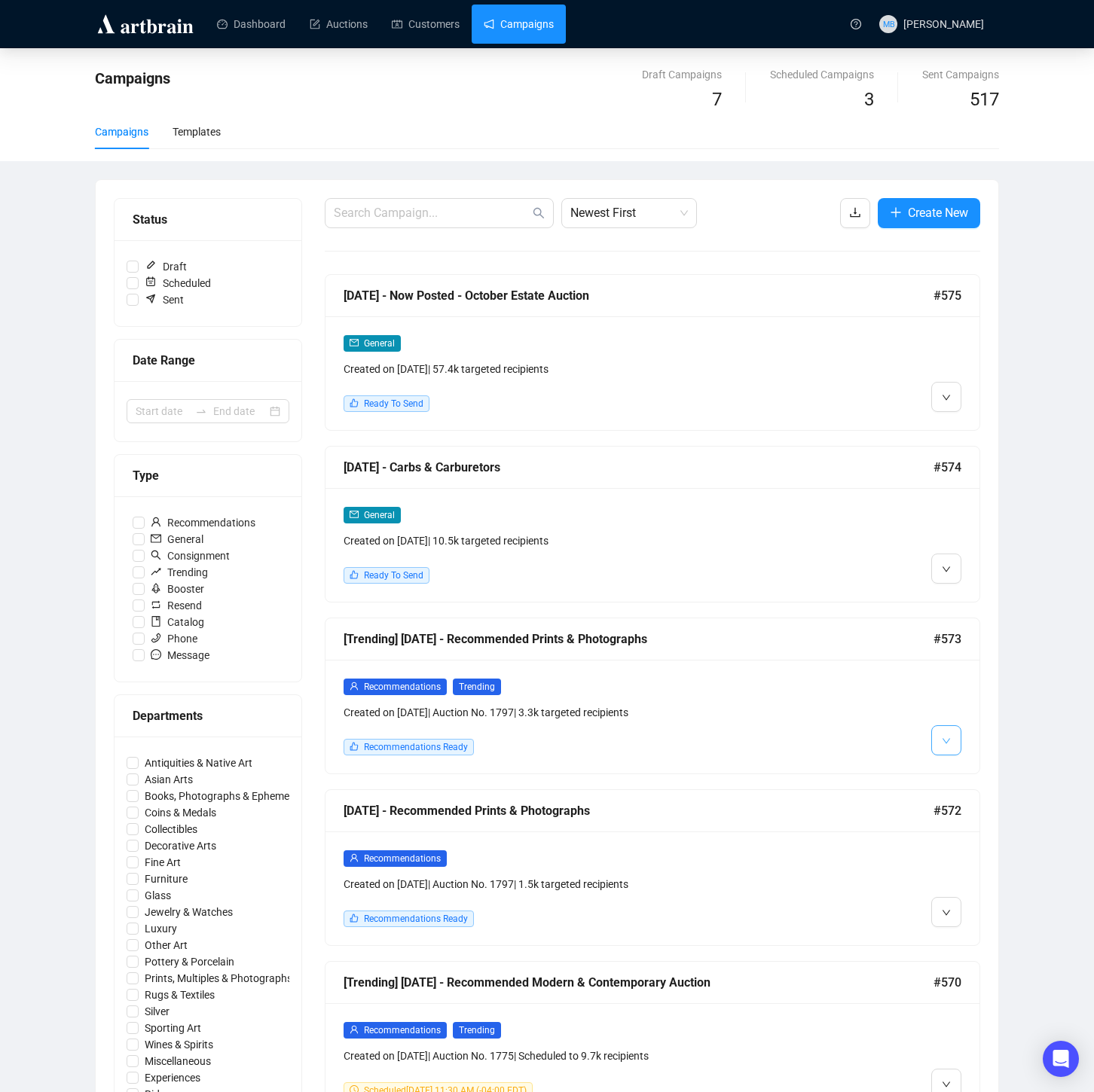
click at [943, 737] on icon "down" at bounding box center [947, 741] width 9 height 9
click at [955, 778] on li "Edit" at bounding box center [967, 773] width 64 height 24
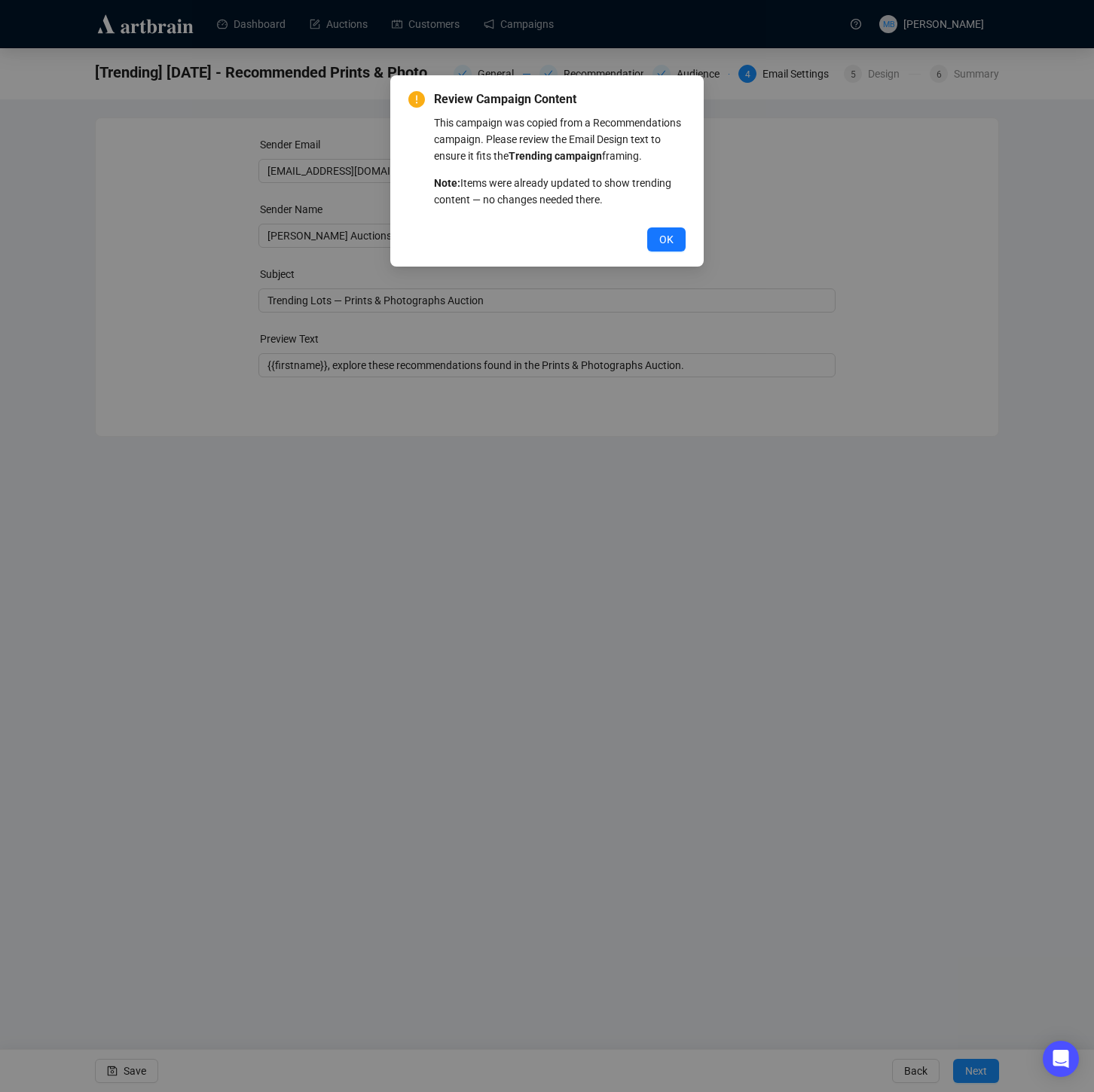
drag, startPoint x: 669, startPoint y: 257, endPoint x: 703, endPoint y: 212, distance: 56.4
click at [669, 248] on span "OK" at bounding box center [667, 239] width 15 height 17
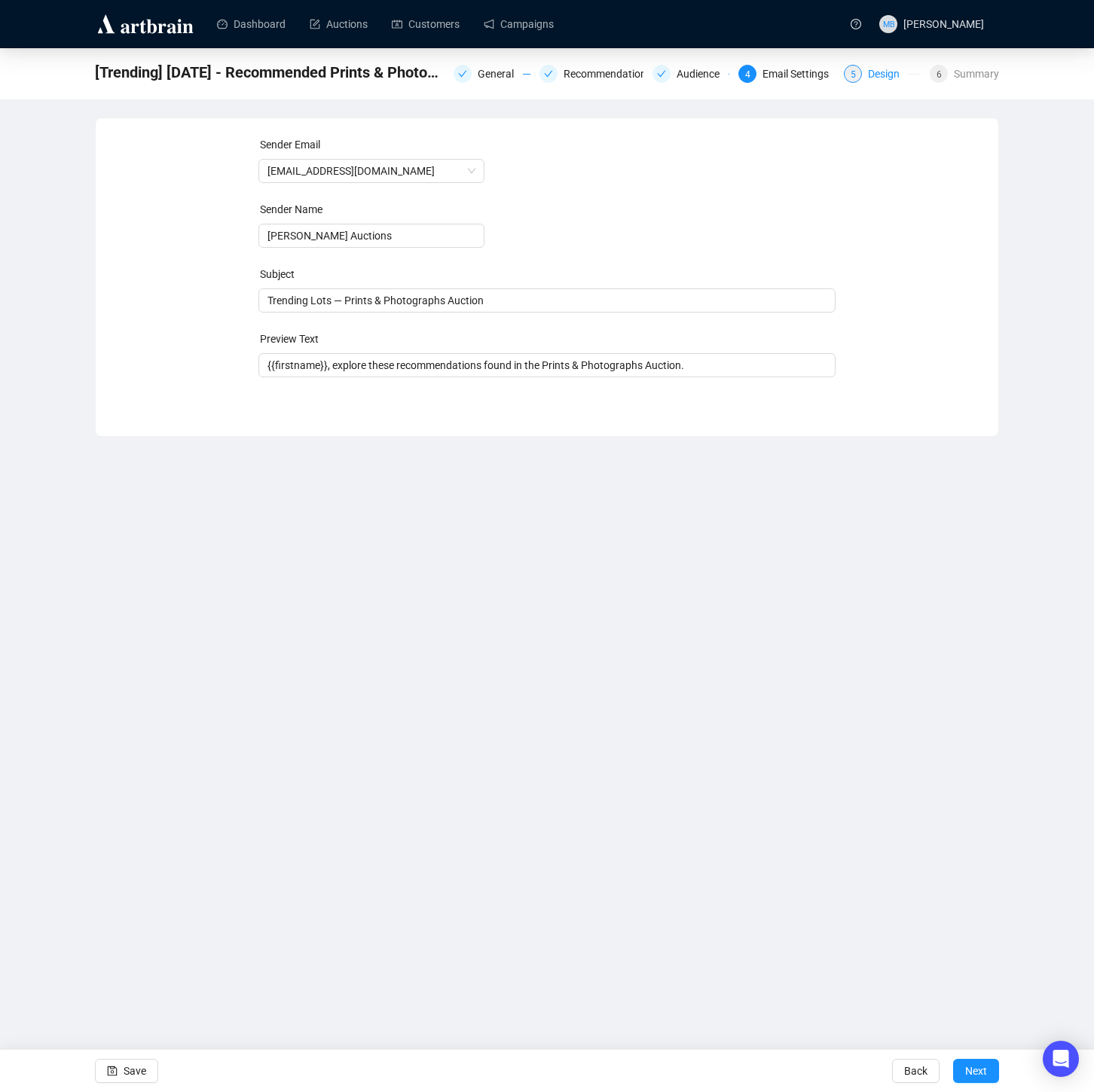
click at [868, 70] on div "Design" at bounding box center [889, 74] width 41 height 18
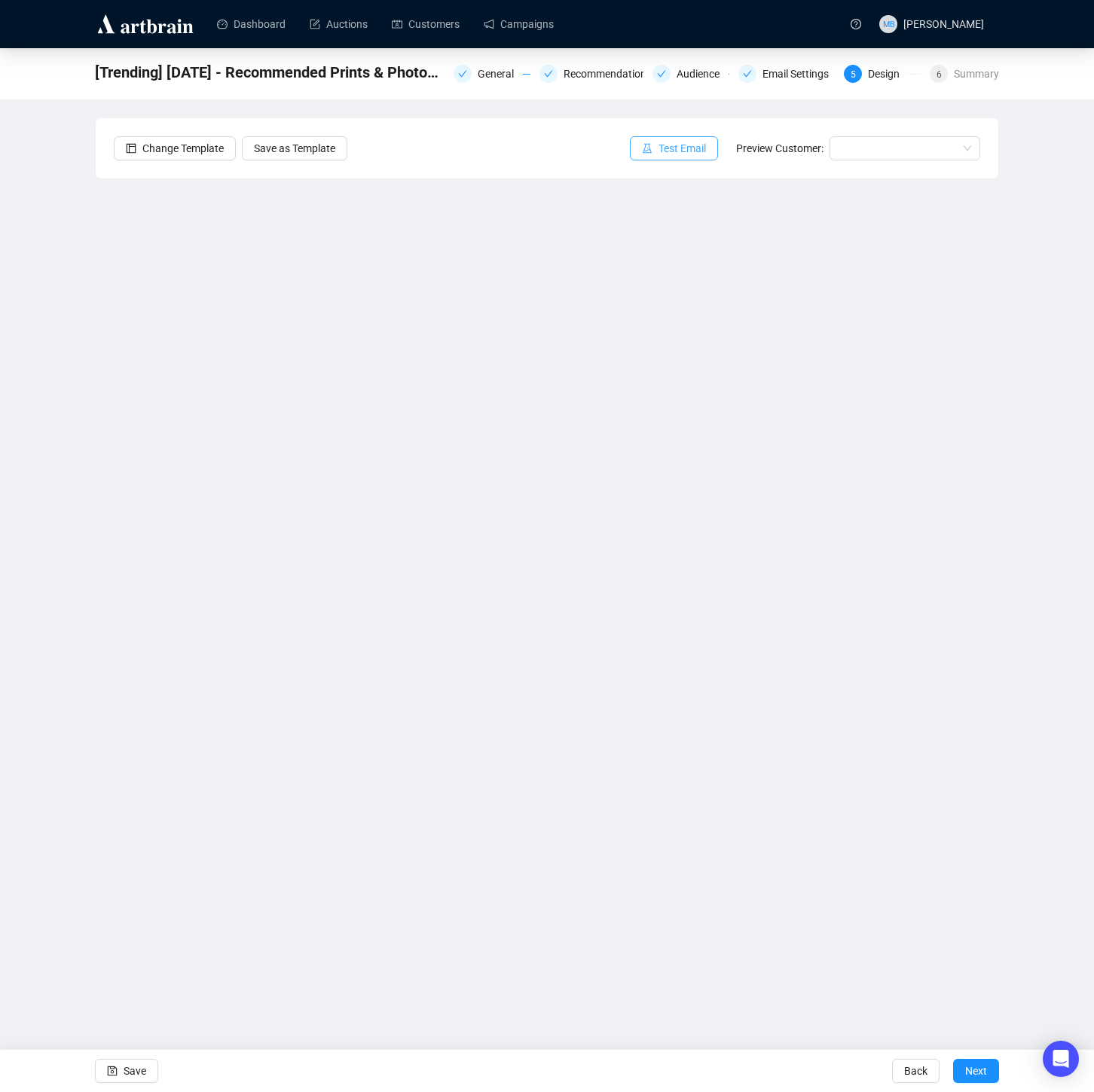
click at [642, 148] on icon "experiment" at bounding box center [646, 147] width 10 height 10
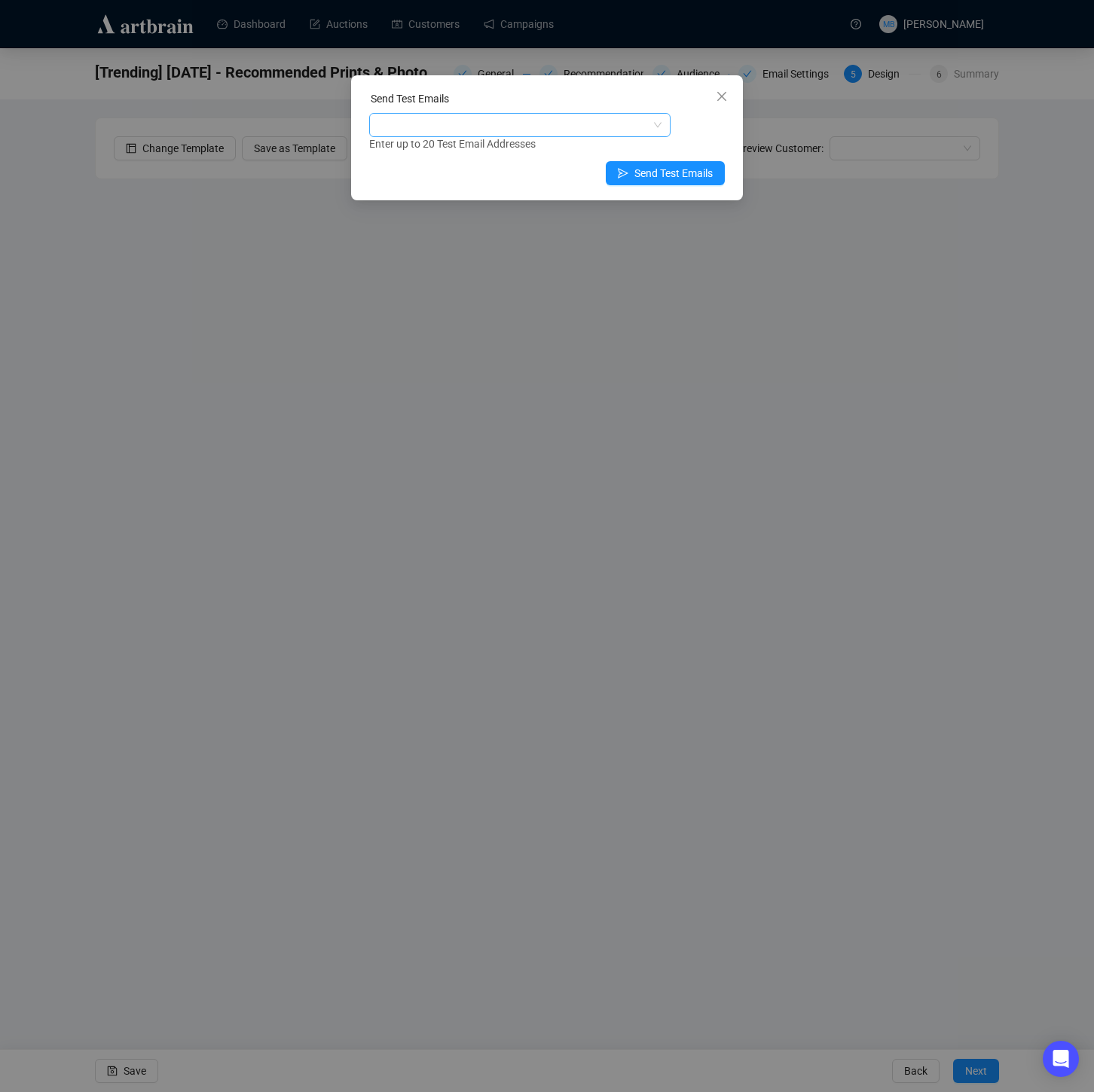
click at [475, 119] on div at bounding box center [512, 124] width 280 height 21
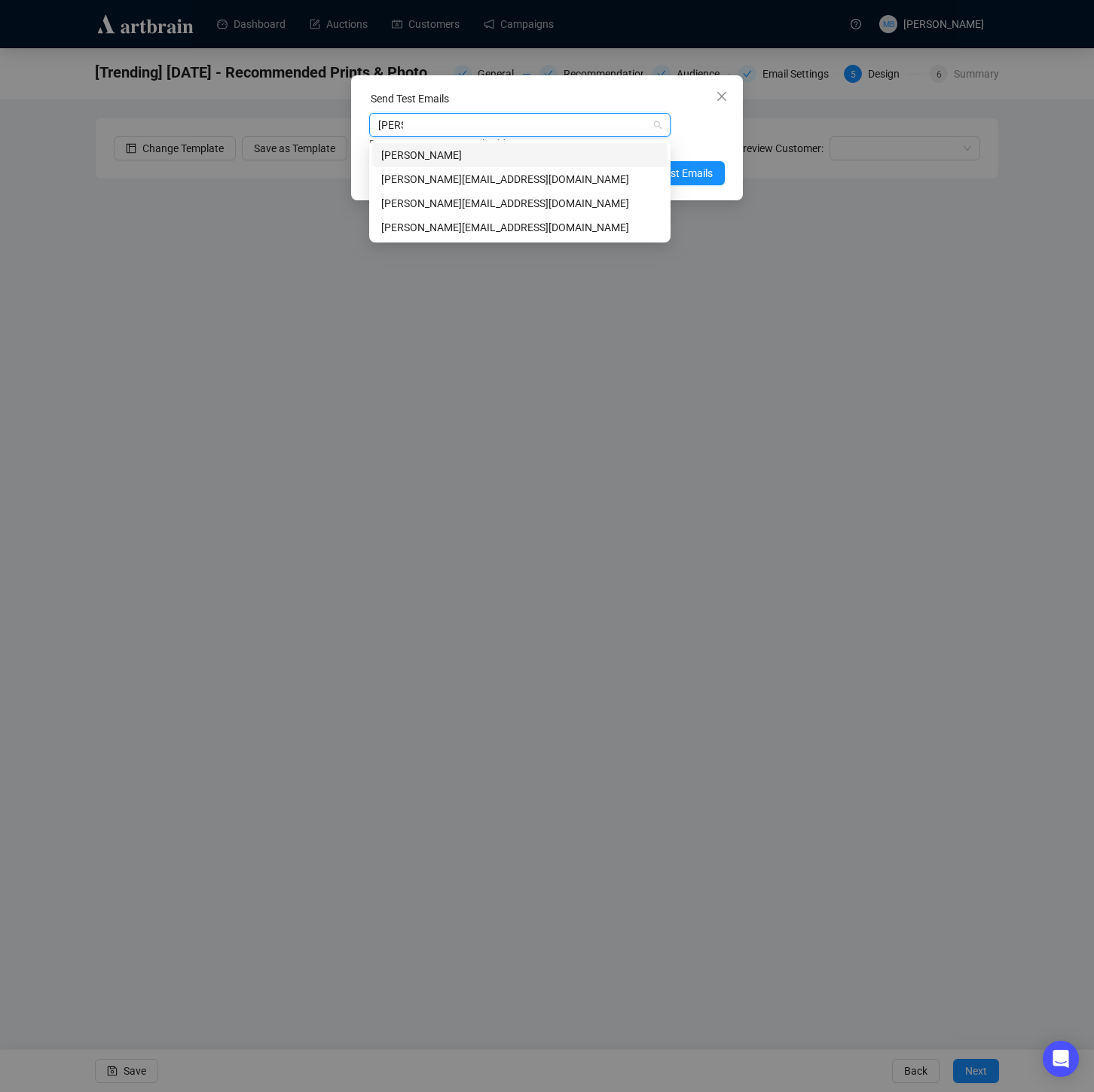
type input "[PERSON_NAME]"
click at [470, 180] on div "[PERSON_NAME][EMAIL_ADDRESS][DOMAIN_NAME]" at bounding box center [519, 180] width 277 height 17
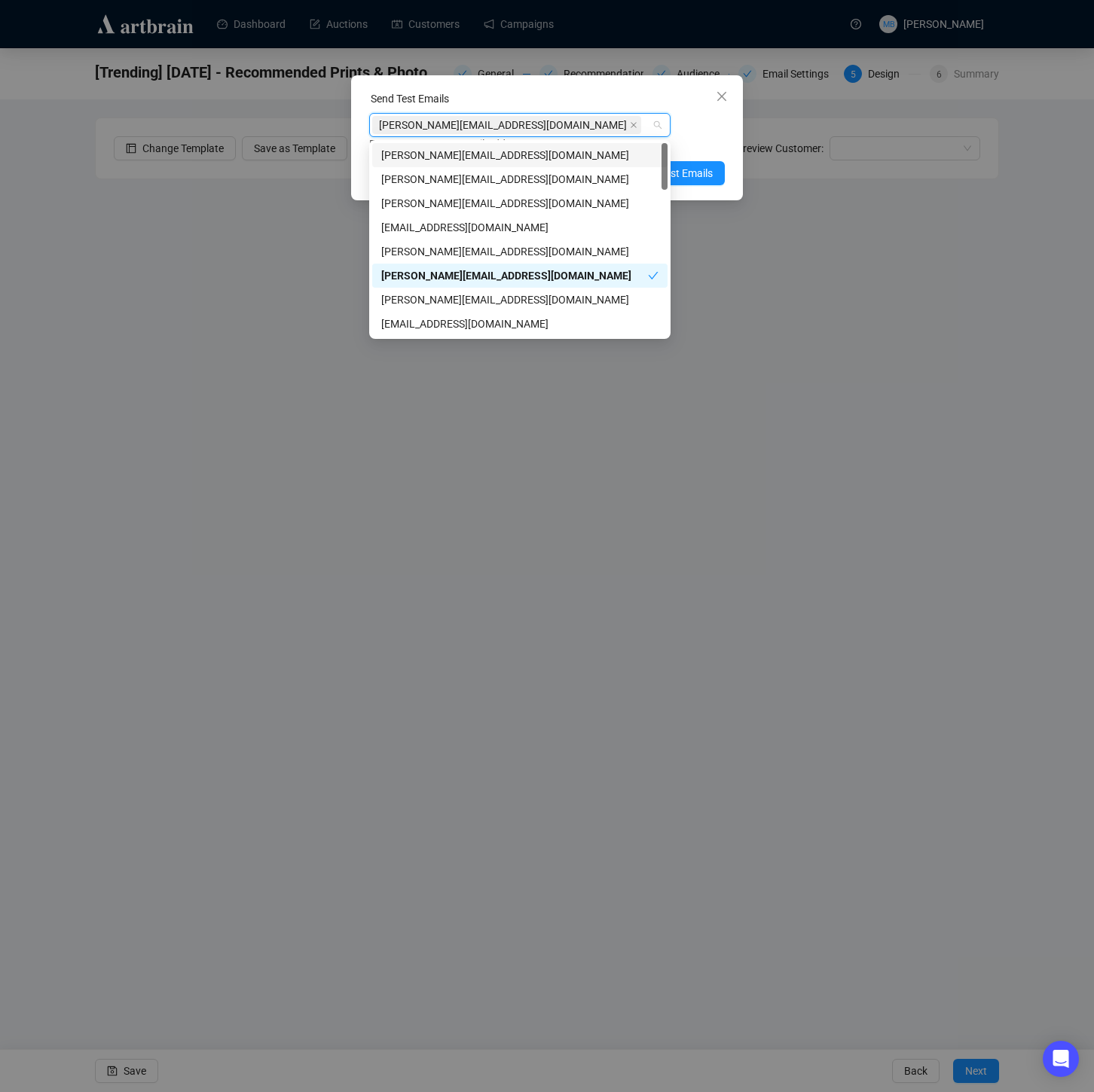
click at [538, 127] on div "[PERSON_NAME][EMAIL_ADDRESS][DOMAIN_NAME]" at bounding box center [512, 124] width 280 height 21
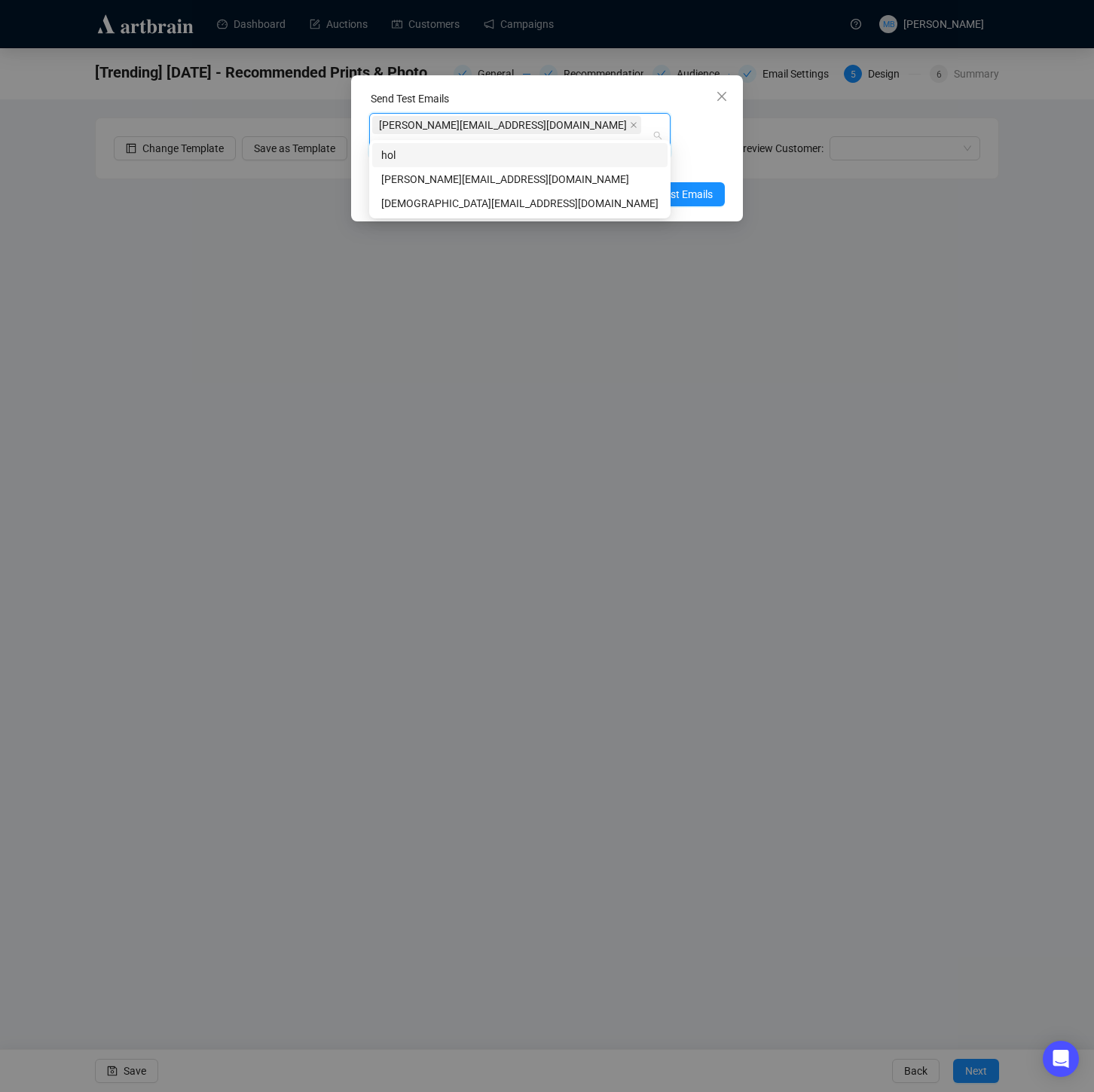
type input "[PERSON_NAME]"
click at [496, 178] on div "[PERSON_NAME][EMAIL_ADDRESS][DOMAIN_NAME]" at bounding box center [519, 180] width 277 height 17
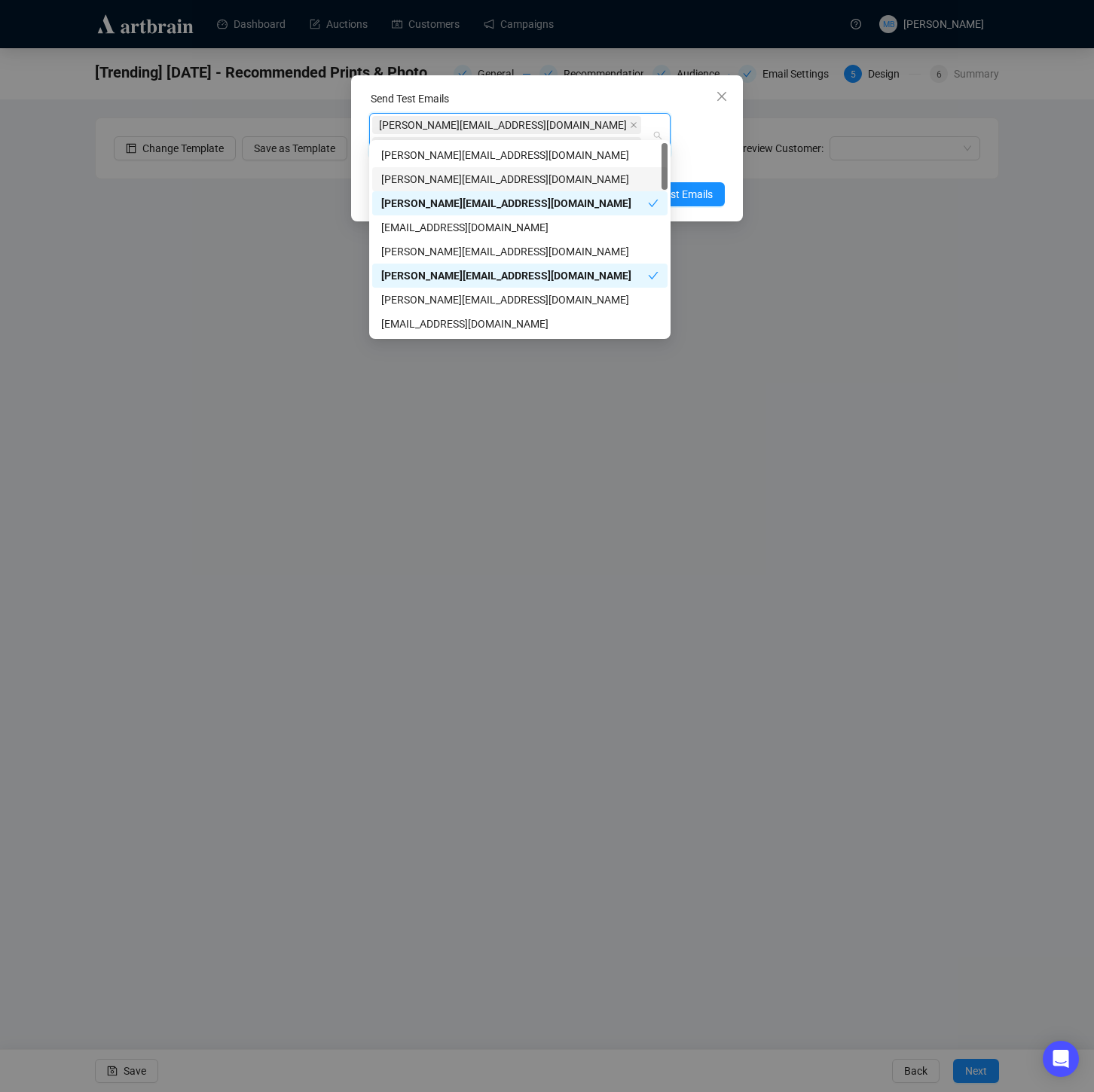
click at [719, 157] on div "Enter up to 20 Test Email Addresses" at bounding box center [547, 165] width 355 height 17
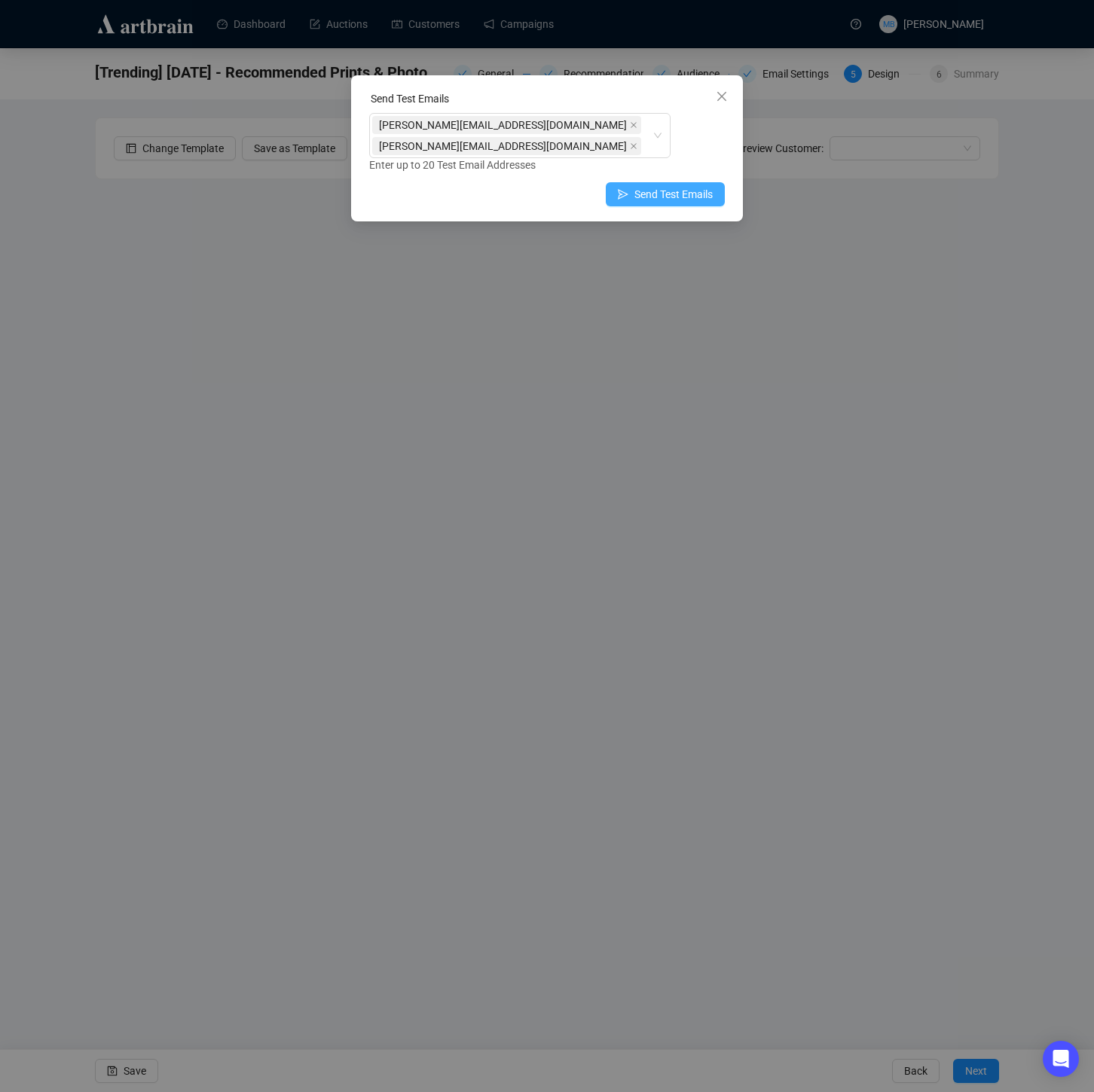
click at [686, 186] on span "Send Test Emails" at bounding box center [673, 194] width 78 height 17
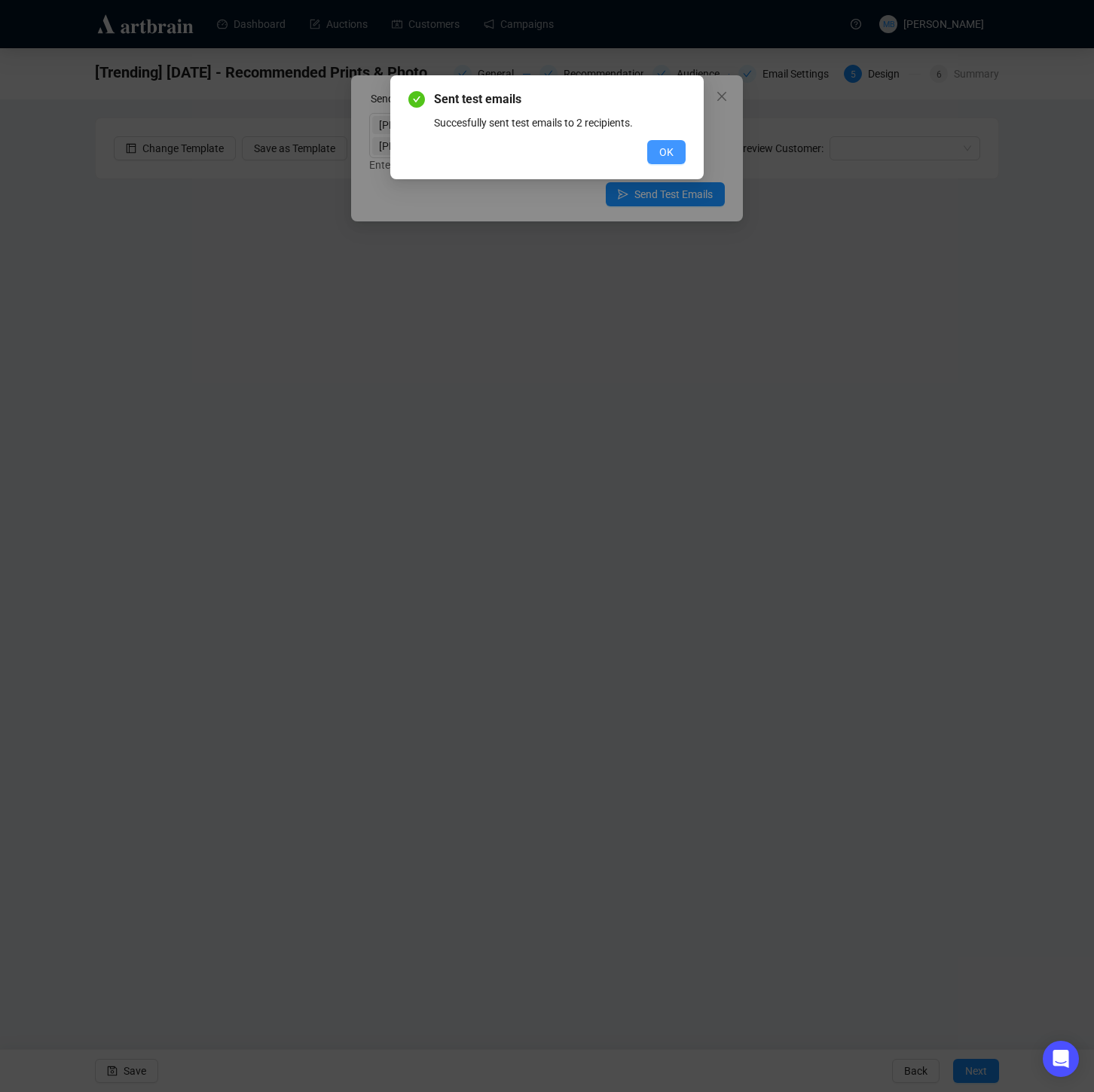
click at [669, 153] on span "OK" at bounding box center [667, 152] width 15 height 17
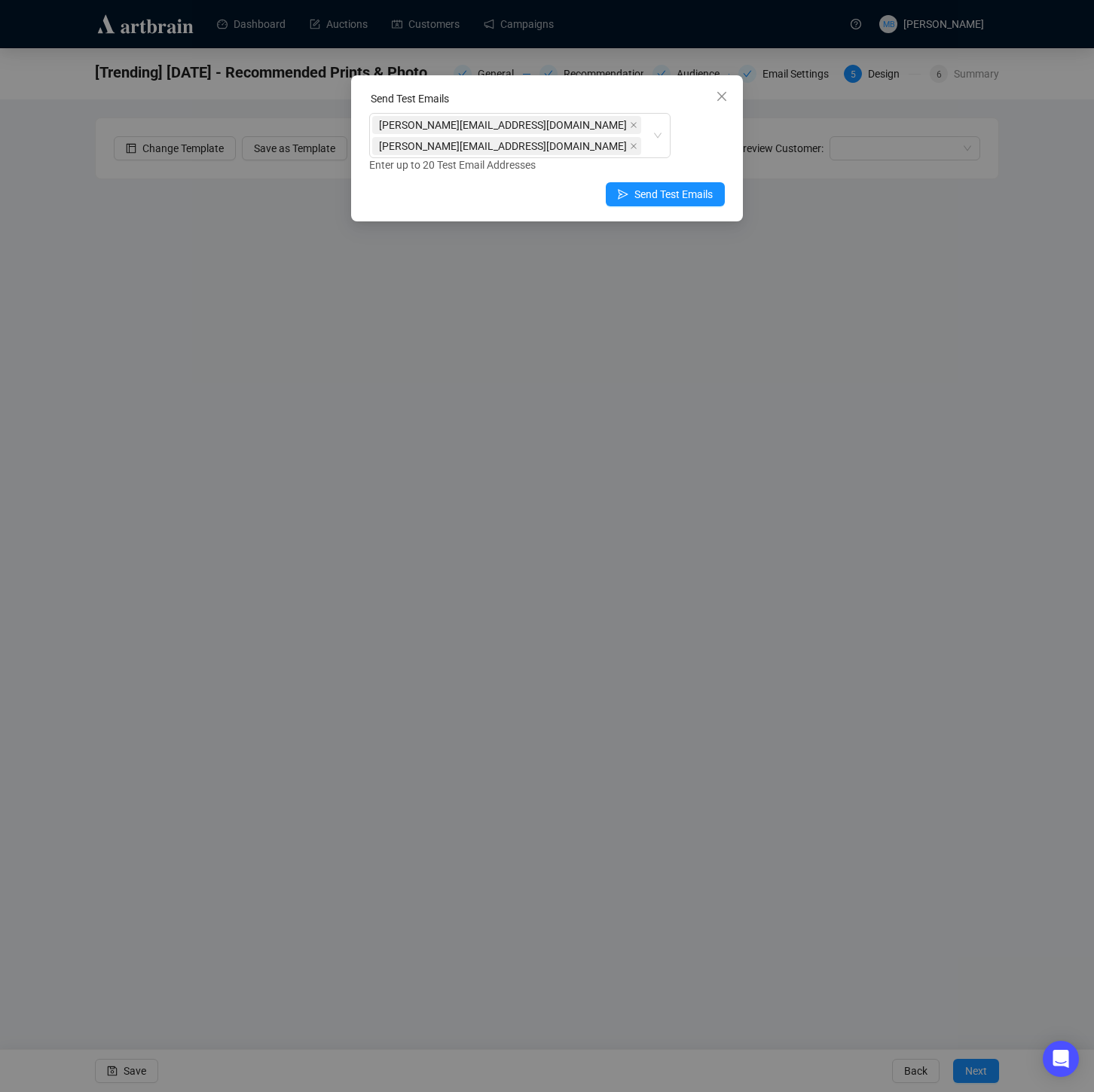
drag, startPoint x: 724, startPoint y: 95, endPoint x: 702, endPoint y: 92, distance: 22.2
click at [724, 95] on icon "close" at bounding box center [721, 96] width 12 height 12
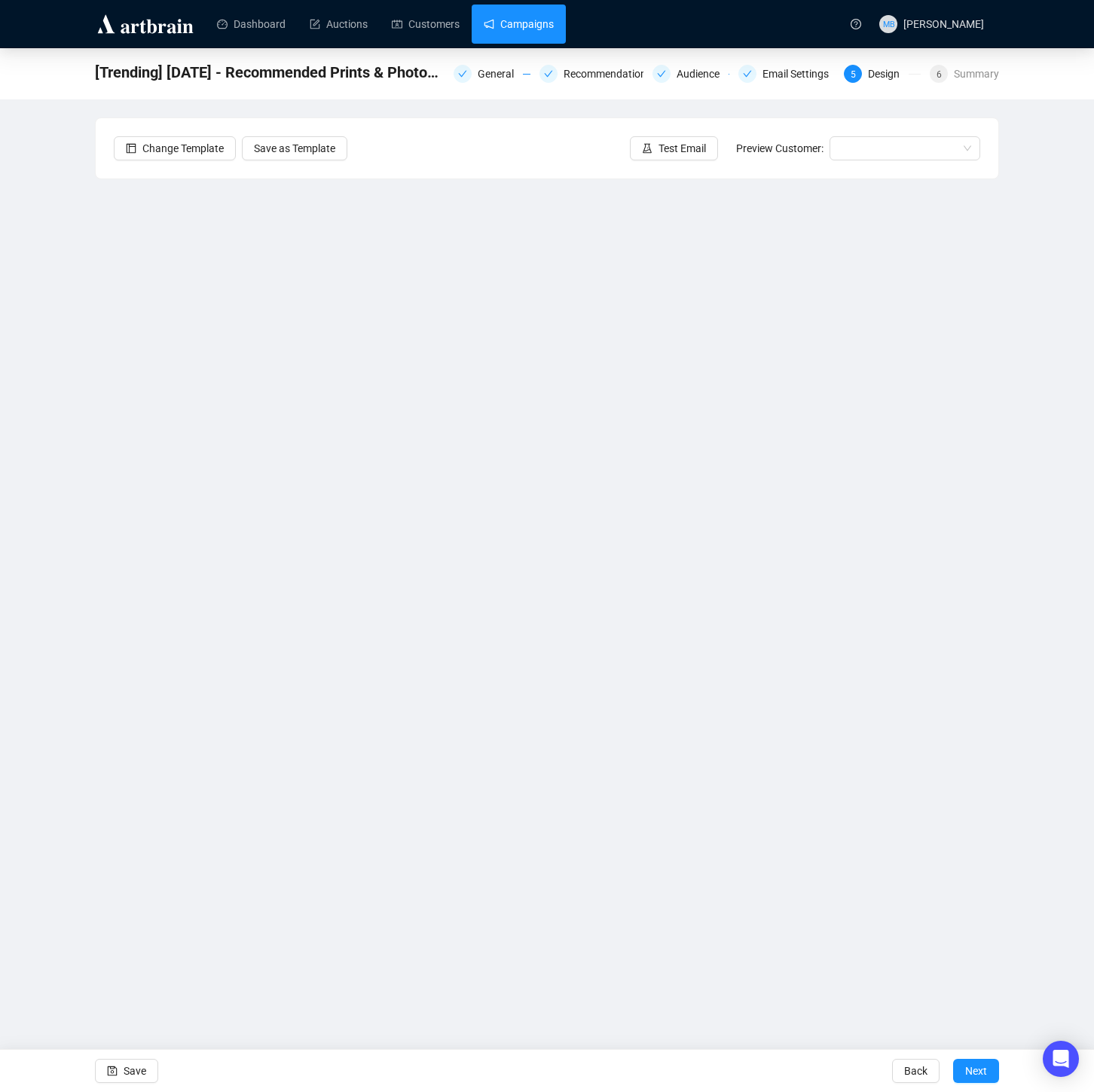
click at [520, 25] on link "Campaigns" at bounding box center [518, 24] width 70 height 40
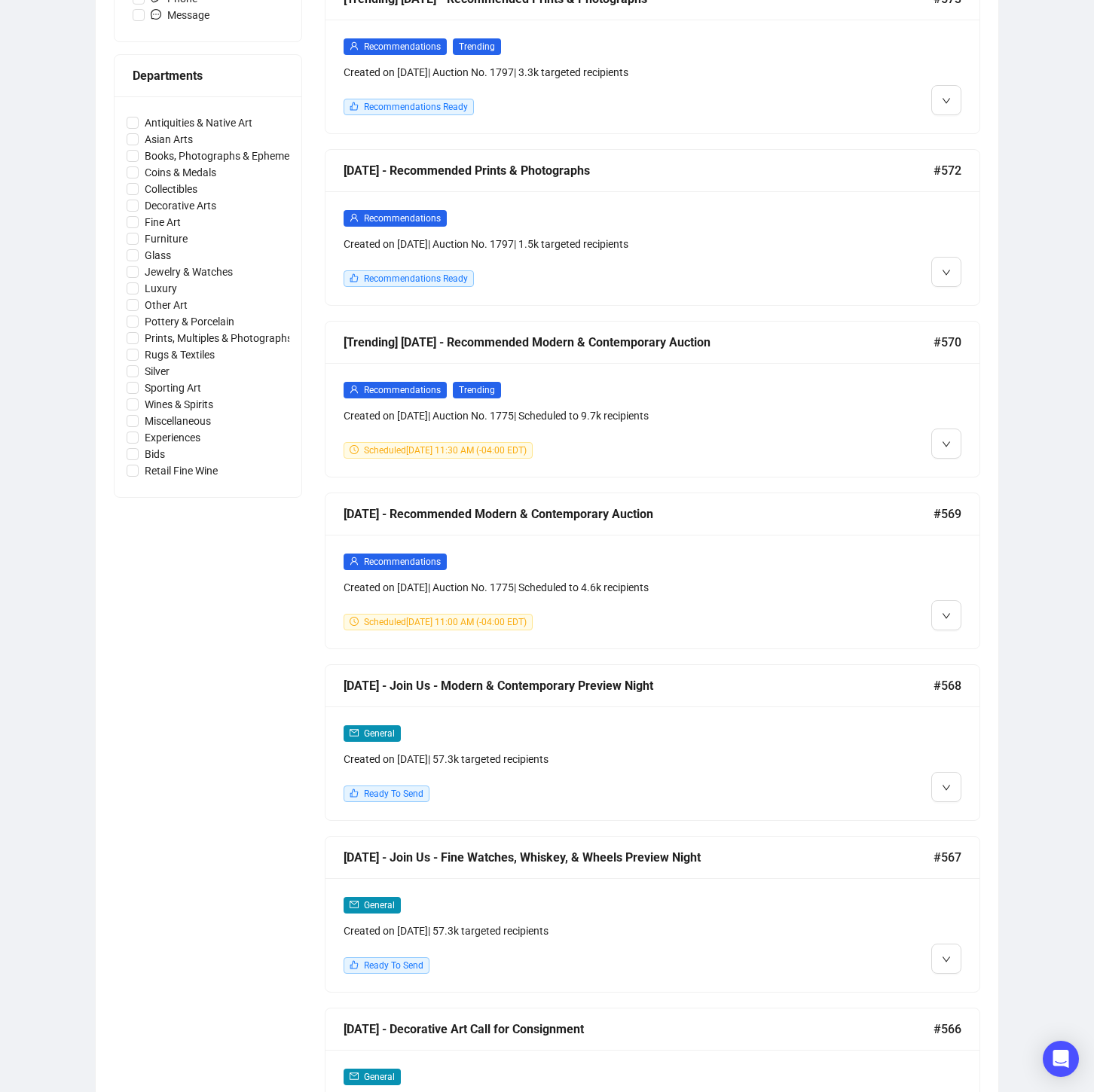
scroll to position [643, 0]
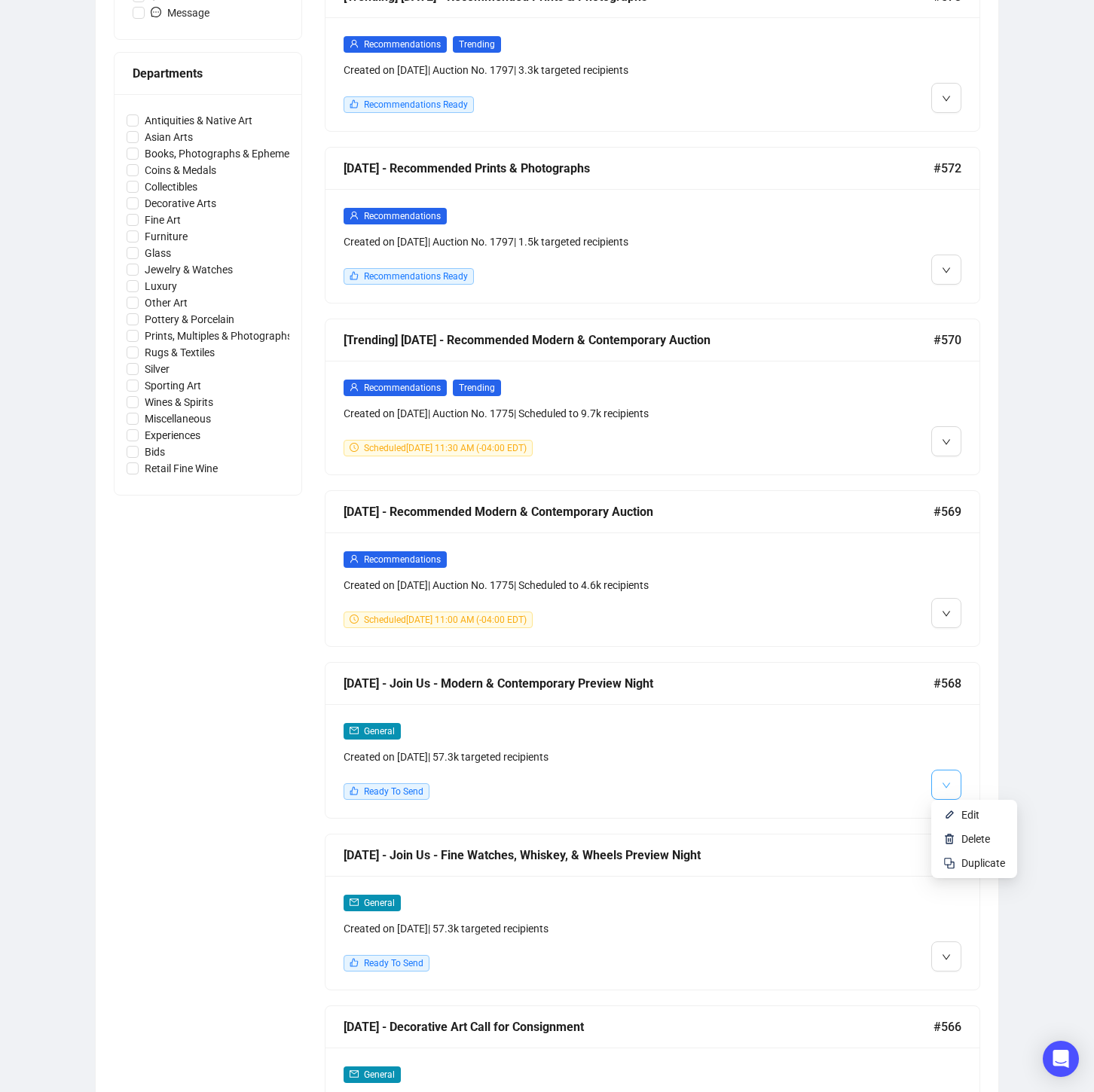
click at [945, 781] on icon "down" at bounding box center [947, 785] width 9 height 9
click at [840, 770] on div at bounding box center [883, 761] width 157 height 77
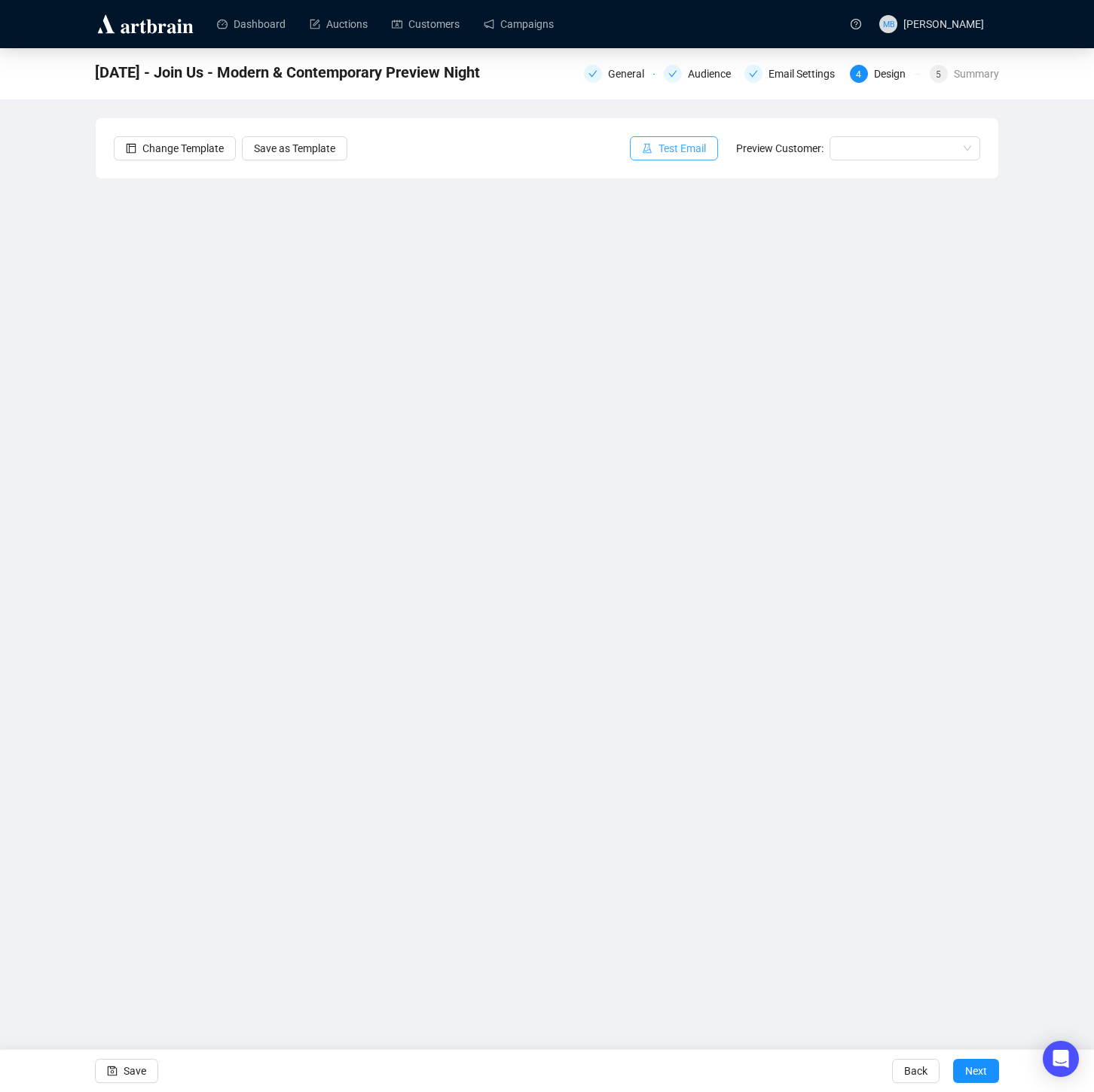
click at [661, 139] on button "Test Email" at bounding box center [674, 148] width 88 height 24
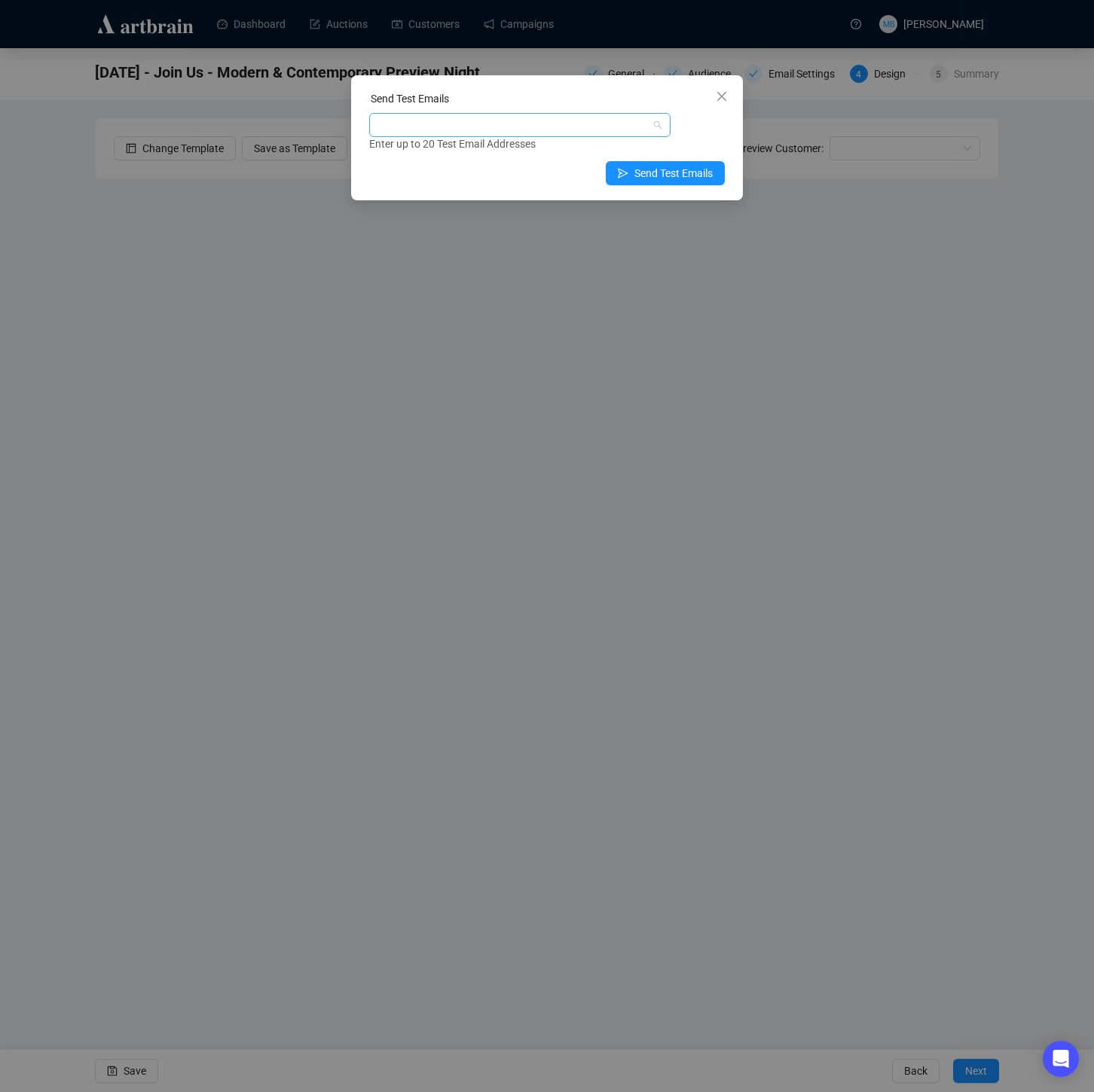
click at [504, 122] on div at bounding box center [512, 124] width 280 height 21
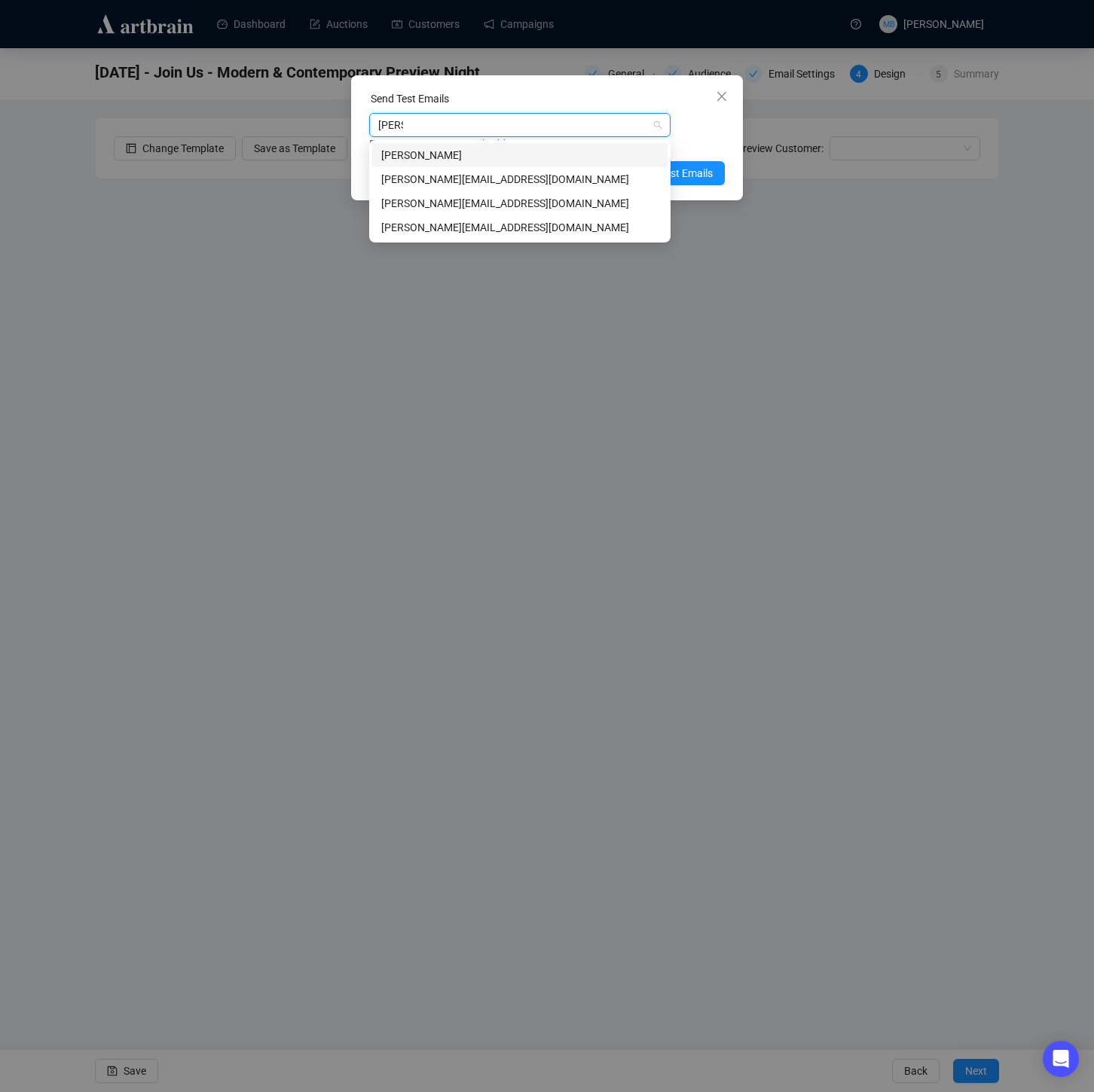
type input "[PERSON_NAME]"
click at [489, 180] on div "[PERSON_NAME][EMAIL_ADDRESS][DOMAIN_NAME]" at bounding box center [519, 180] width 277 height 17
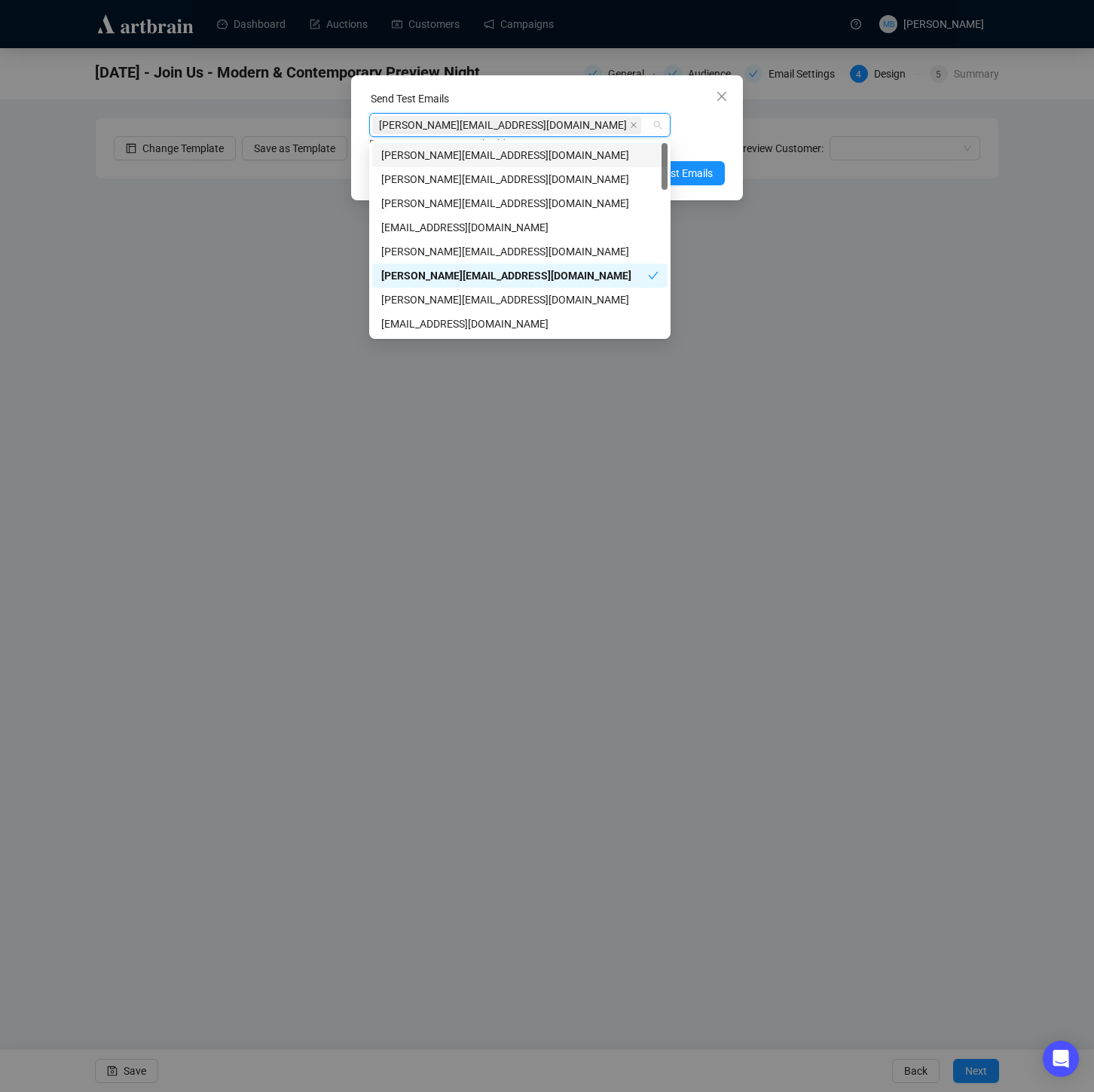
click at [553, 125] on div "[PERSON_NAME][EMAIL_ADDRESS][DOMAIN_NAME]" at bounding box center [512, 124] width 280 height 21
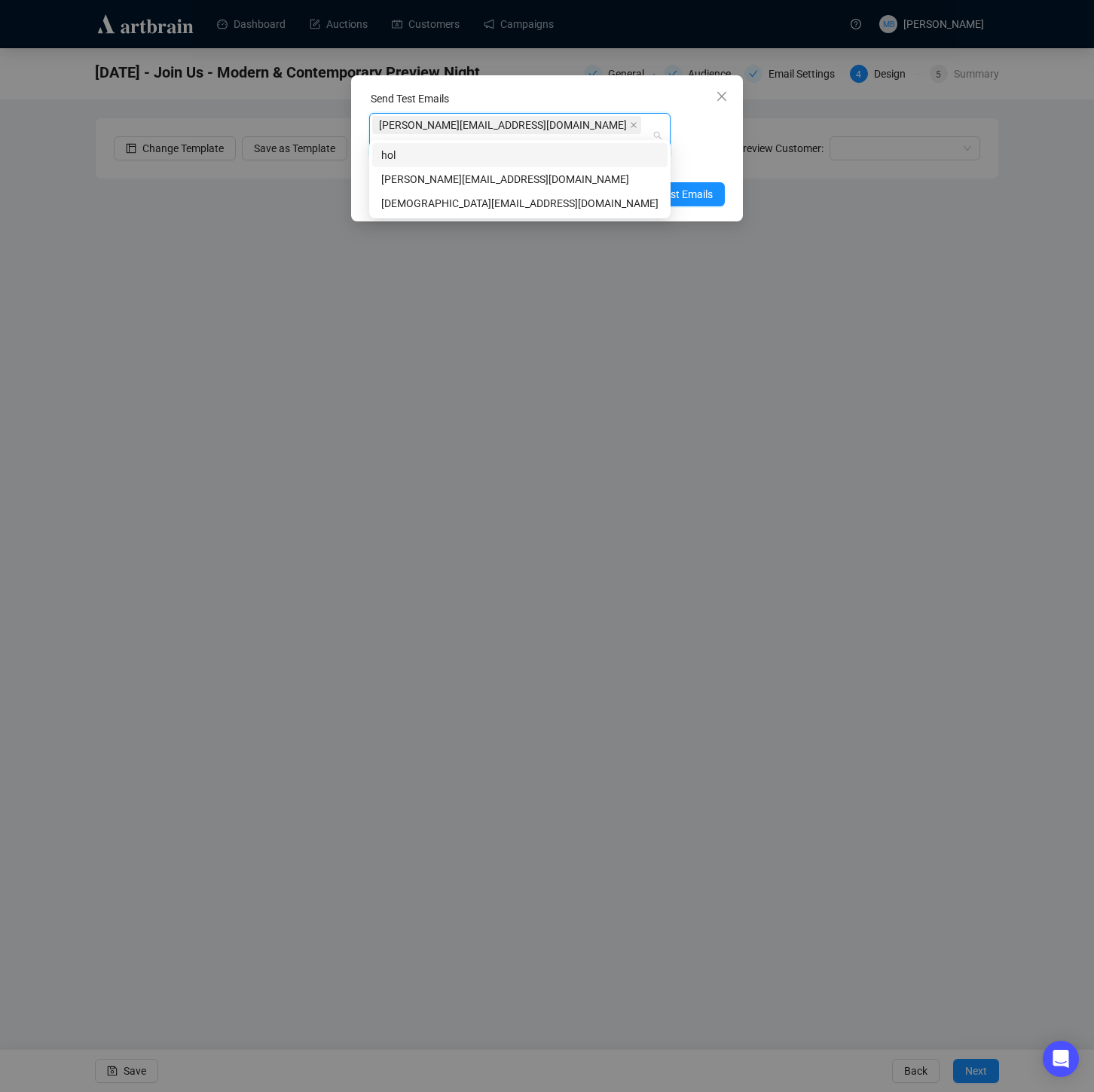
type input "[PERSON_NAME]"
click at [492, 176] on div "[PERSON_NAME][EMAIL_ADDRESS][DOMAIN_NAME]" at bounding box center [519, 180] width 277 height 17
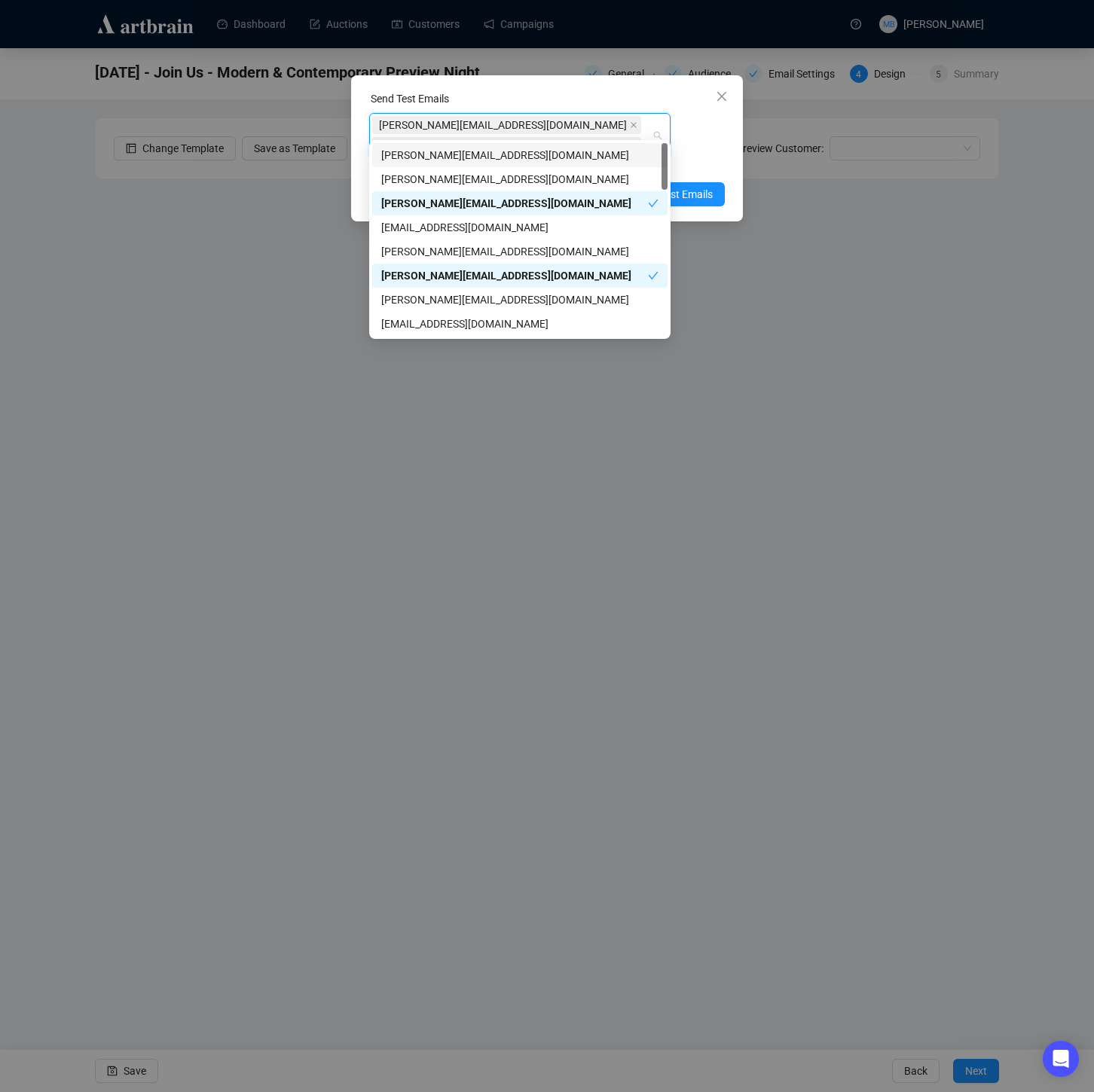
click at [706, 125] on div "[PERSON_NAME][EMAIL_ADDRESS][DOMAIN_NAME] [PERSON_NAME][EMAIL_ADDRESS][DOMAIN_N…" at bounding box center [547, 143] width 355 height 60
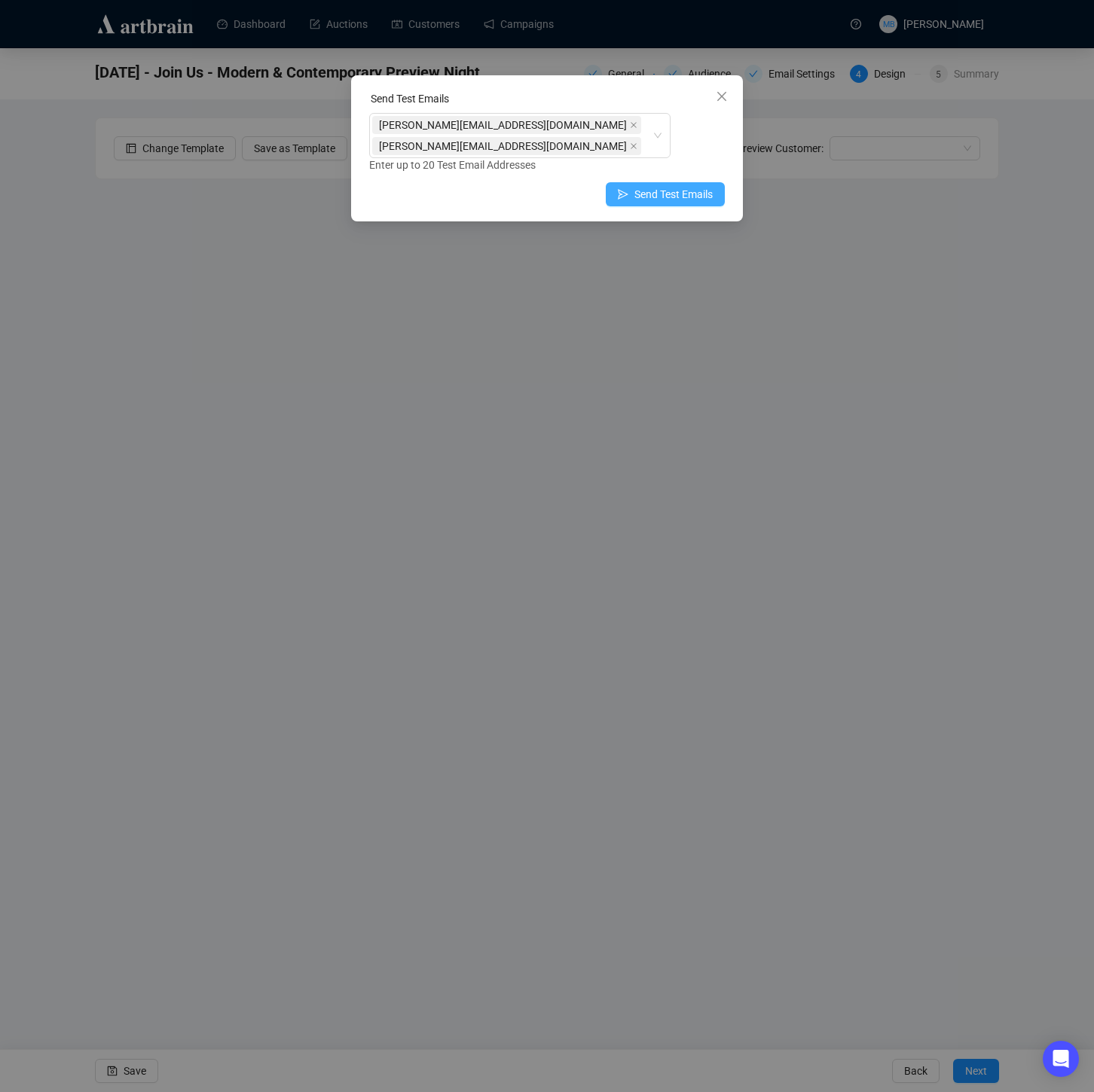
click at [692, 186] on span "Send Test Emails" at bounding box center [673, 194] width 78 height 17
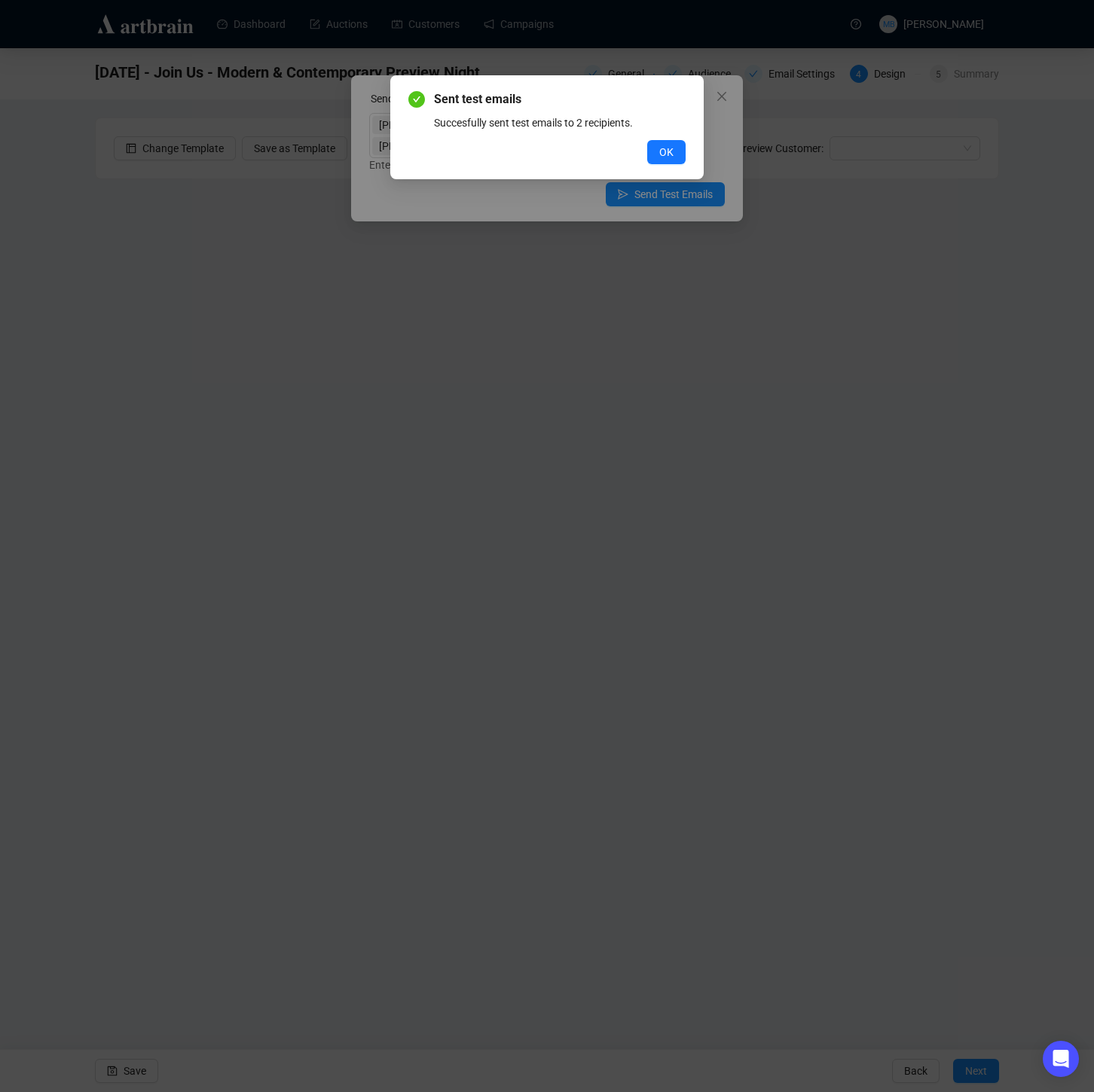
click at [673, 151] on button "OK" at bounding box center [667, 152] width 39 height 24
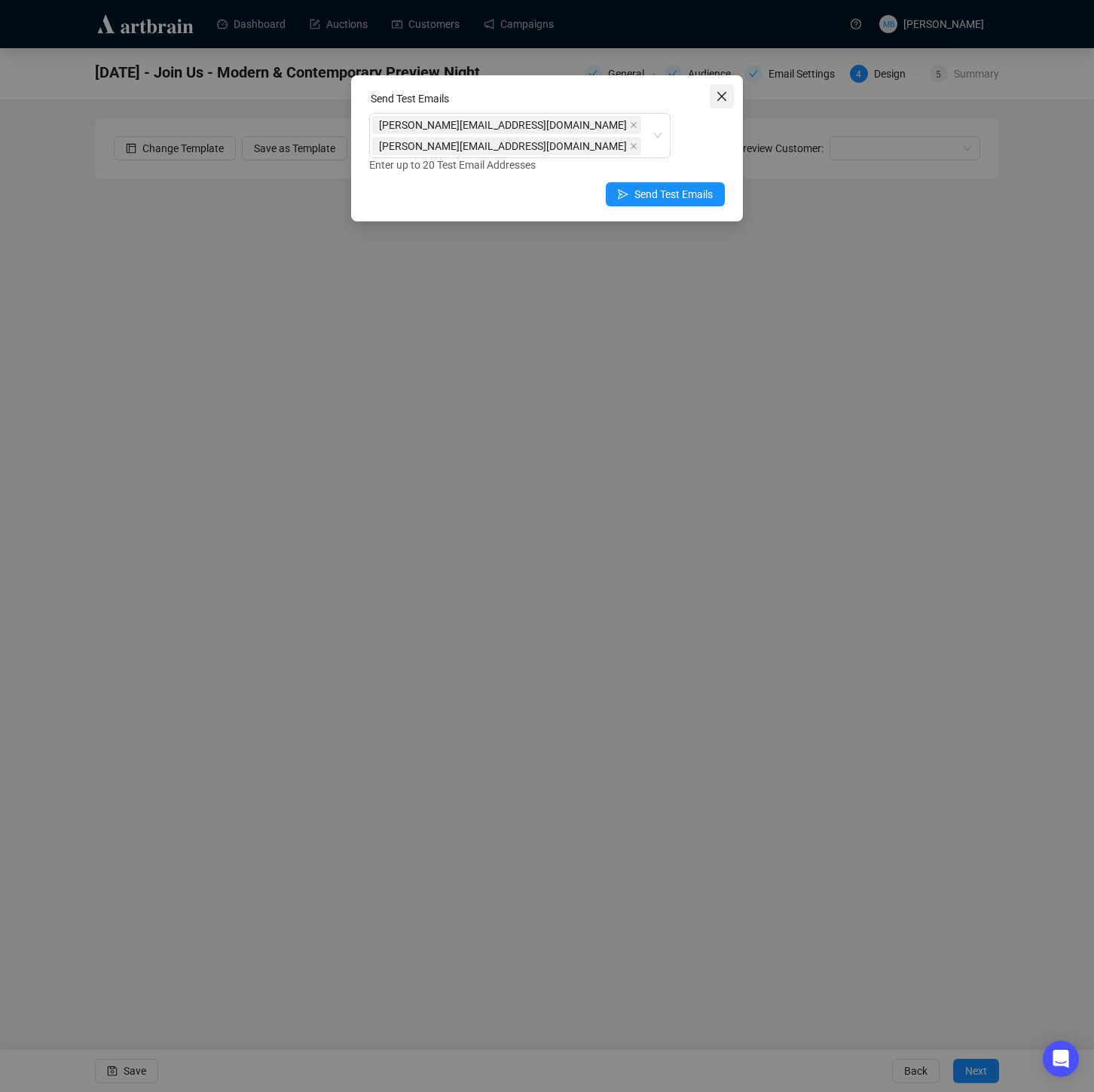
click at [723, 94] on icon "close" at bounding box center [722, 97] width 9 height 9
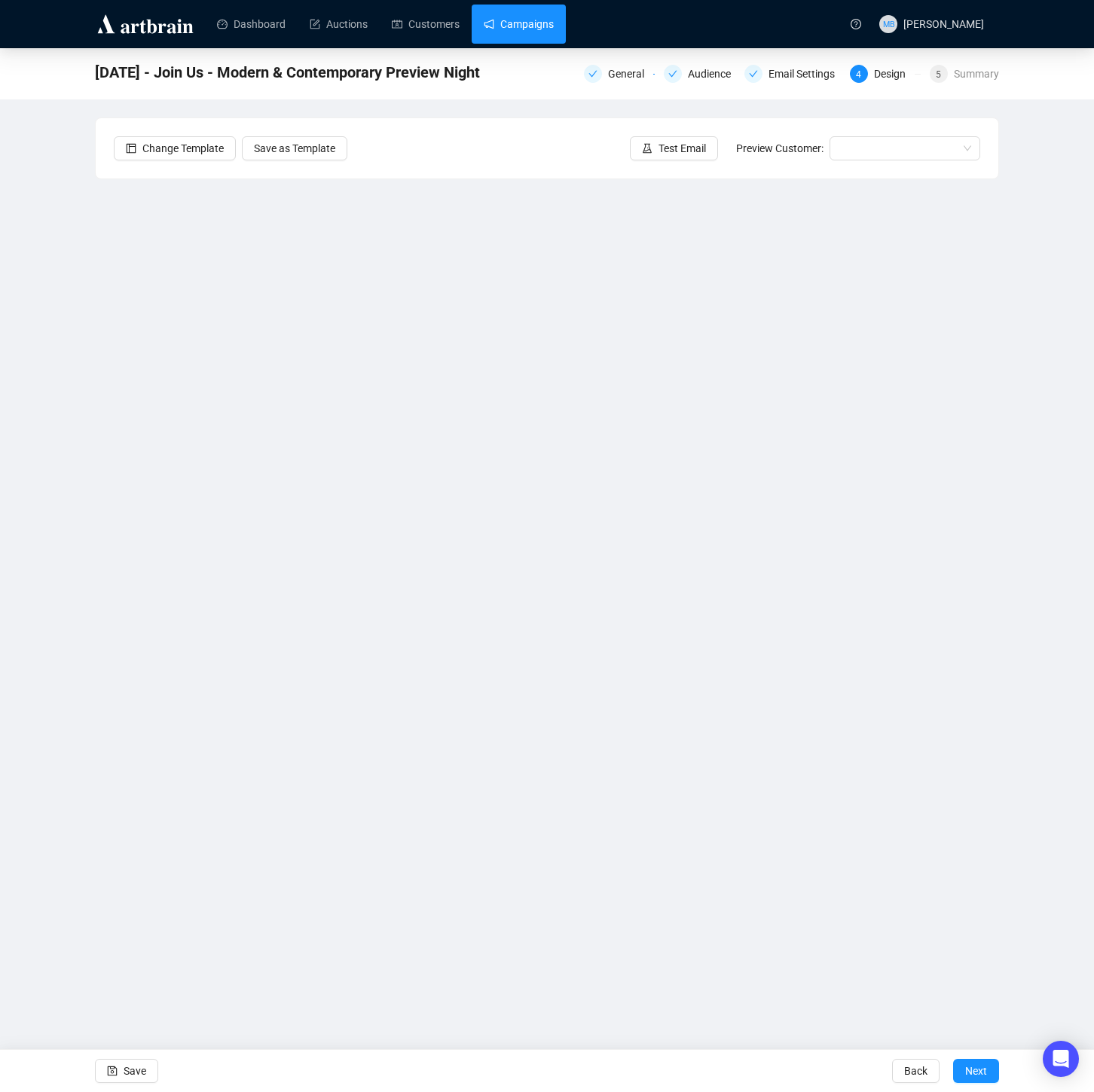
click at [540, 35] on link "Campaigns" at bounding box center [518, 24] width 70 height 40
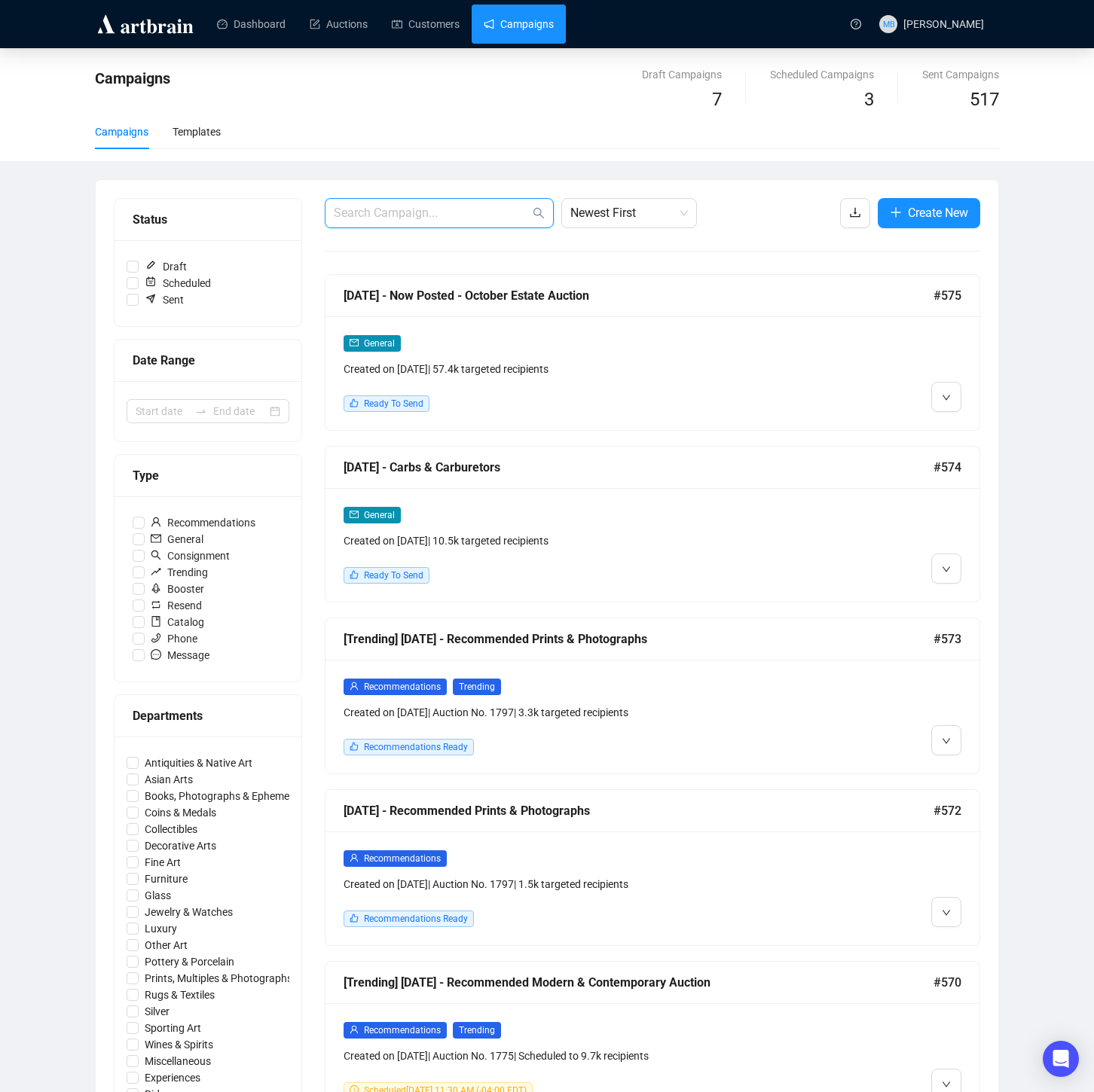
click at [481, 206] on input "text" at bounding box center [431, 214] width 196 height 18
type input "join us"
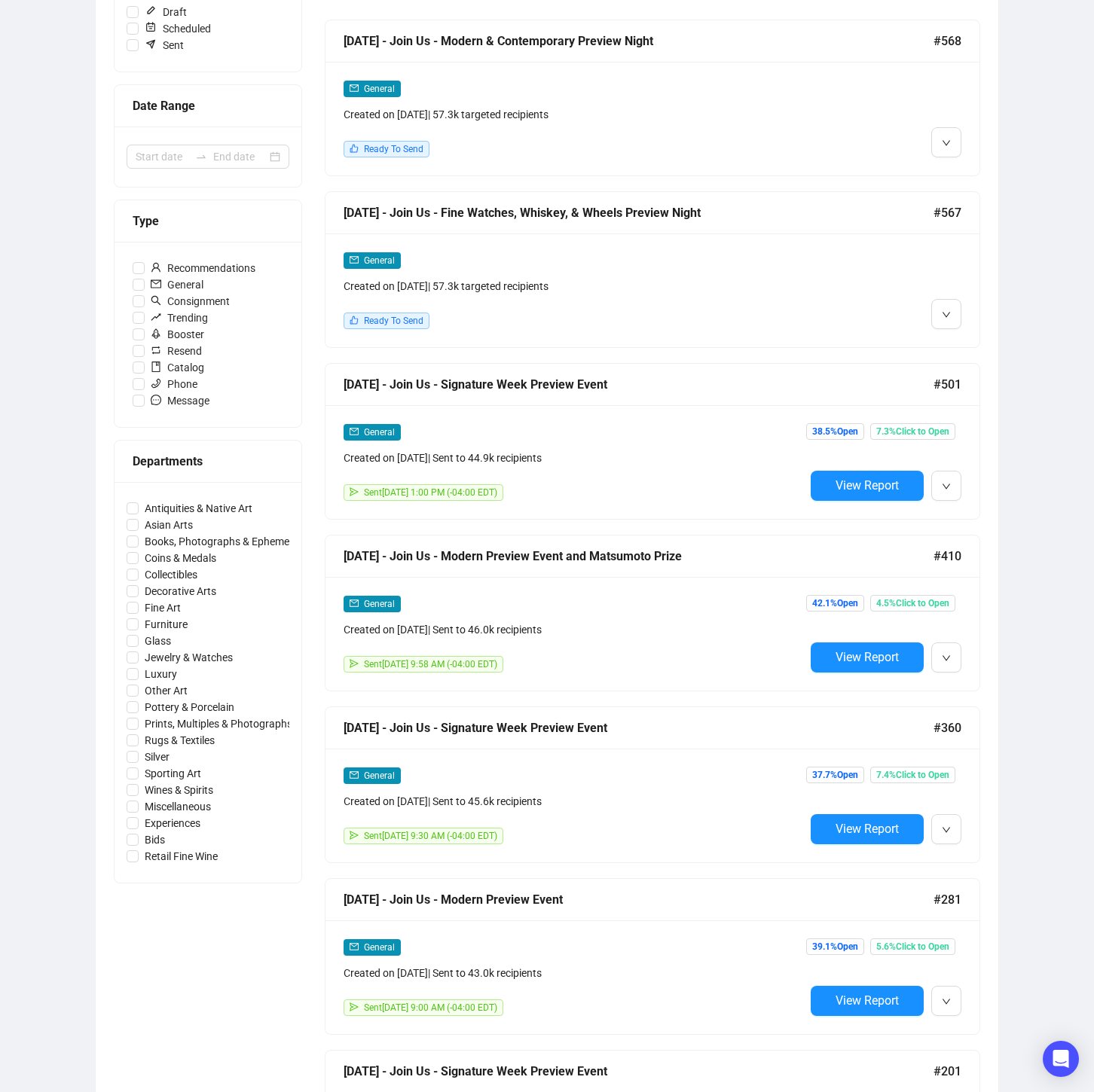
scroll to position [261, 0]
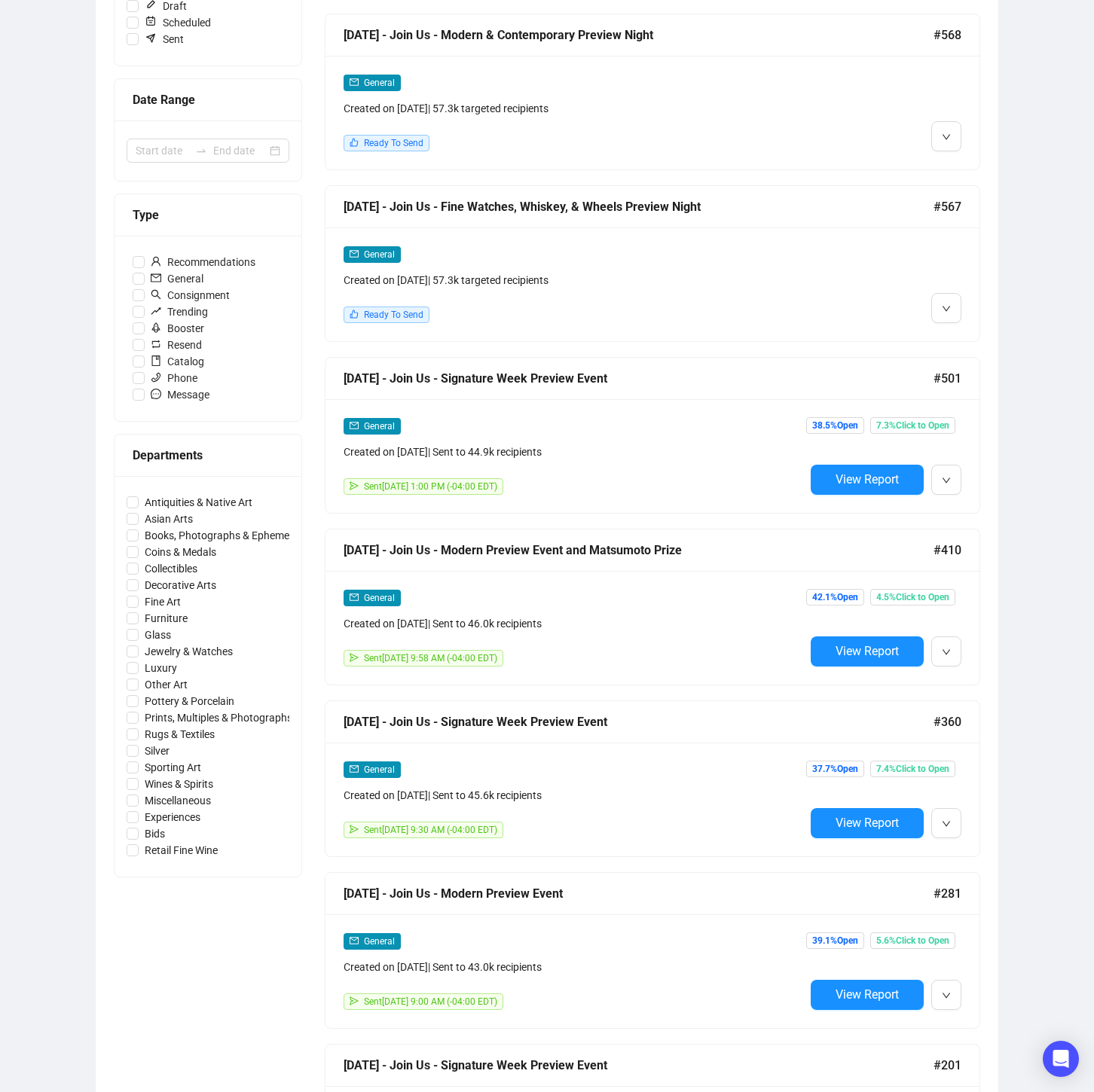
click at [736, 439] on div "General Created on [DATE] | Sent to 44.9k recipients" at bounding box center [574, 438] width 461 height 43
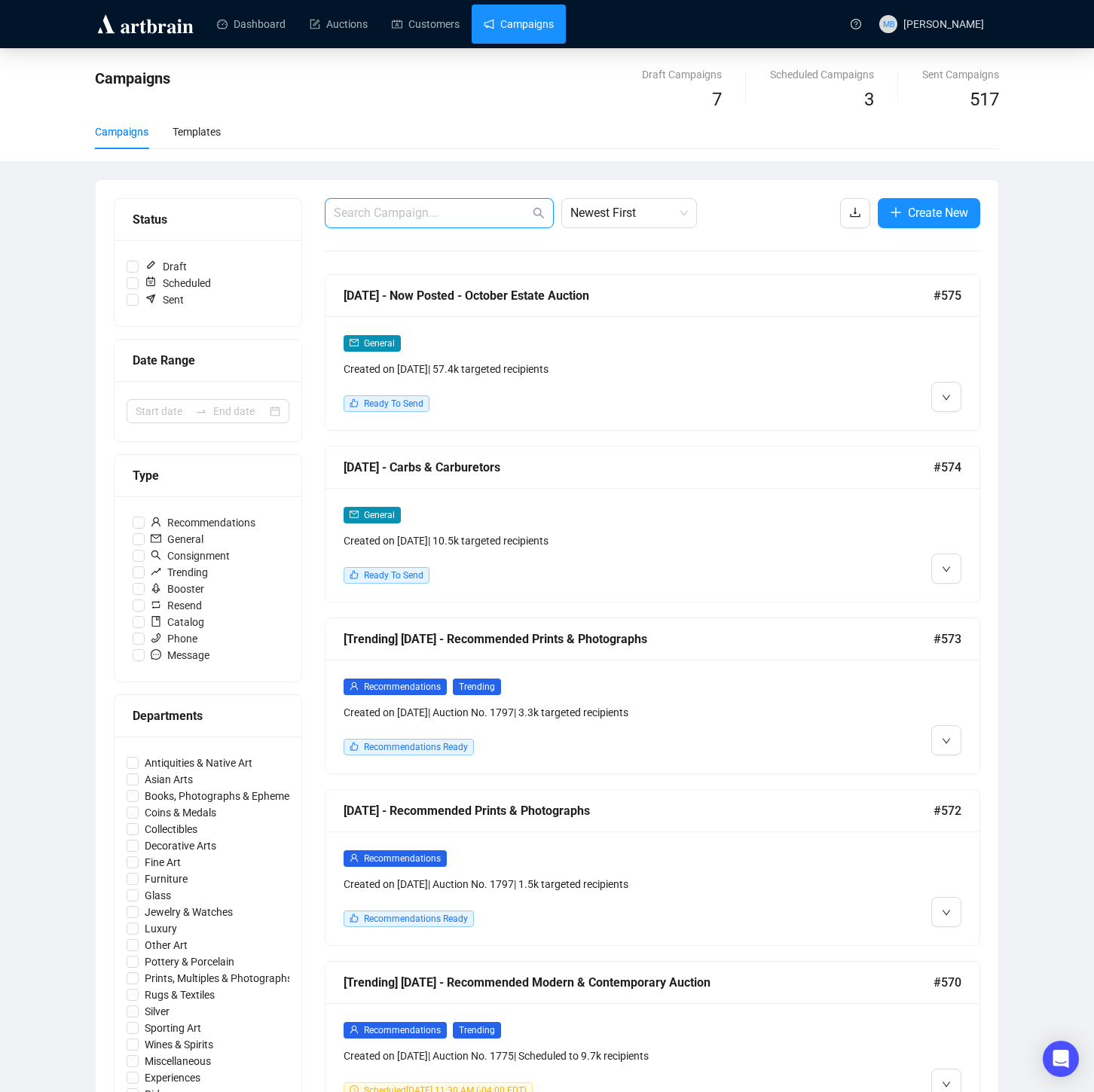
click at [495, 217] on input "text" at bounding box center [431, 214] width 196 height 18
type input "join us"
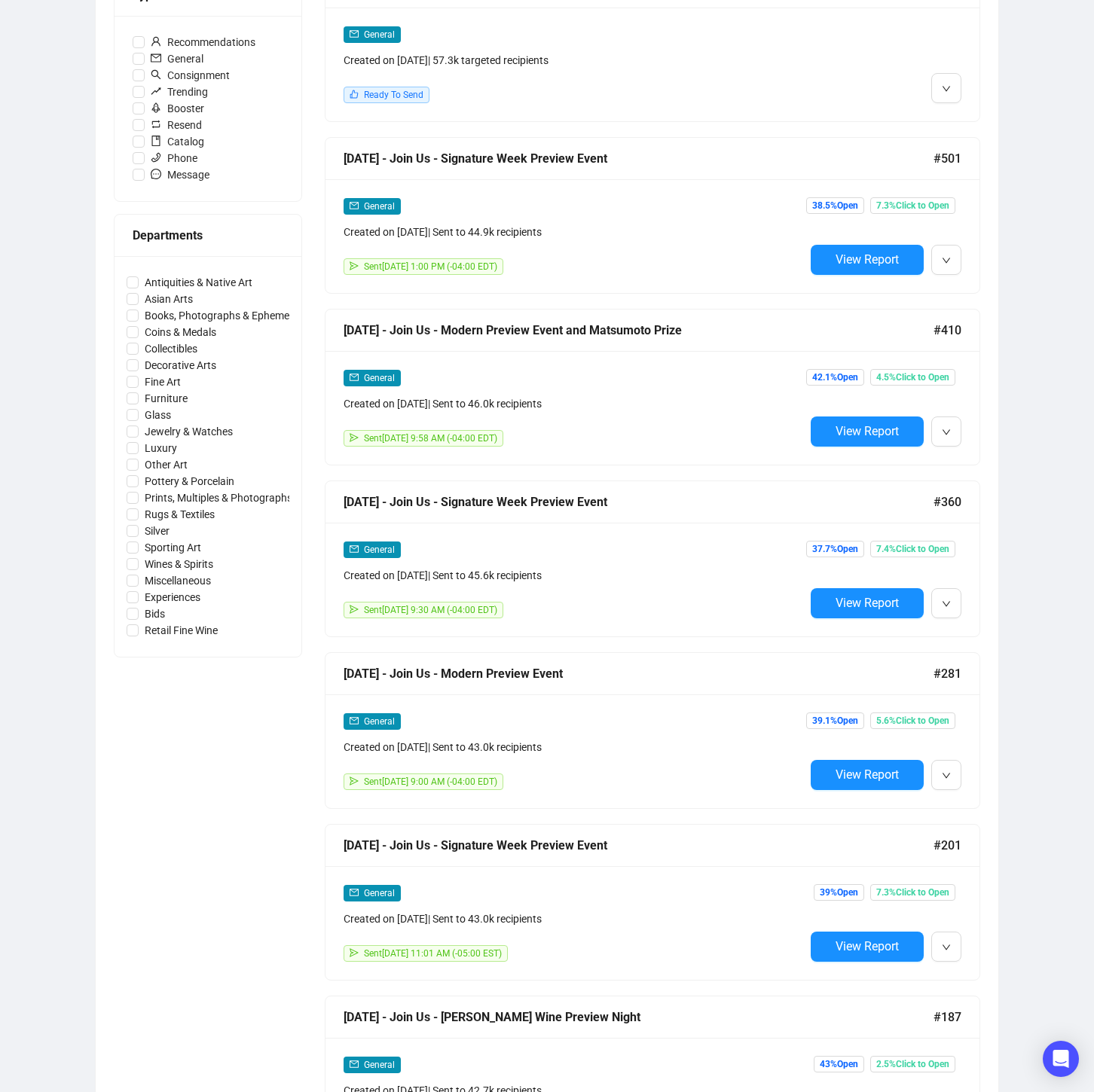
scroll to position [477, 0]
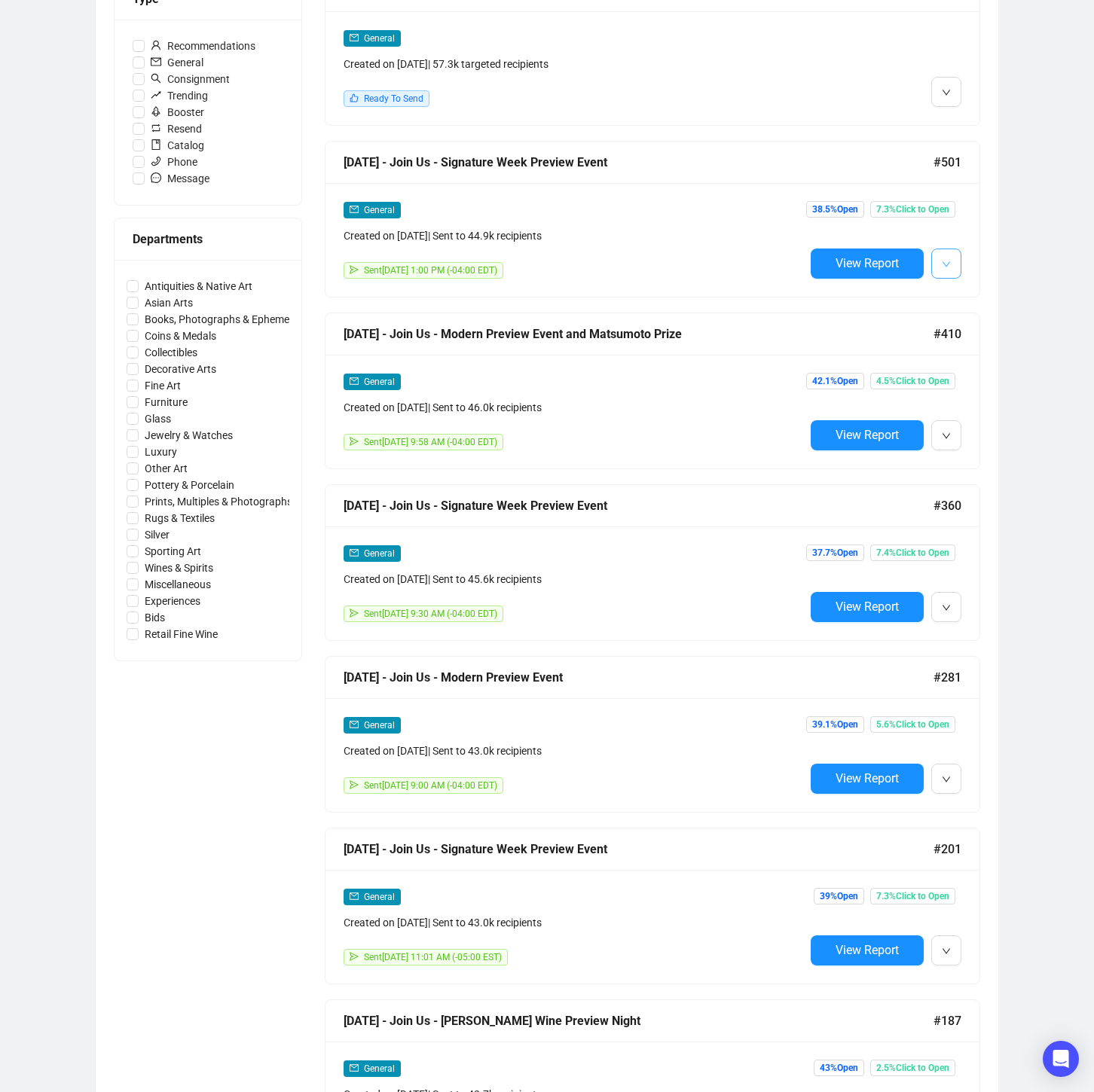
click at [950, 259] on span "button" at bounding box center [947, 263] width 9 height 18
click at [908, 299] on span "Edit" at bounding box center [890, 296] width 118 height 17
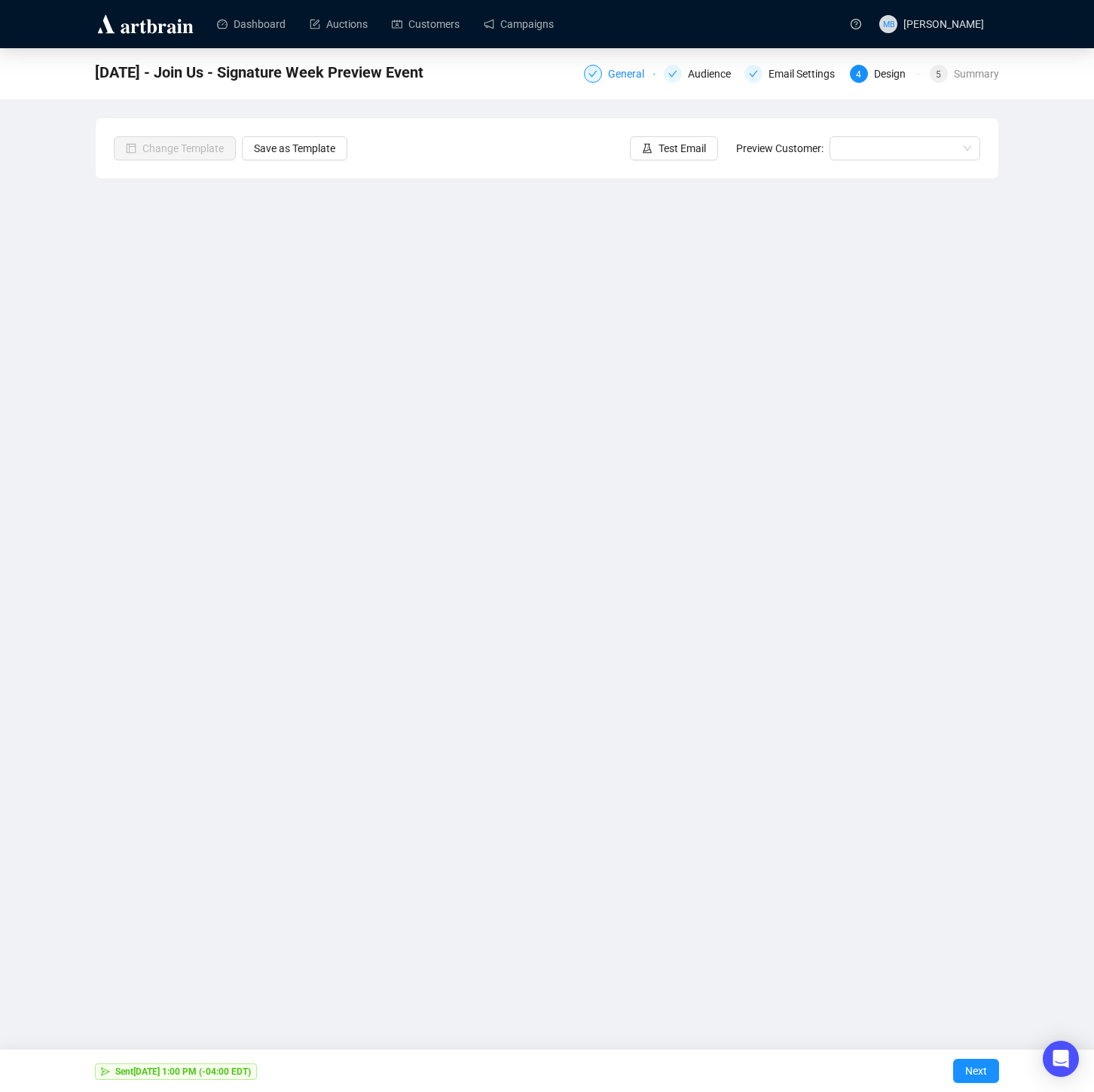
click at [611, 73] on div "General" at bounding box center [630, 74] width 45 height 18
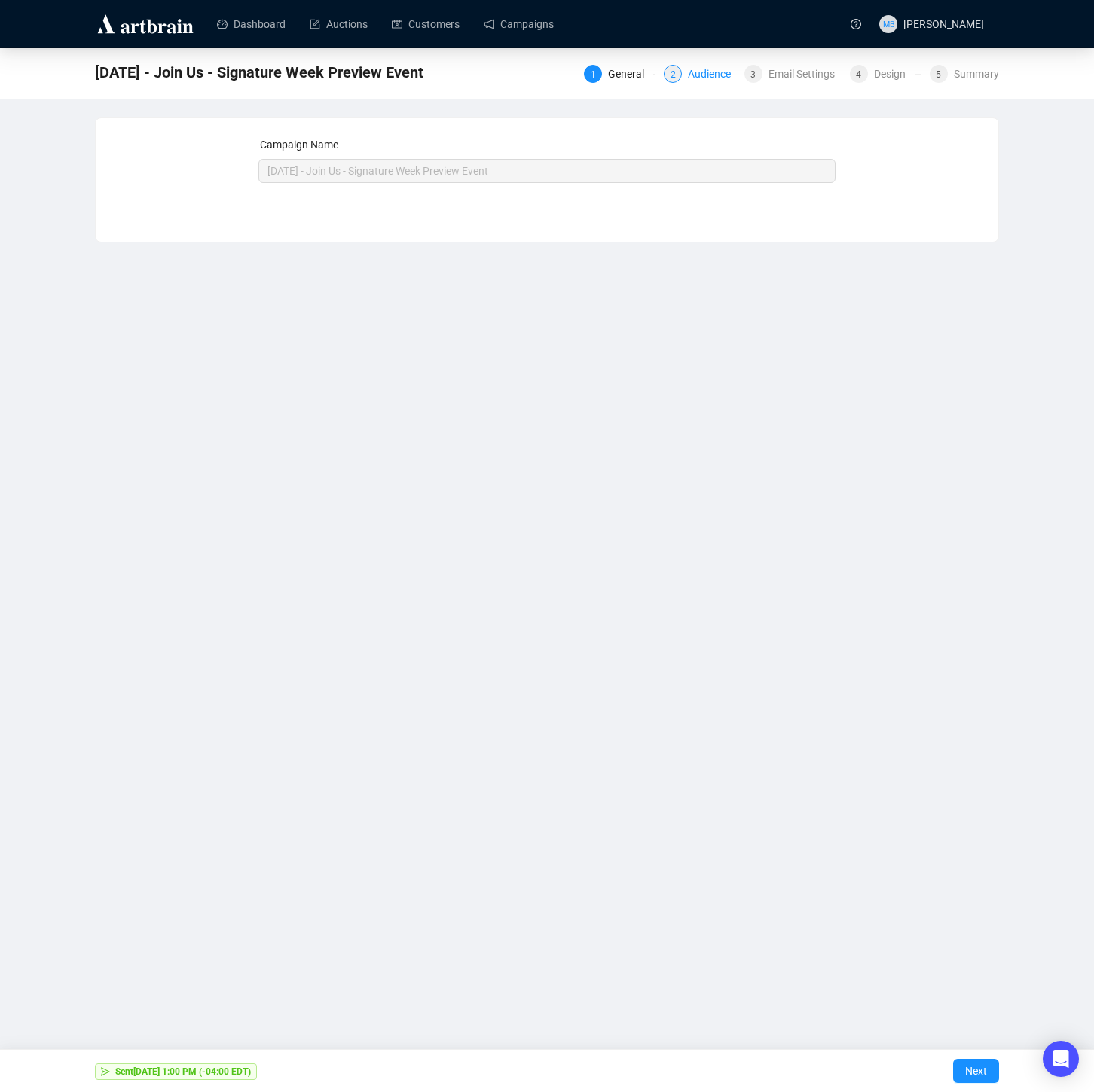
click at [706, 74] on div "Audience" at bounding box center [714, 74] width 52 height 18
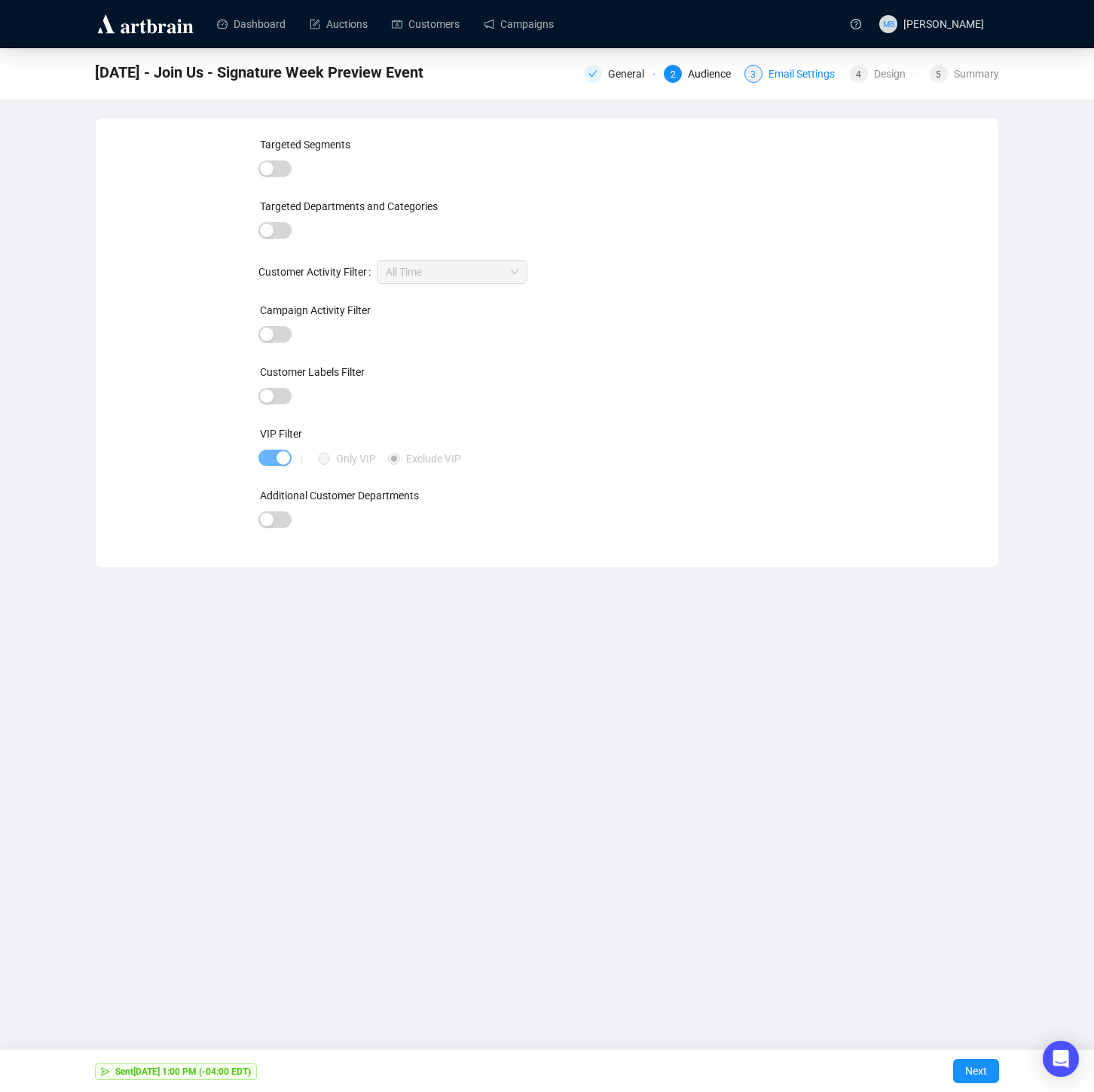
click at [797, 76] on div "Email Settings" at bounding box center [807, 74] width 76 height 18
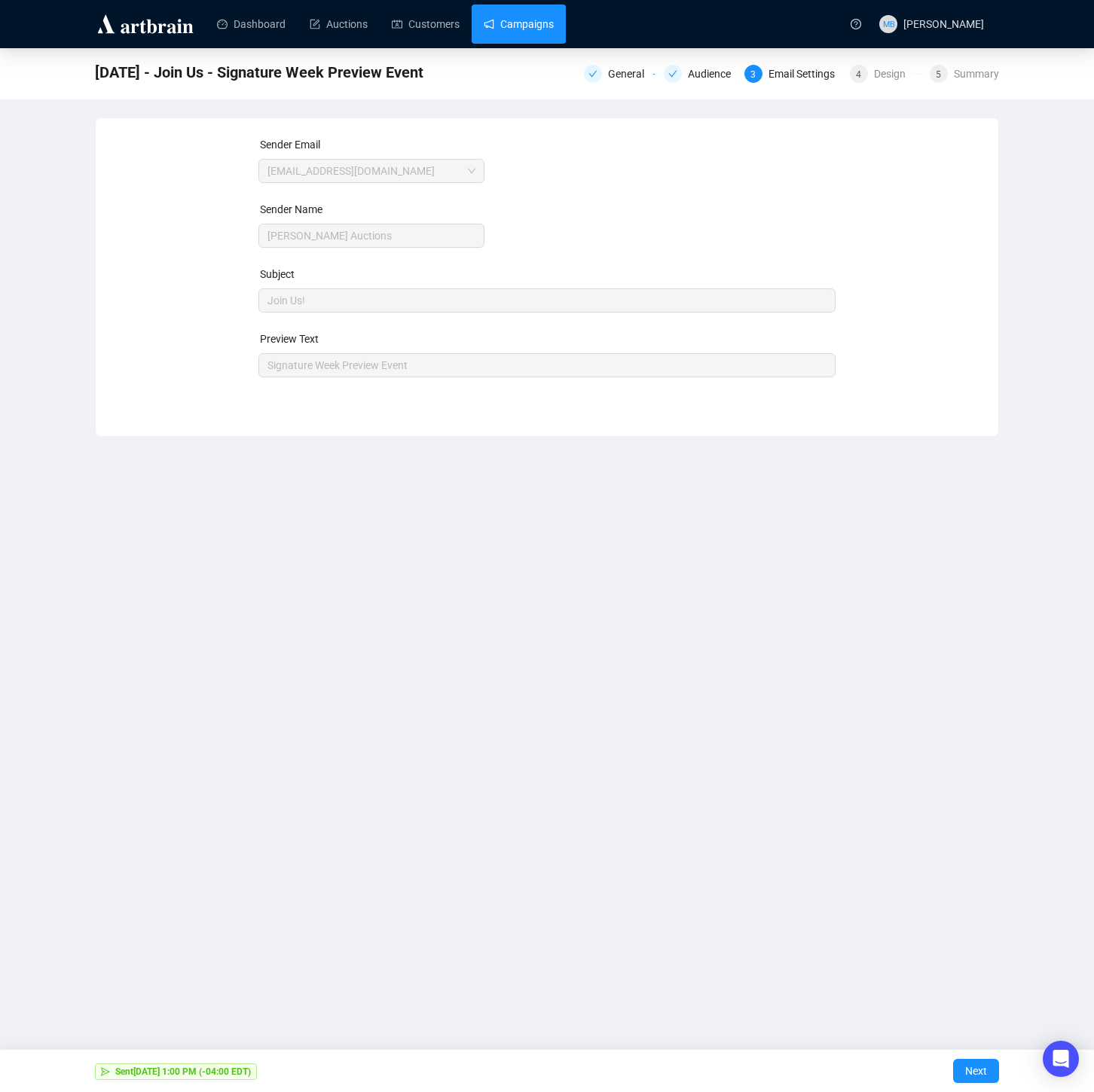
click at [537, 28] on link "Campaigns" at bounding box center [518, 24] width 70 height 40
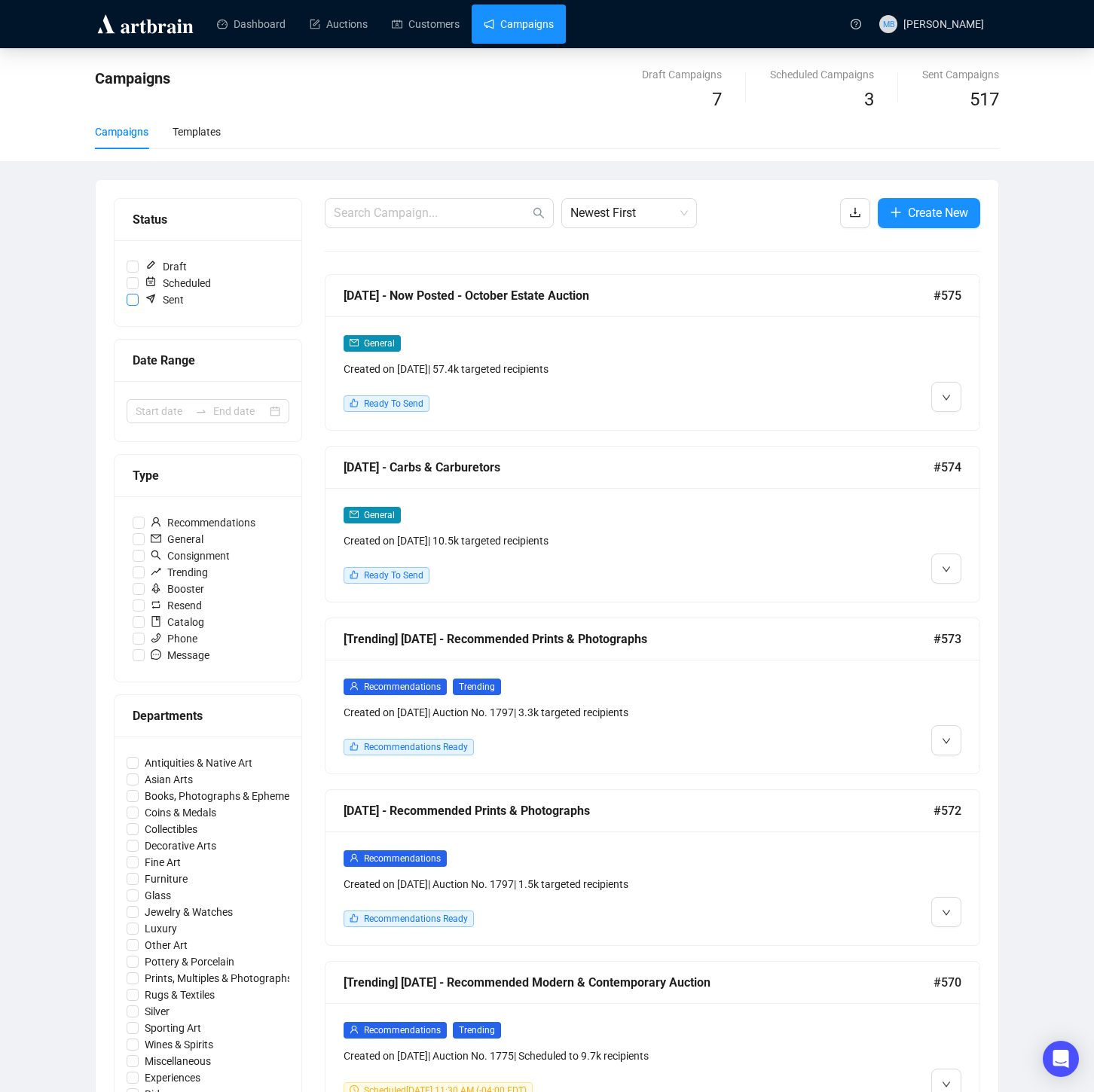
click at [132, 298] on input "Sent" at bounding box center [132, 299] width 12 height 12
checkbox input "true"
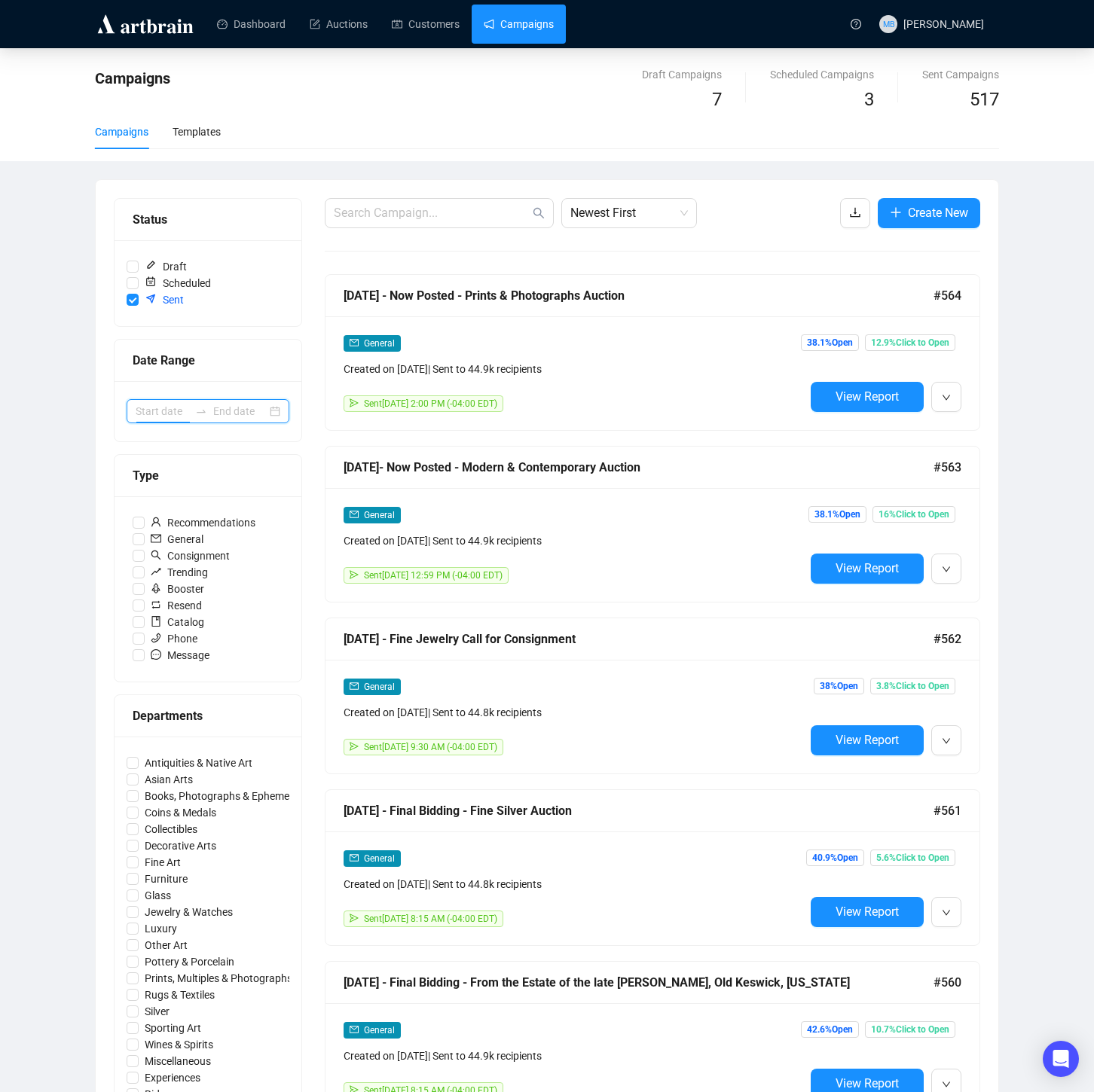
click at [177, 408] on input at bounding box center [162, 412] width 53 height 17
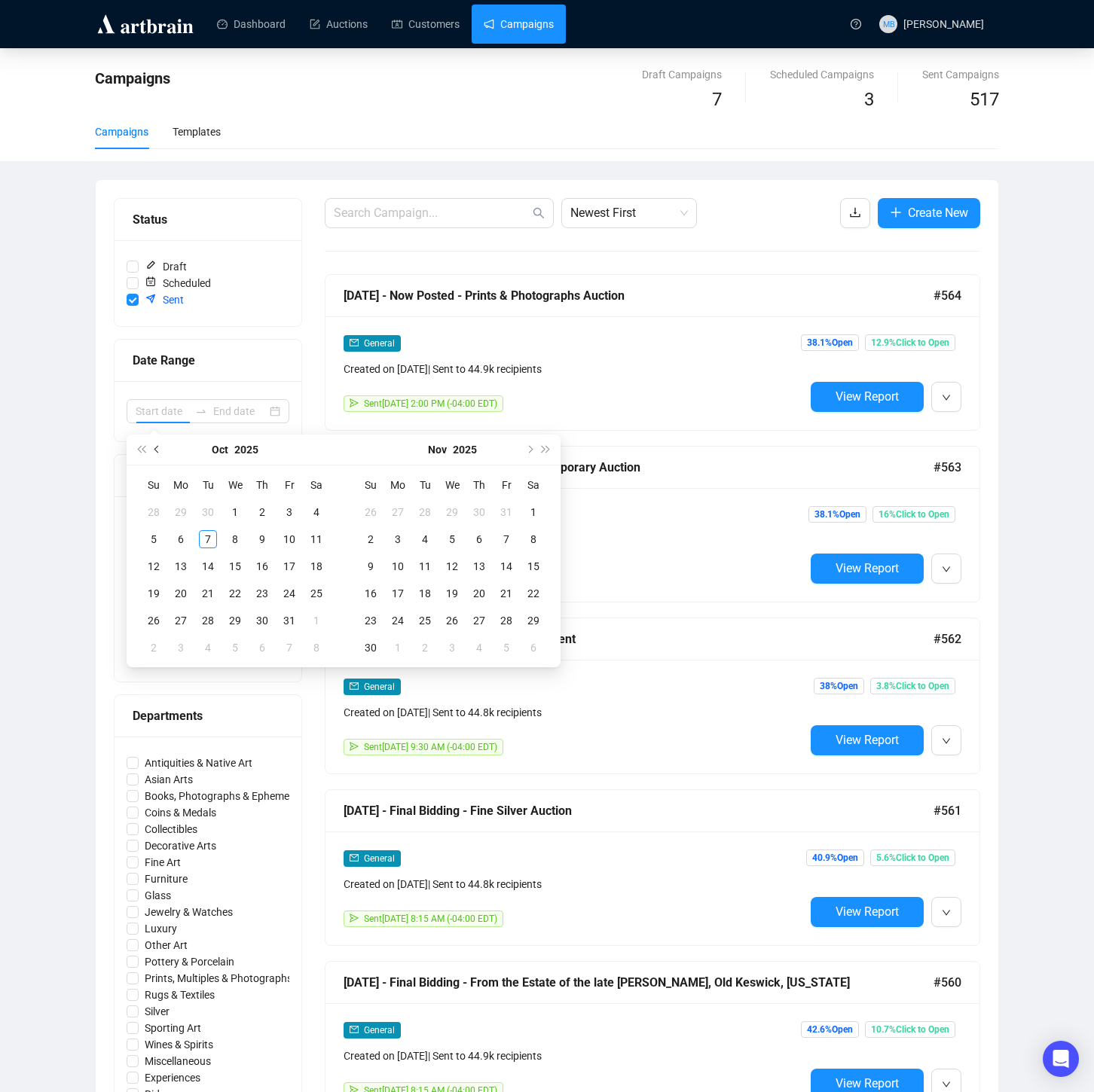
click at [159, 446] on button "Previous month (PageUp)" at bounding box center [157, 449] width 17 height 30
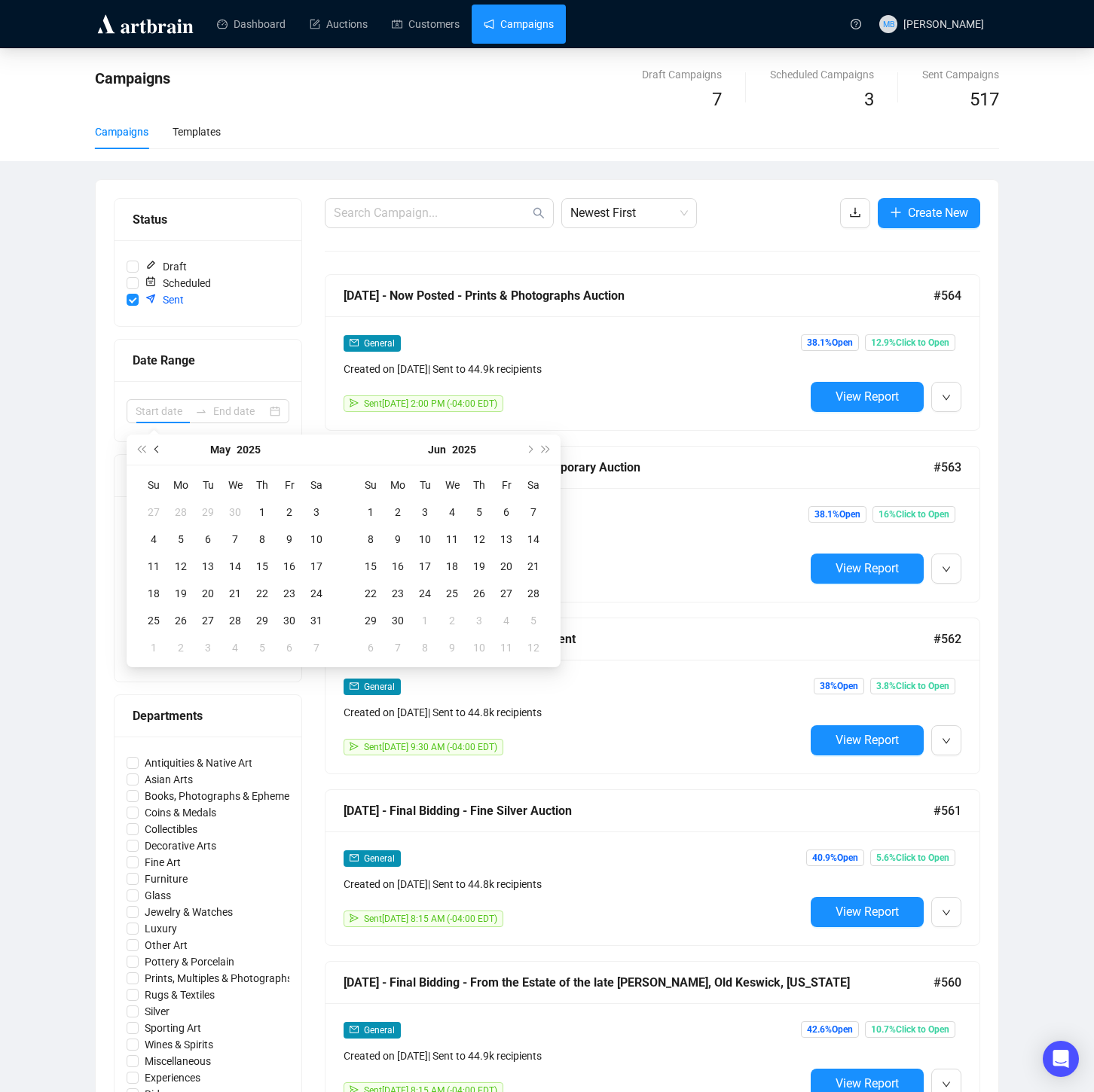
click at [159, 446] on button "Previous month (PageUp)" at bounding box center [157, 449] width 17 height 30
type input "[DATE]"
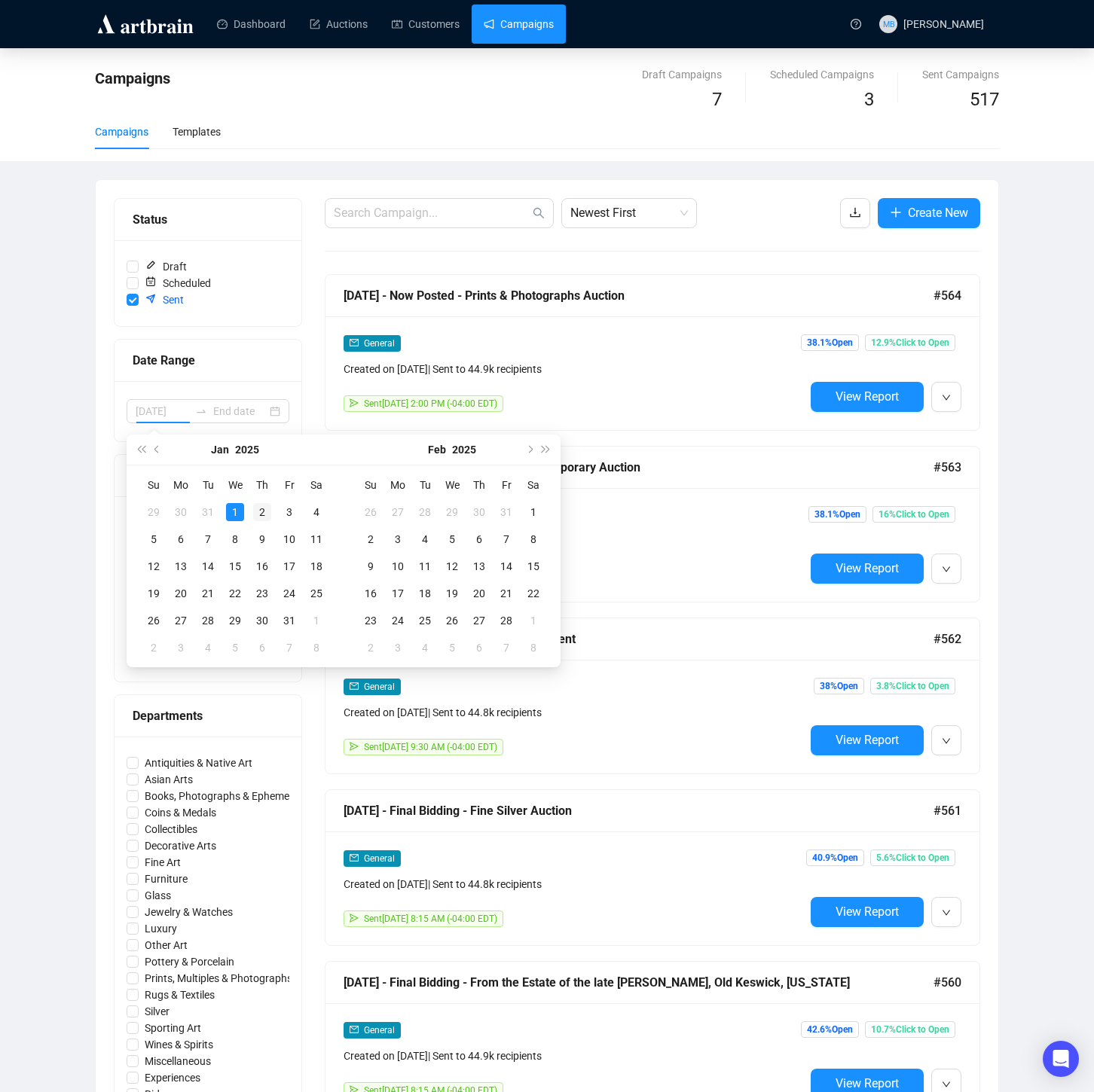
drag, startPoint x: 239, startPoint y: 508, endPoint x: 260, endPoint y: 506, distance: 21.1
click at [239, 508] on div "1" at bounding box center [235, 513] width 18 height 18
type input "[DATE]"
click at [525, 446] on button "Next month (PageDown)" at bounding box center [529, 449] width 17 height 30
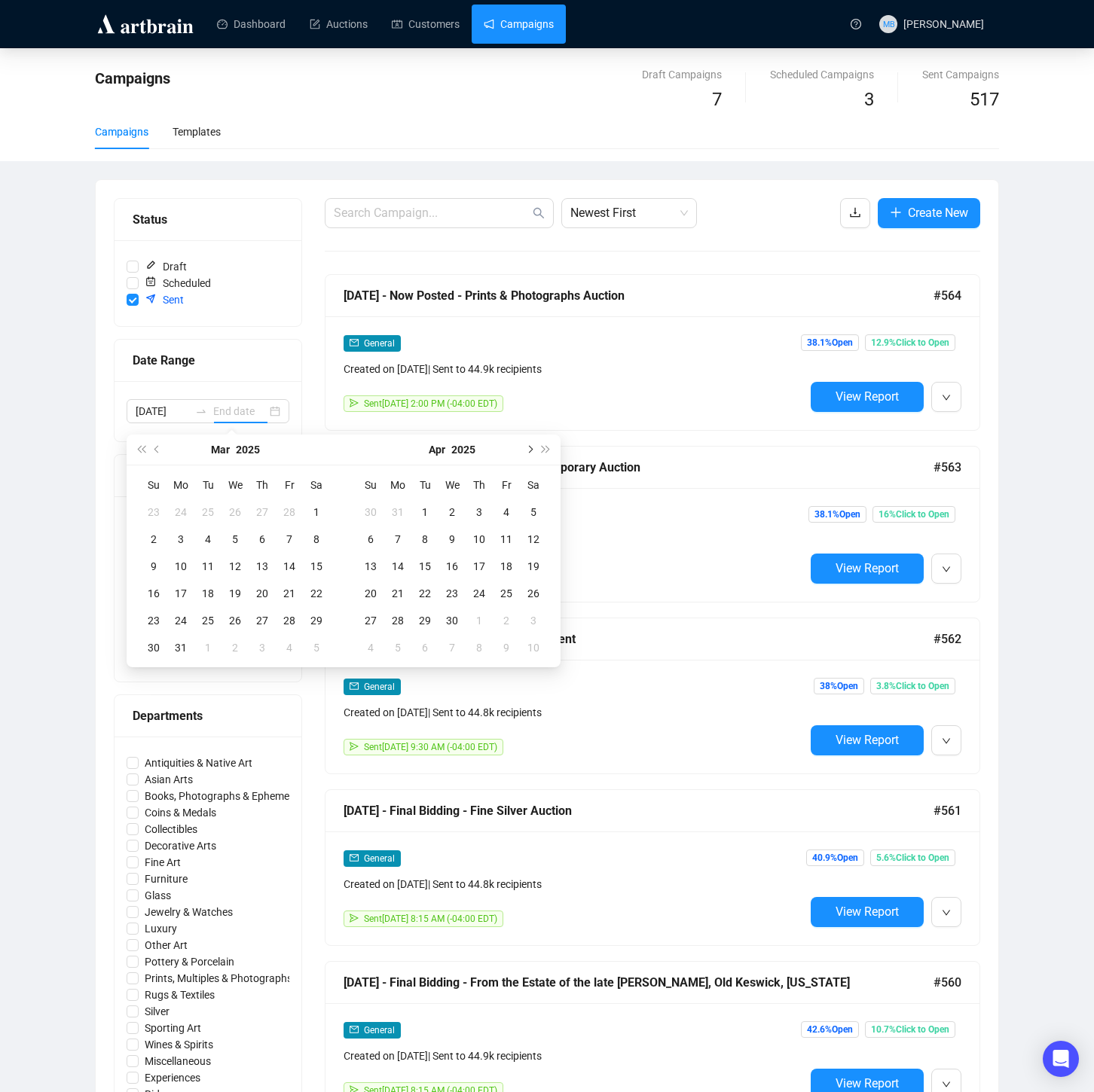
click at [525, 446] on button "Next month (PageDown)" at bounding box center [529, 449] width 17 height 30
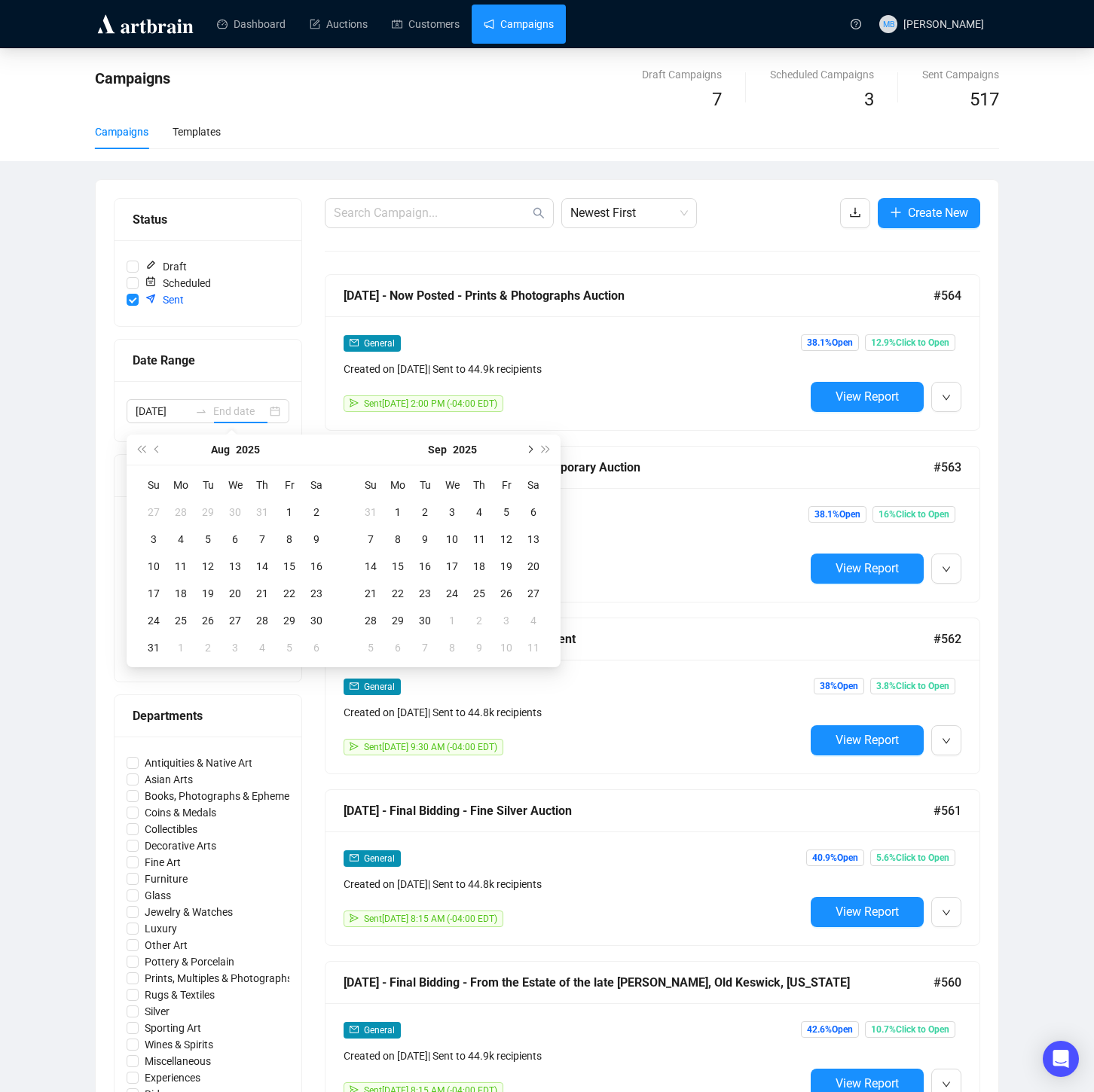
click at [525, 446] on button "Next month (PageDown)" at bounding box center [529, 449] width 17 height 30
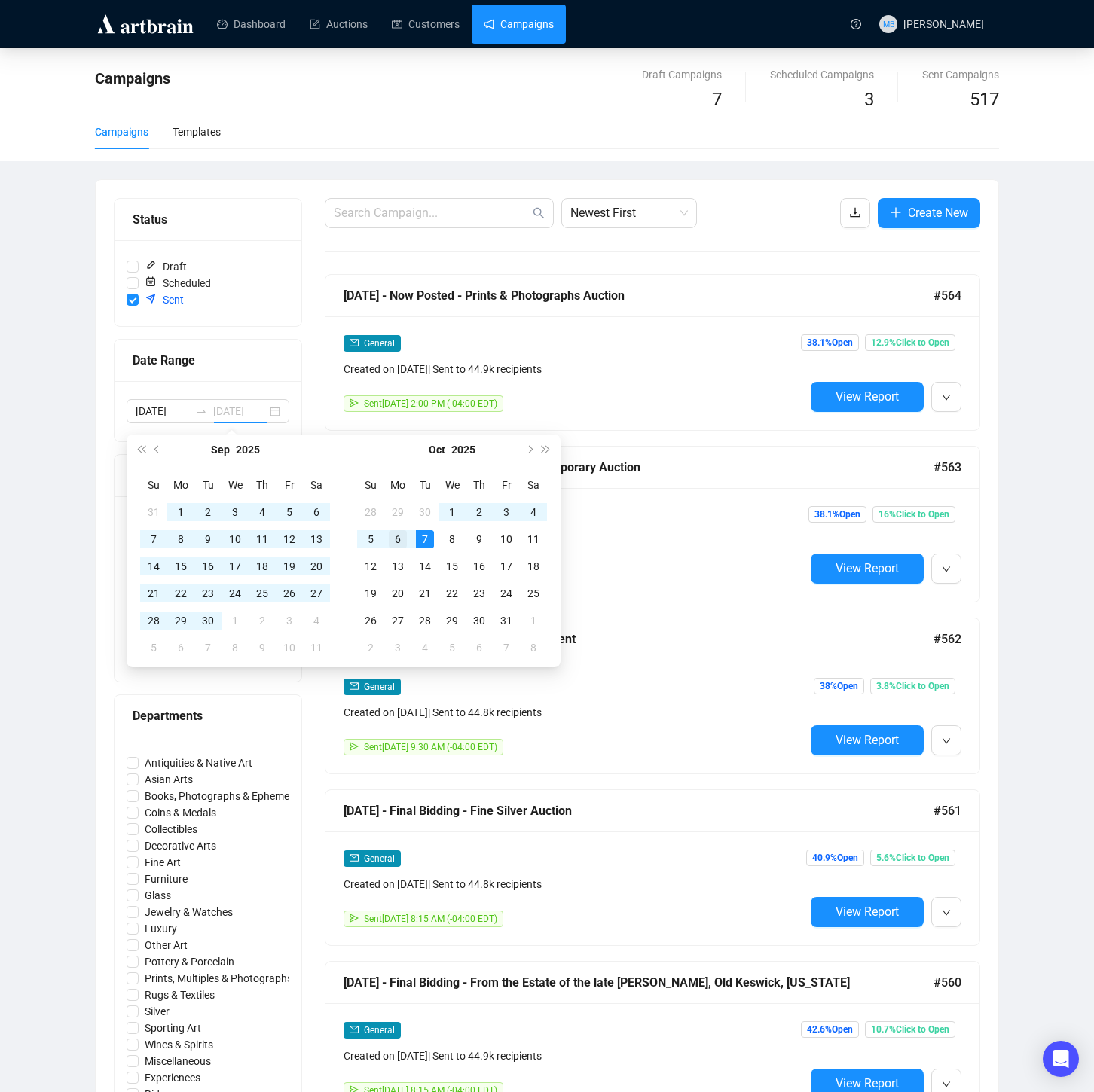
type input "[DATE]"
click at [389, 543] on div "6" at bounding box center [398, 540] width 18 height 18
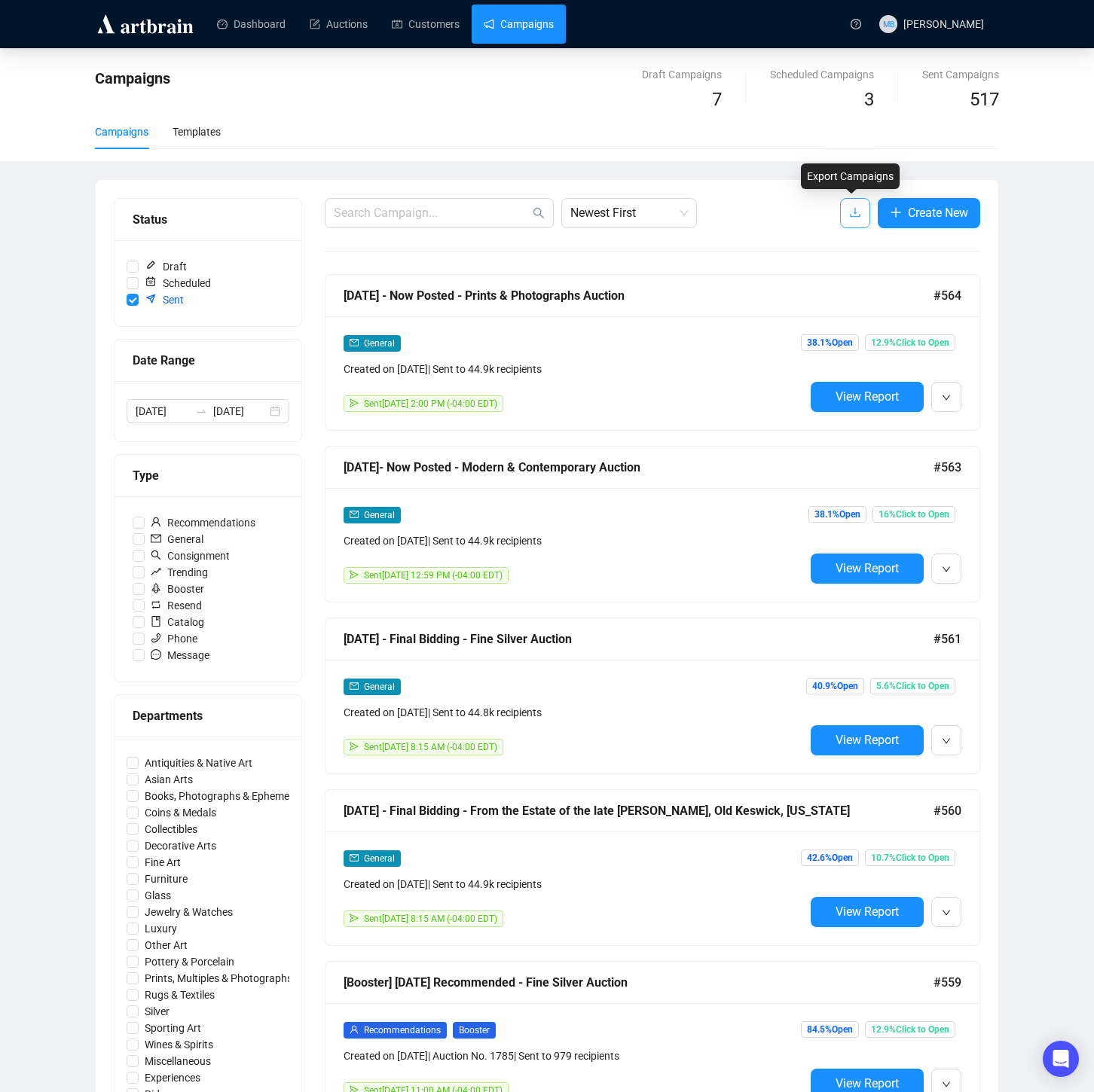
click at [844, 214] on button "button" at bounding box center [855, 213] width 30 height 30
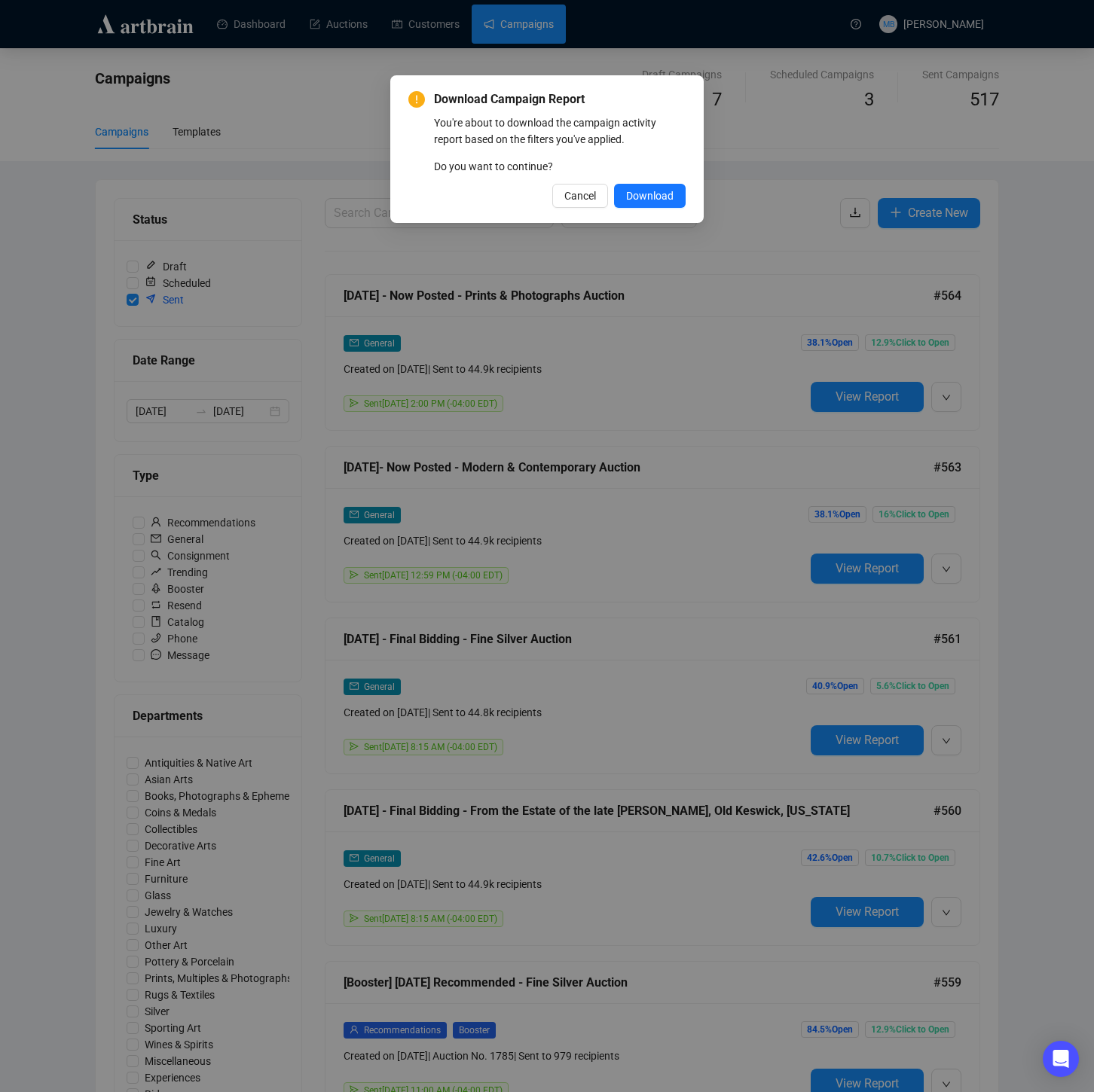
click at [632, 199] on span "Download" at bounding box center [650, 196] width 48 height 17
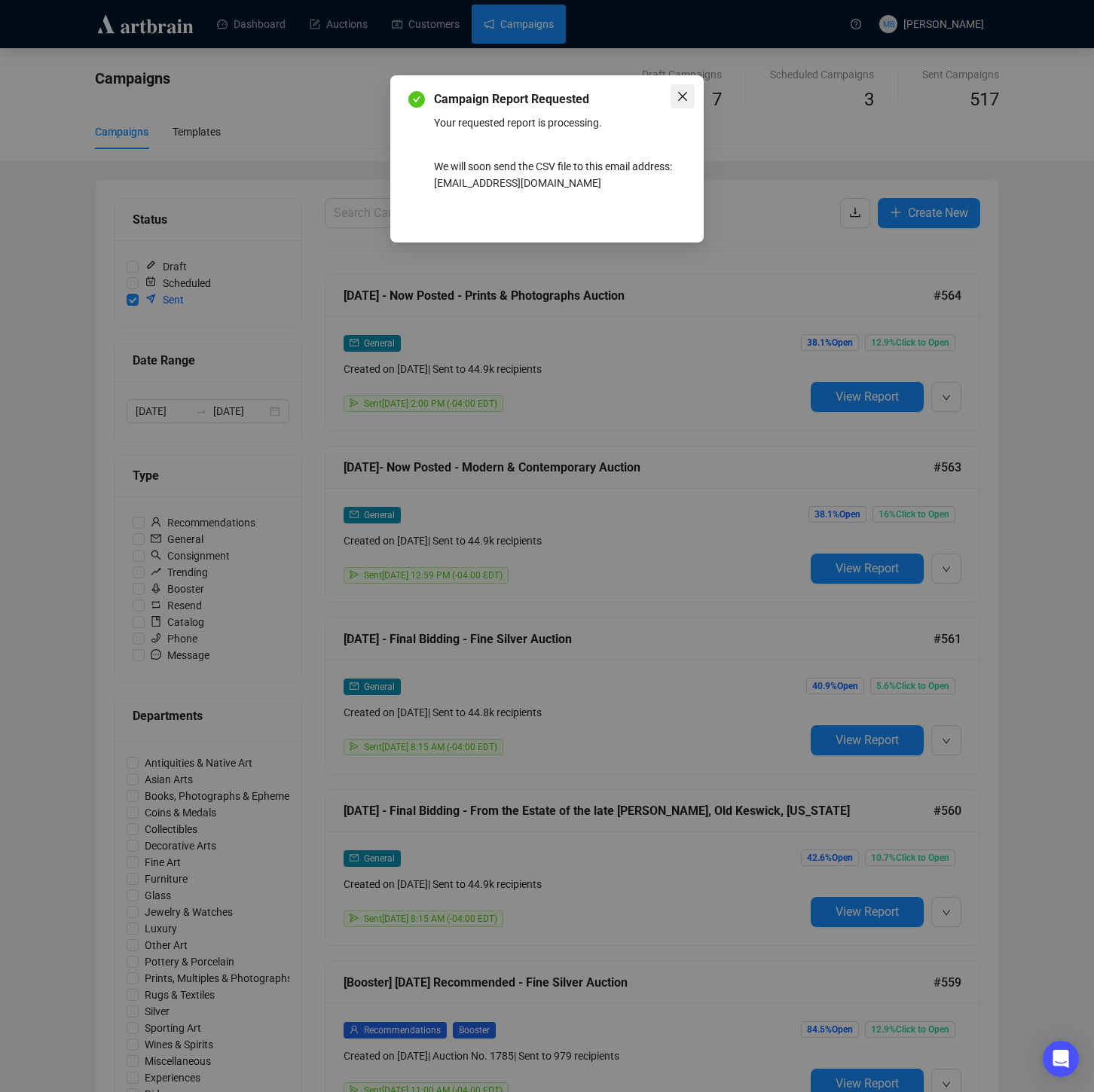
click at [686, 101] on icon "close" at bounding box center [682, 96] width 12 height 12
